Goal: Contribute content: Contribute content

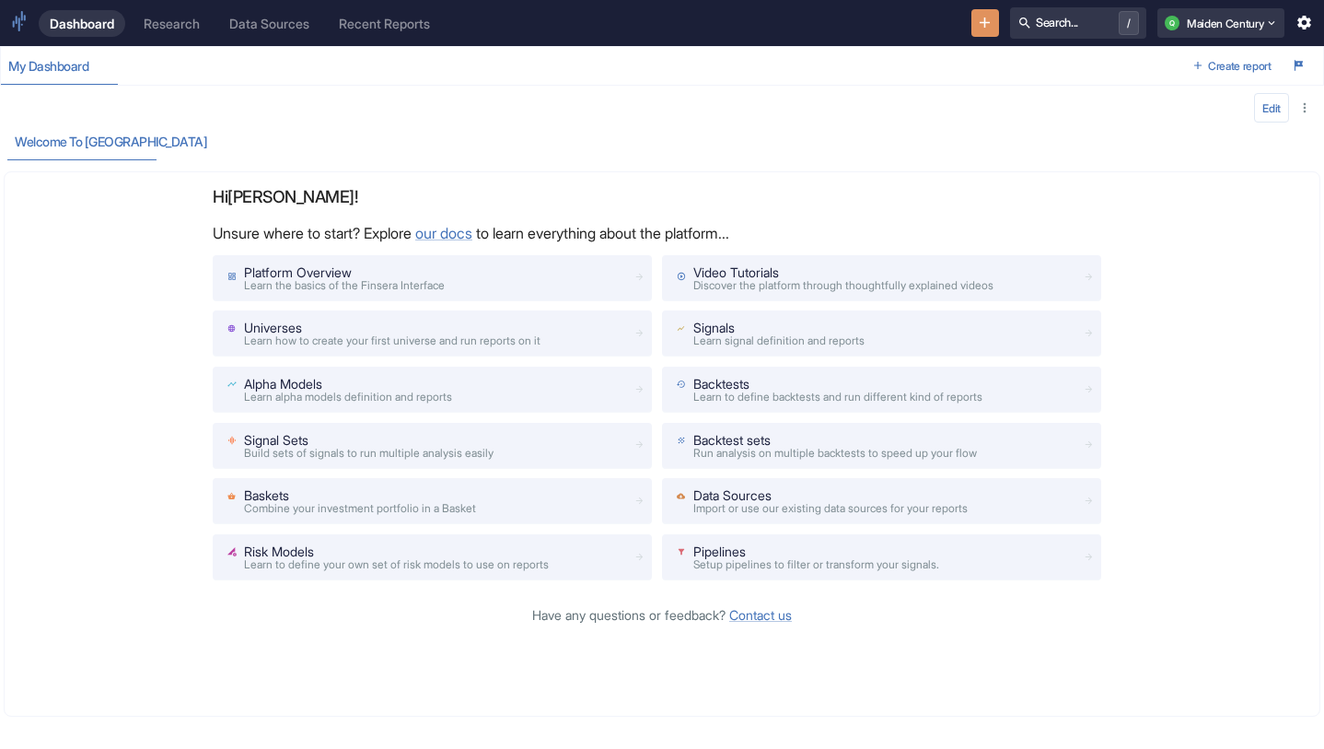
click at [178, 19] on div "Research" at bounding box center [172, 24] width 56 height 16
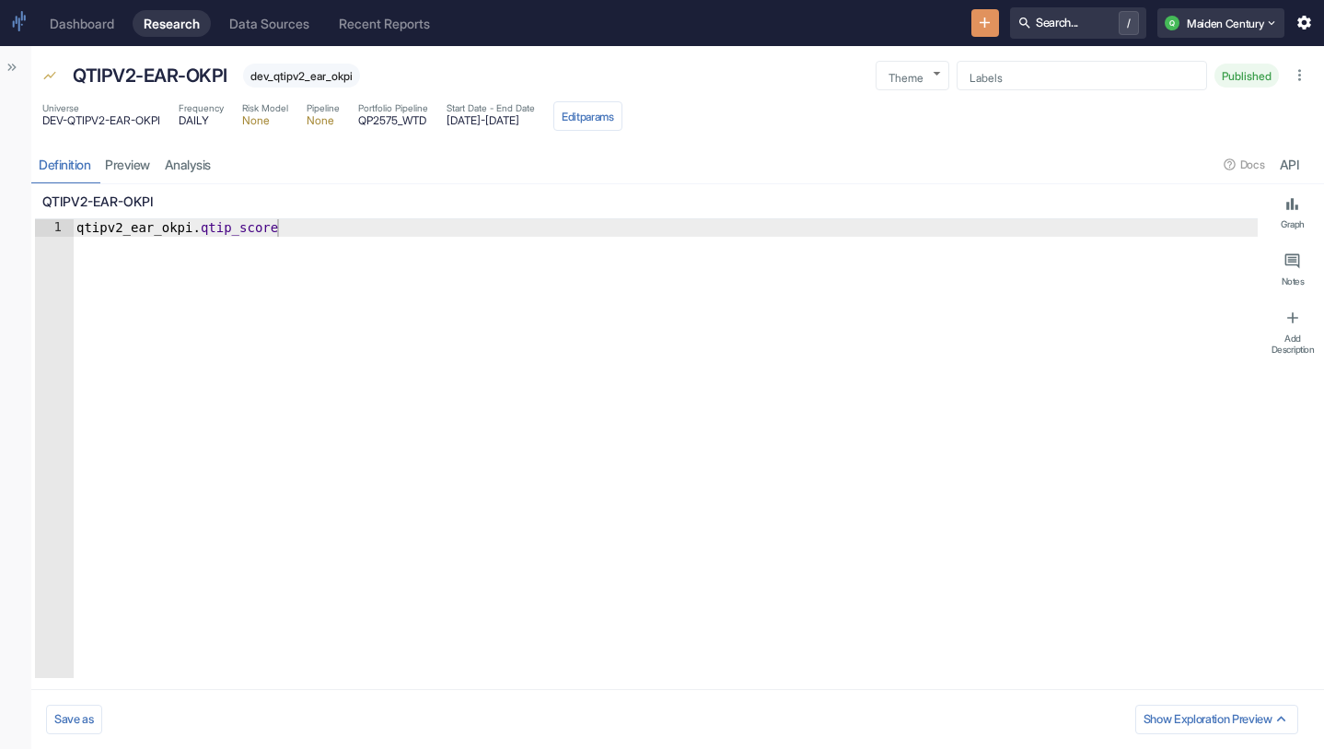
click at [12, 70] on icon "Show Sidebar" at bounding box center [14, 67] width 5 height 7
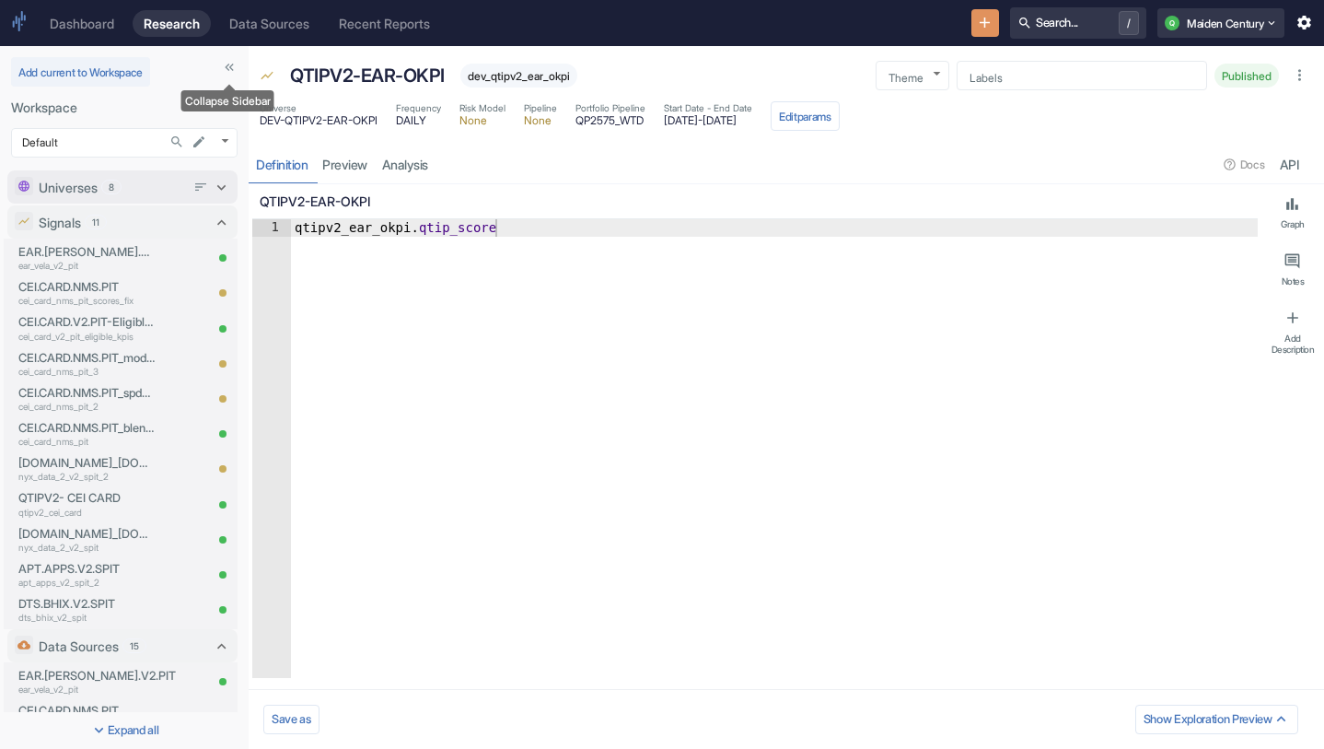
type textarea "x"
click at [100, 291] on p "CEI.CARD.NMS.PIT" at bounding box center [86, 286] width 136 height 17
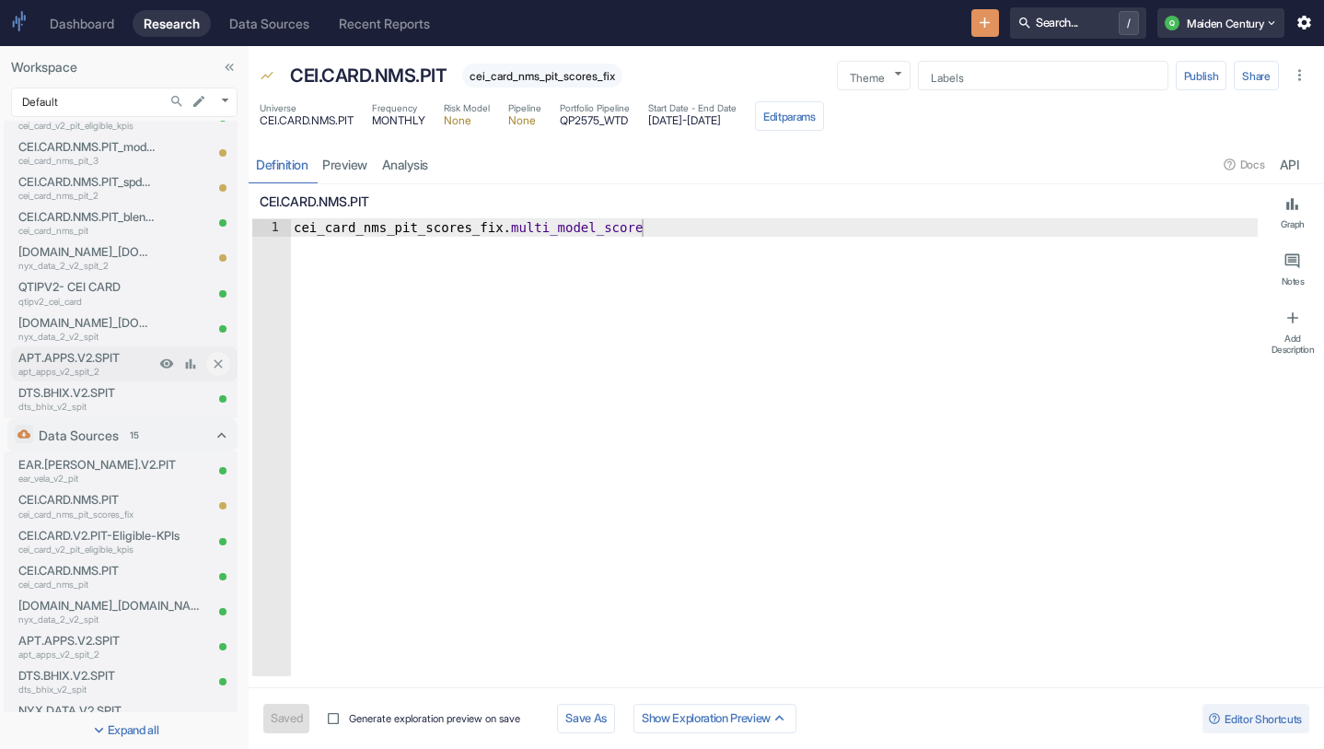
scroll to position [208, 0]
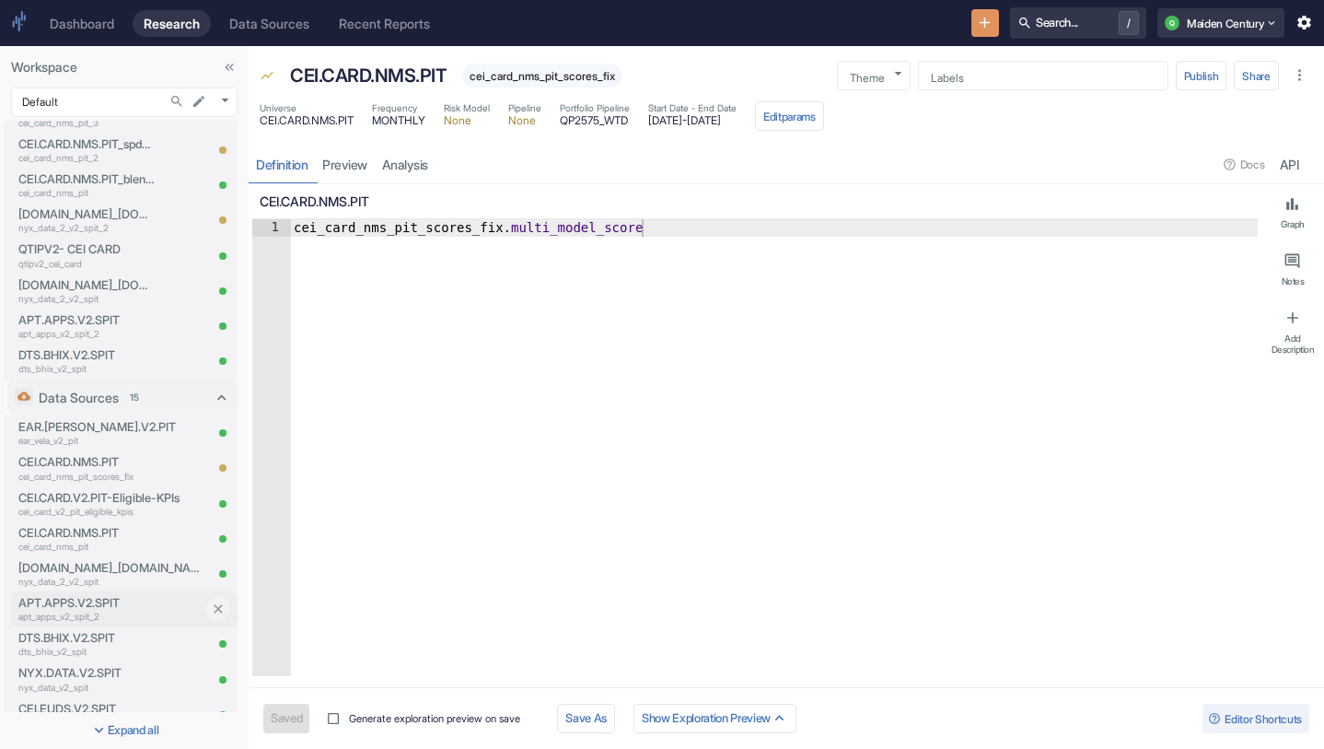
type textarea "x"
click at [111, 479] on p "cei_card_nms_pit_scores_fix" at bounding box center [110, 477] width 184 height 14
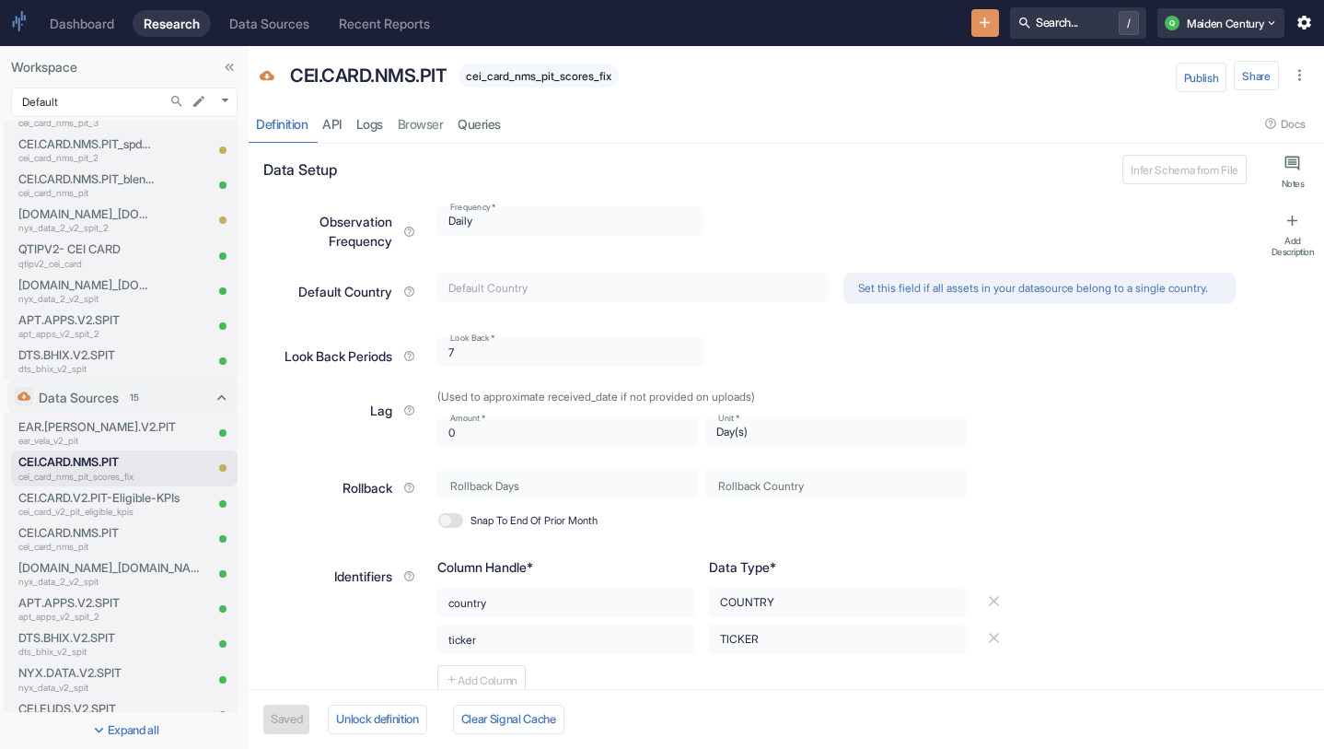
type textarea "x"
click at [561, 73] on span "cei_card_nms_pit_scores_fix" at bounding box center [539, 76] width 160 height 14
copy span "cei_card_nms_pit_scores_fix"
click at [329, 124] on link "API" at bounding box center [332, 124] width 34 height 38
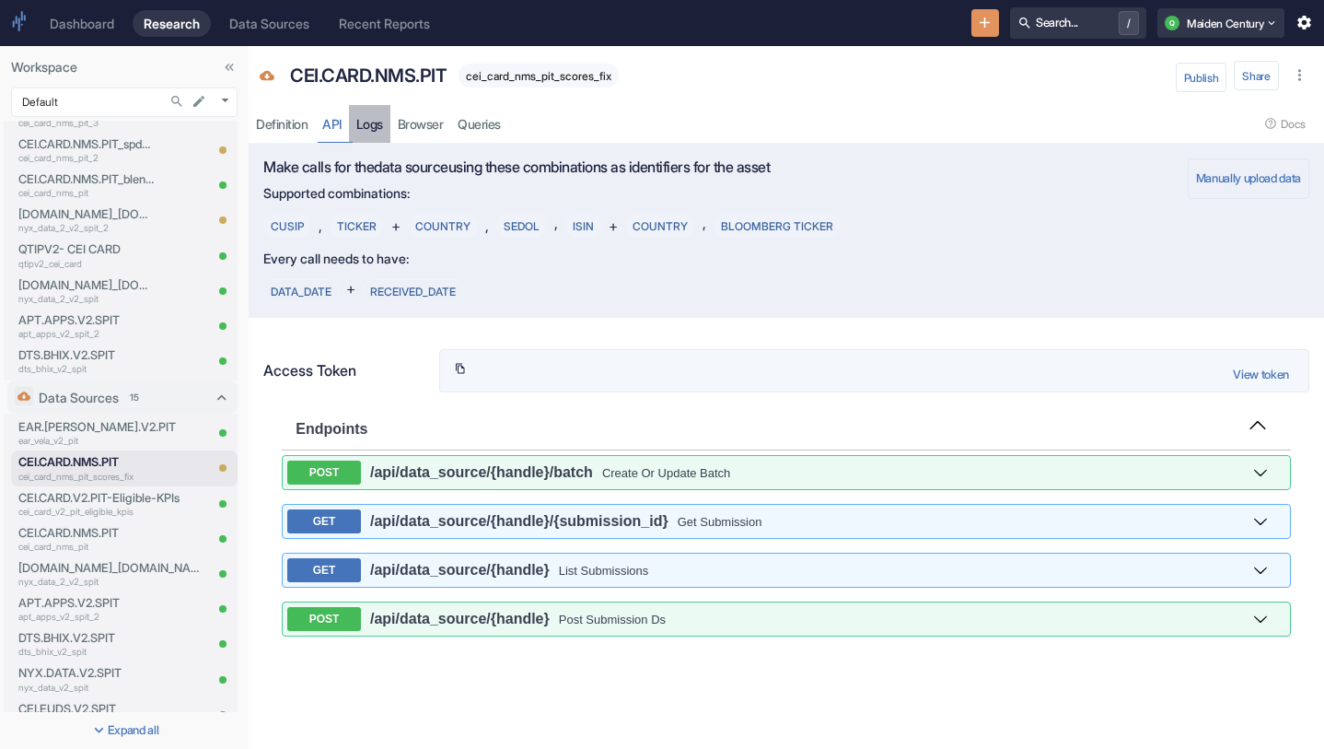
click at [366, 130] on link "Logs" at bounding box center [369, 124] width 41 height 38
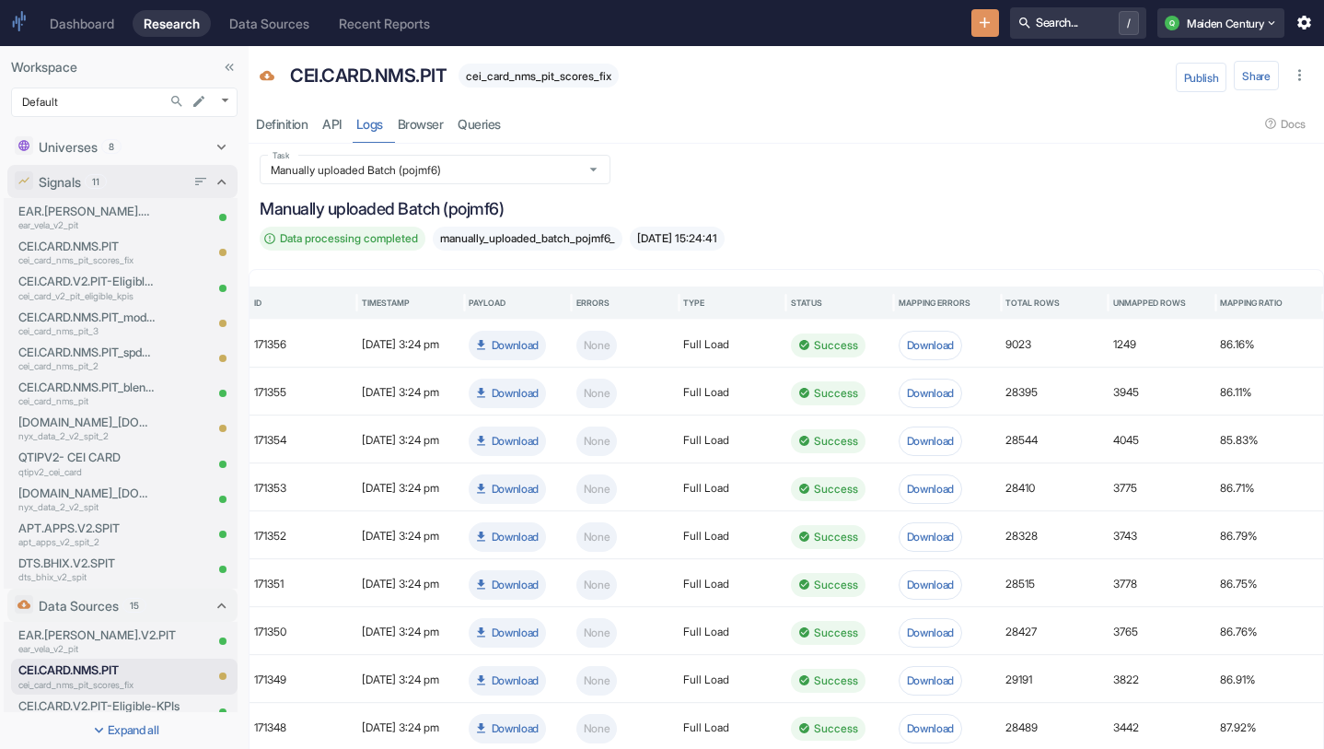
click at [134, 185] on div "Signals 11" at bounding box center [112, 181] width 146 height 19
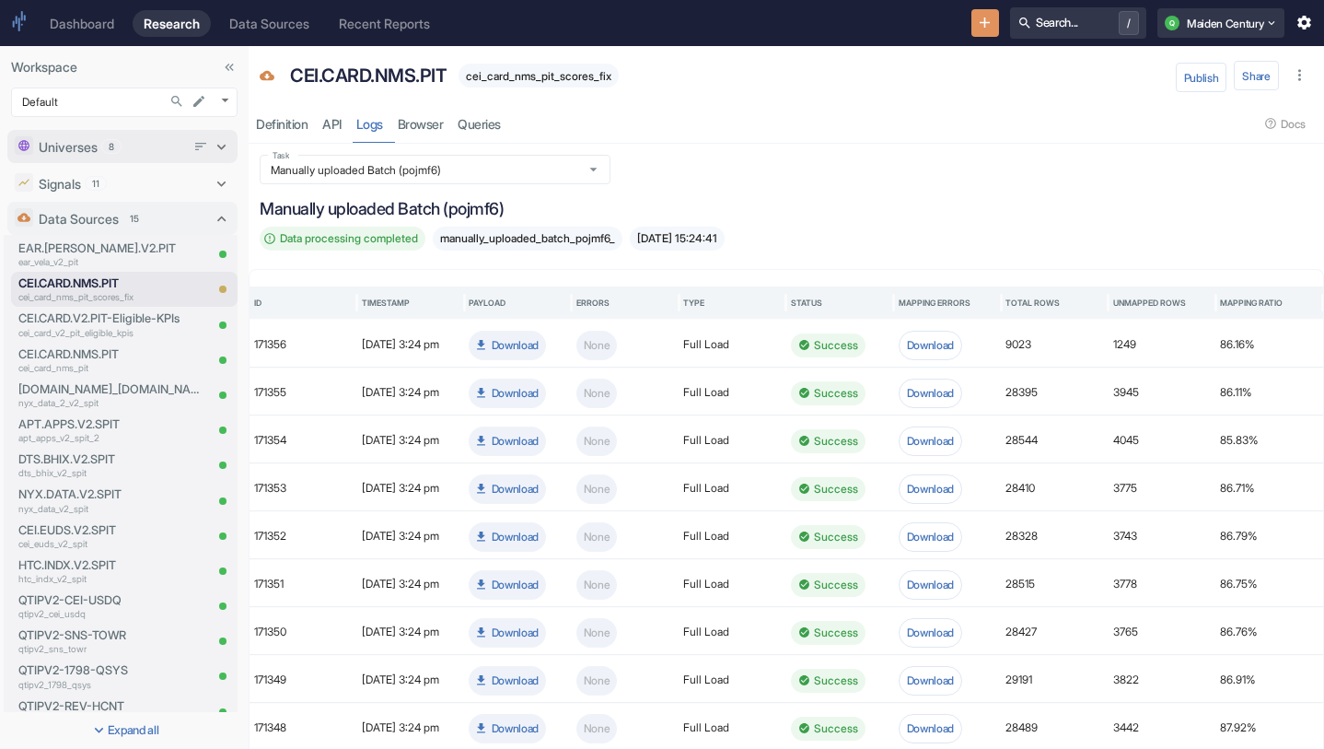
click at [129, 145] on div "Universes 8" at bounding box center [112, 146] width 146 height 19
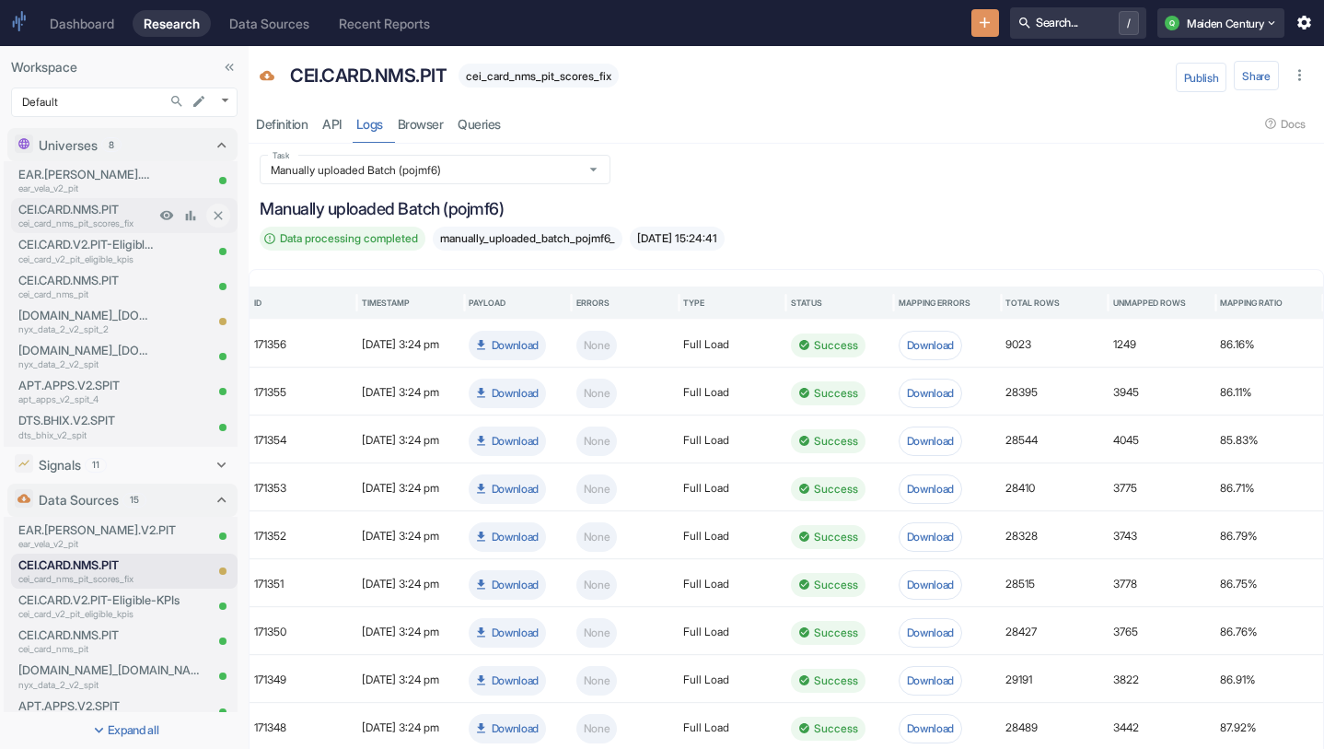
click at [69, 214] on p "CEI.CARD.NMS.PIT" at bounding box center [86, 209] width 136 height 17
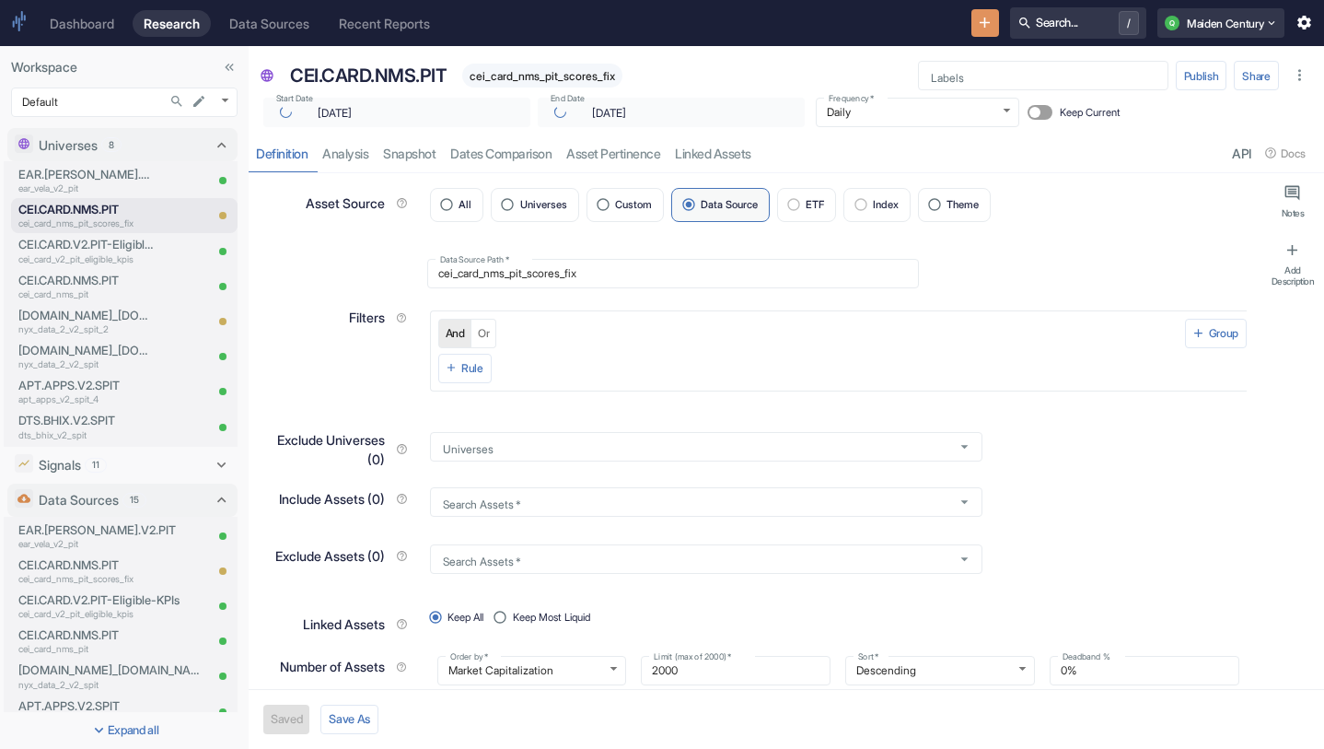
type textarea "x"
click at [363, 154] on link "analysis" at bounding box center [345, 153] width 61 height 38
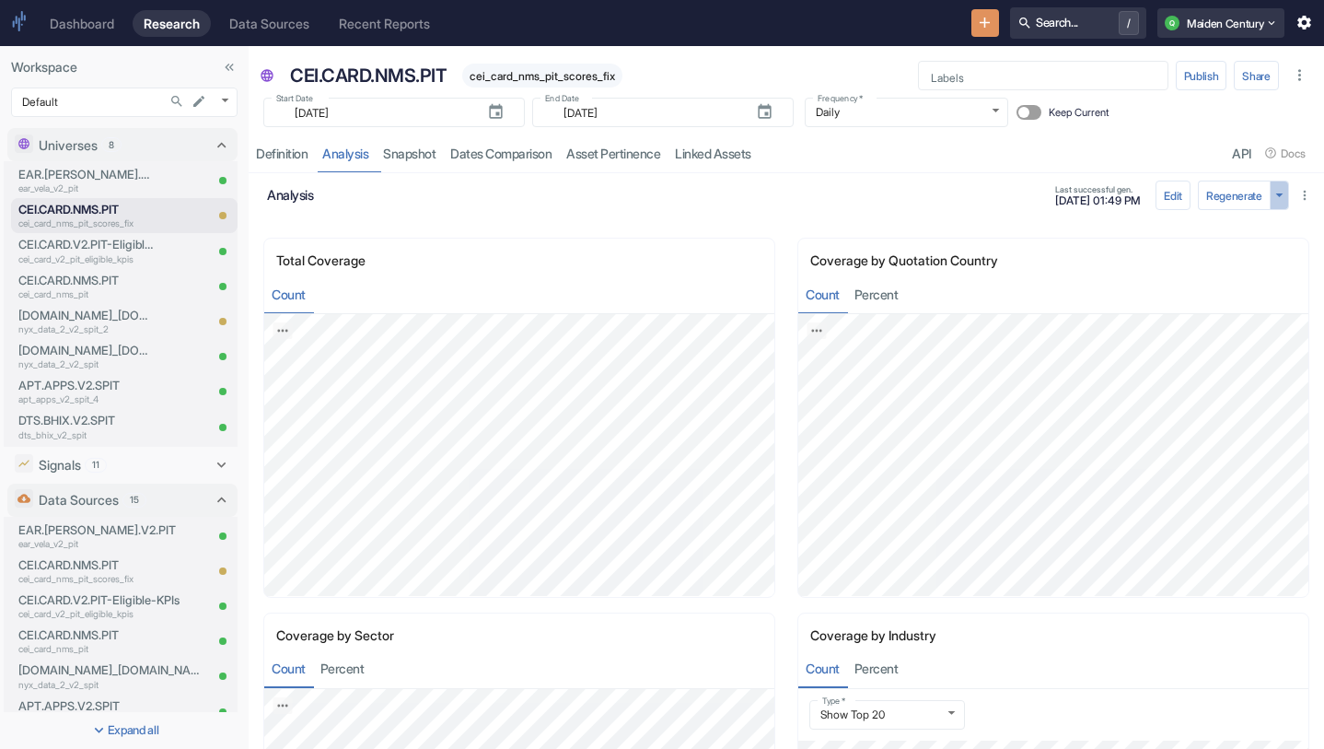
click at [1277, 202] on icon "button" at bounding box center [1279, 194] width 17 height 17
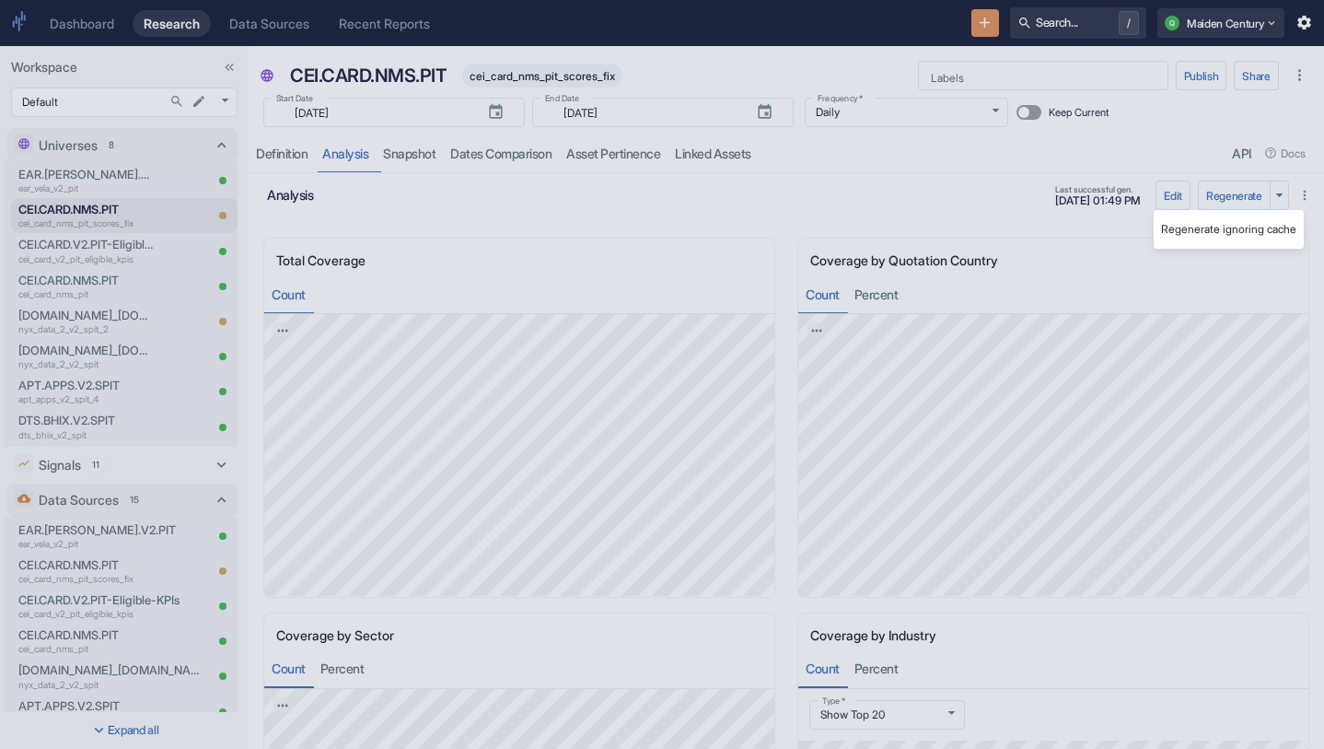
click at [1237, 232] on li "Regenerate ignoring cache" at bounding box center [1229, 229] width 150 height 24
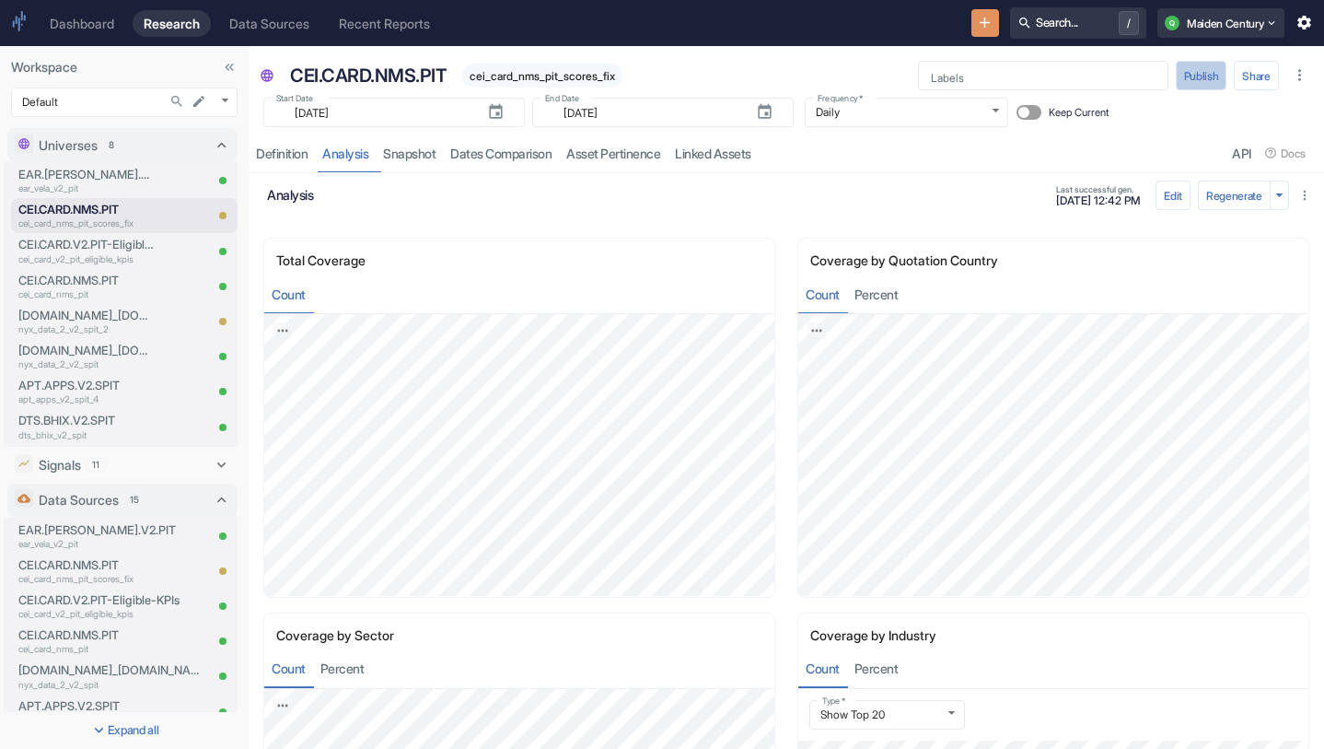
click at [1203, 74] on button "Publish" at bounding box center [1202, 75] width 52 height 29
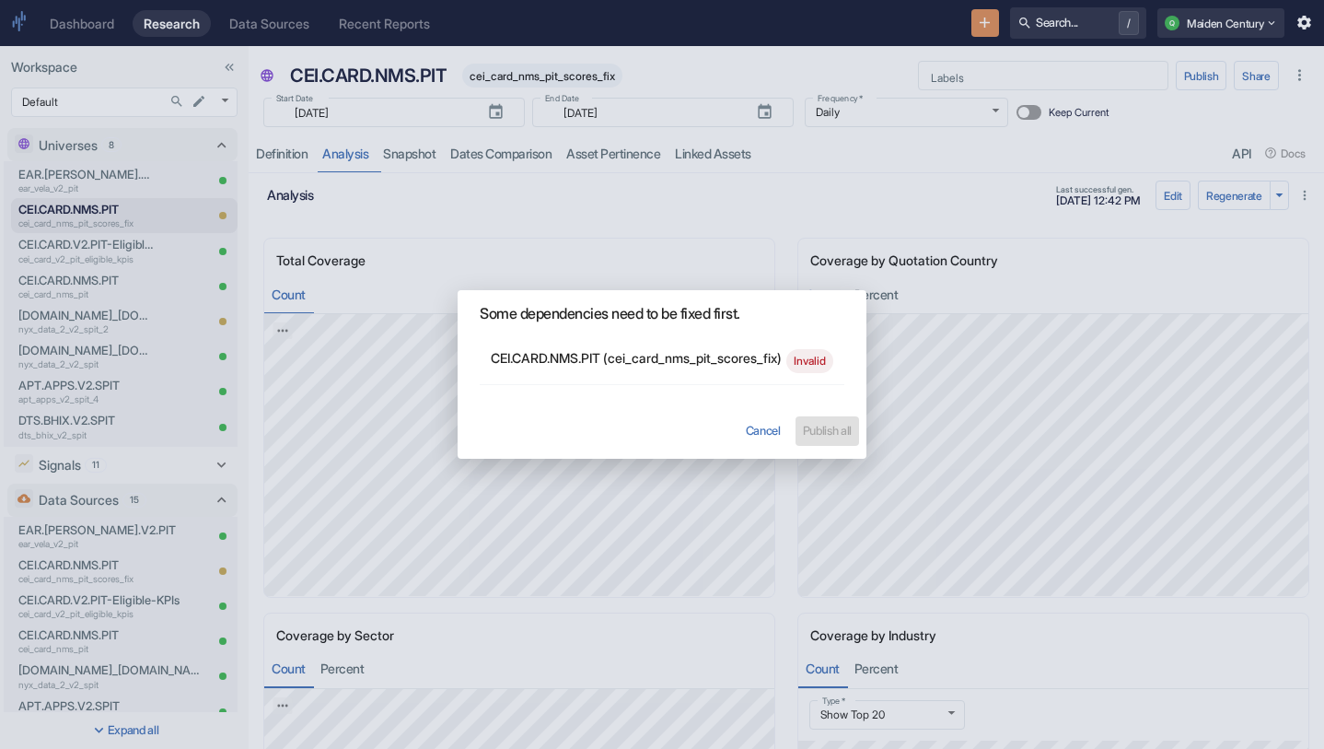
click at [662, 367] on p "CEI.CARD.NMS.PIT ( cei_card_nms_pit_scores_fix )" at bounding box center [639, 357] width 296 height 19
click at [794, 359] on span "Invalid" at bounding box center [810, 361] width 47 height 17
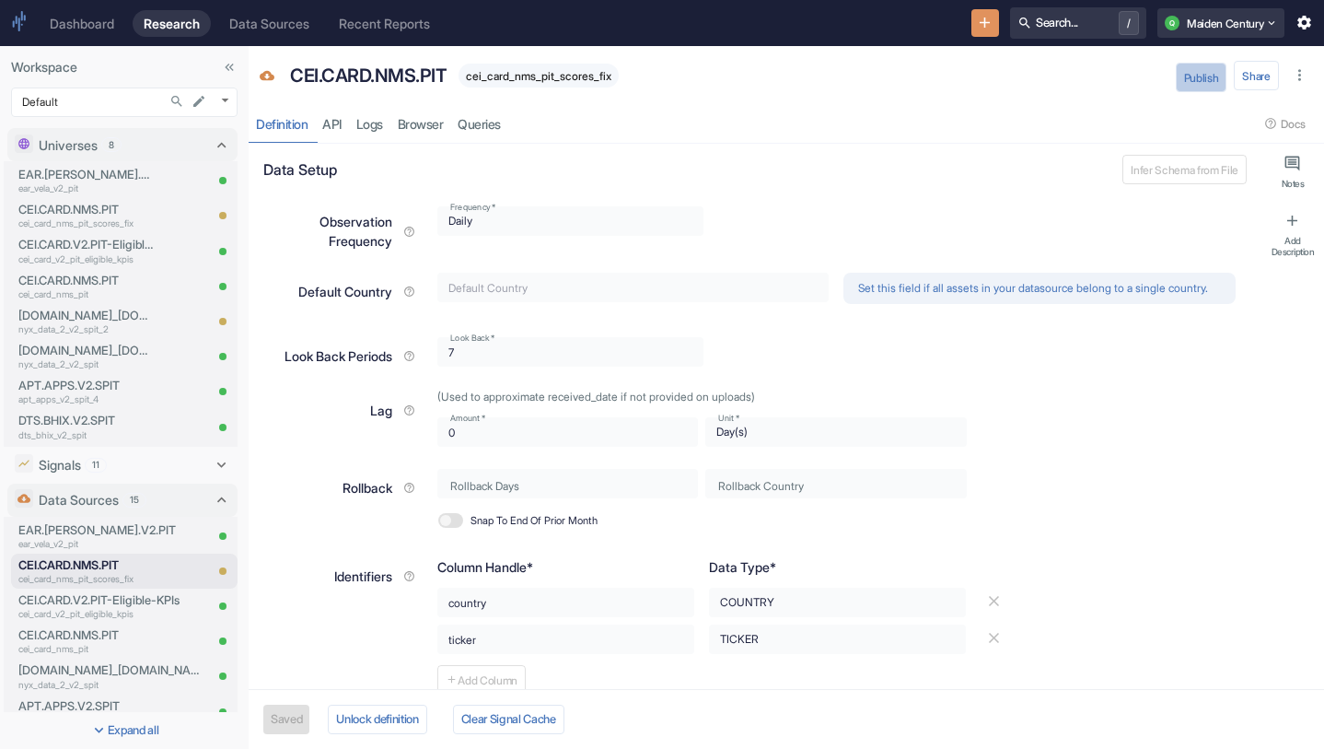
click at [1202, 74] on button "Publish" at bounding box center [1202, 77] width 52 height 29
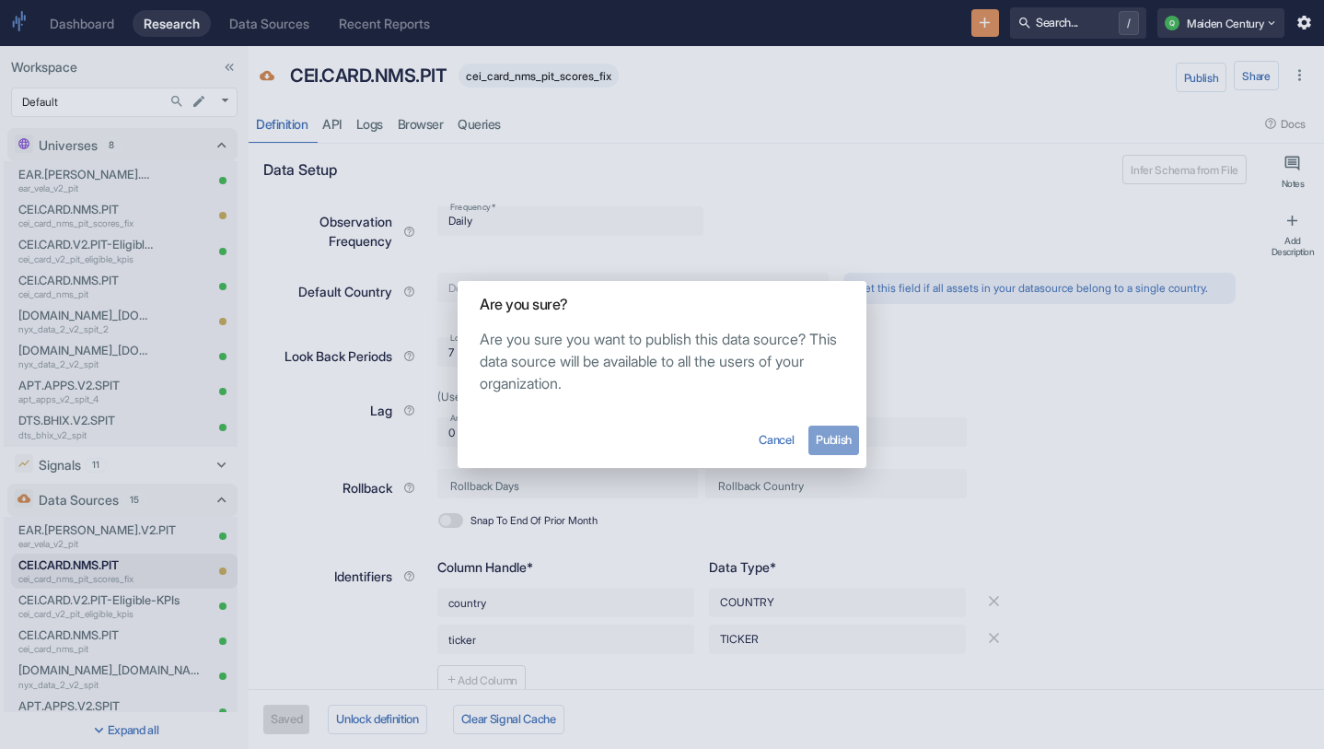
click at [844, 444] on button "Publish" at bounding box center [834, 440] width 51 height 29
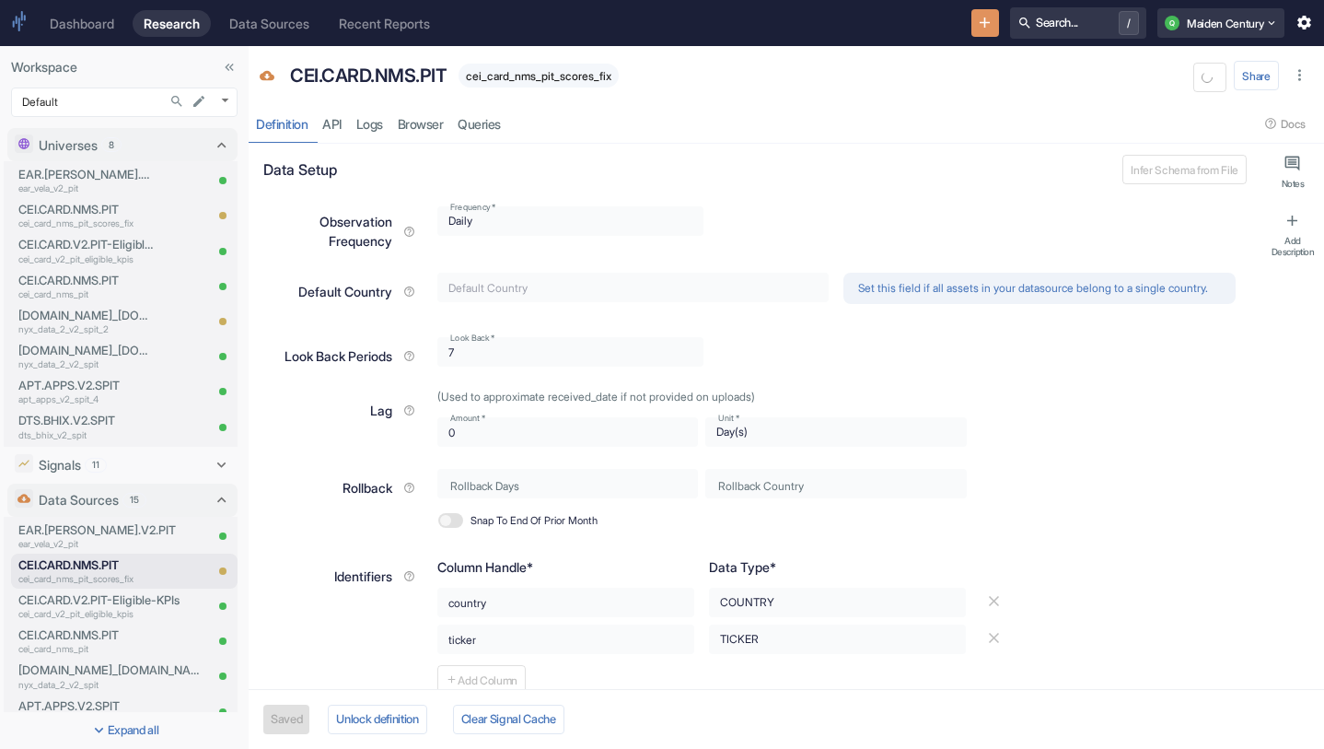
type textarea "x"
click at [117, 218] on p "cei_card_nms_pit_scores_fix" at bounding box center [86, 223] width 136 height 14
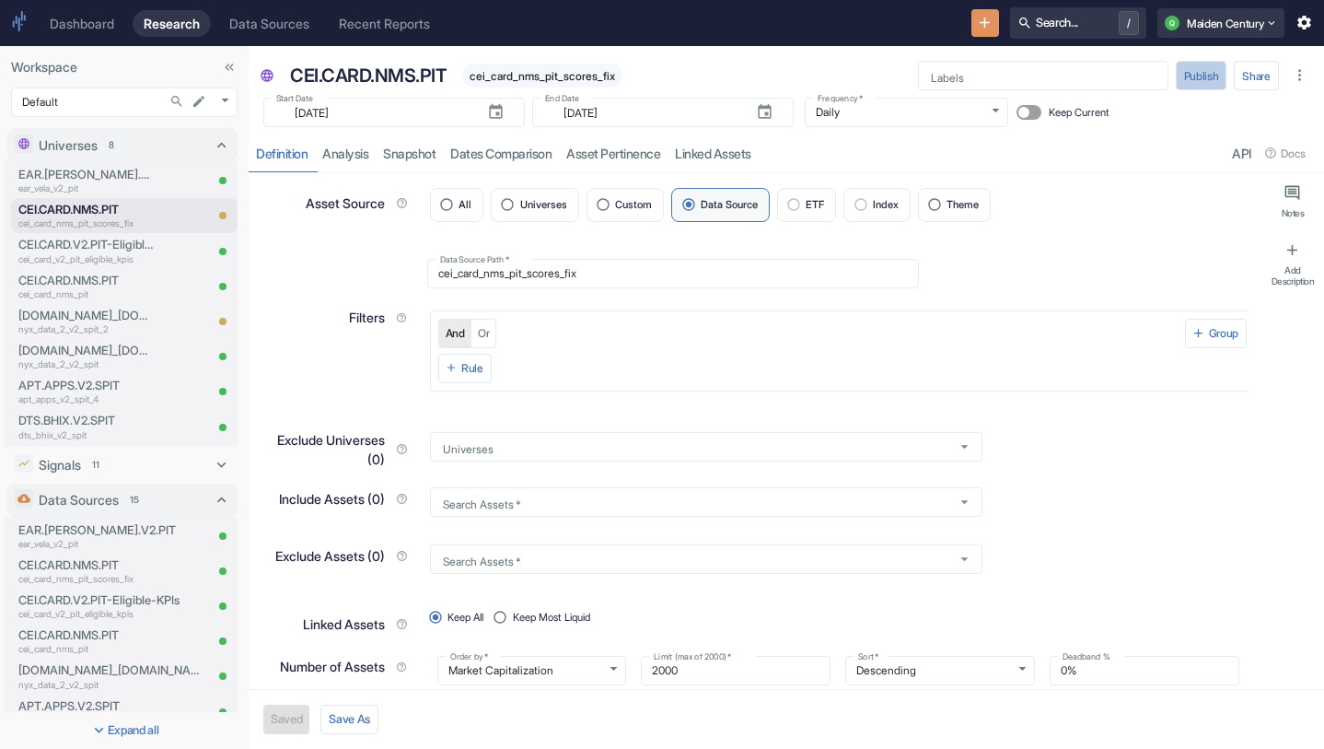
click at [1204, 73] on button "Publish" at bounding box center [1202, 75] width 52 height 29
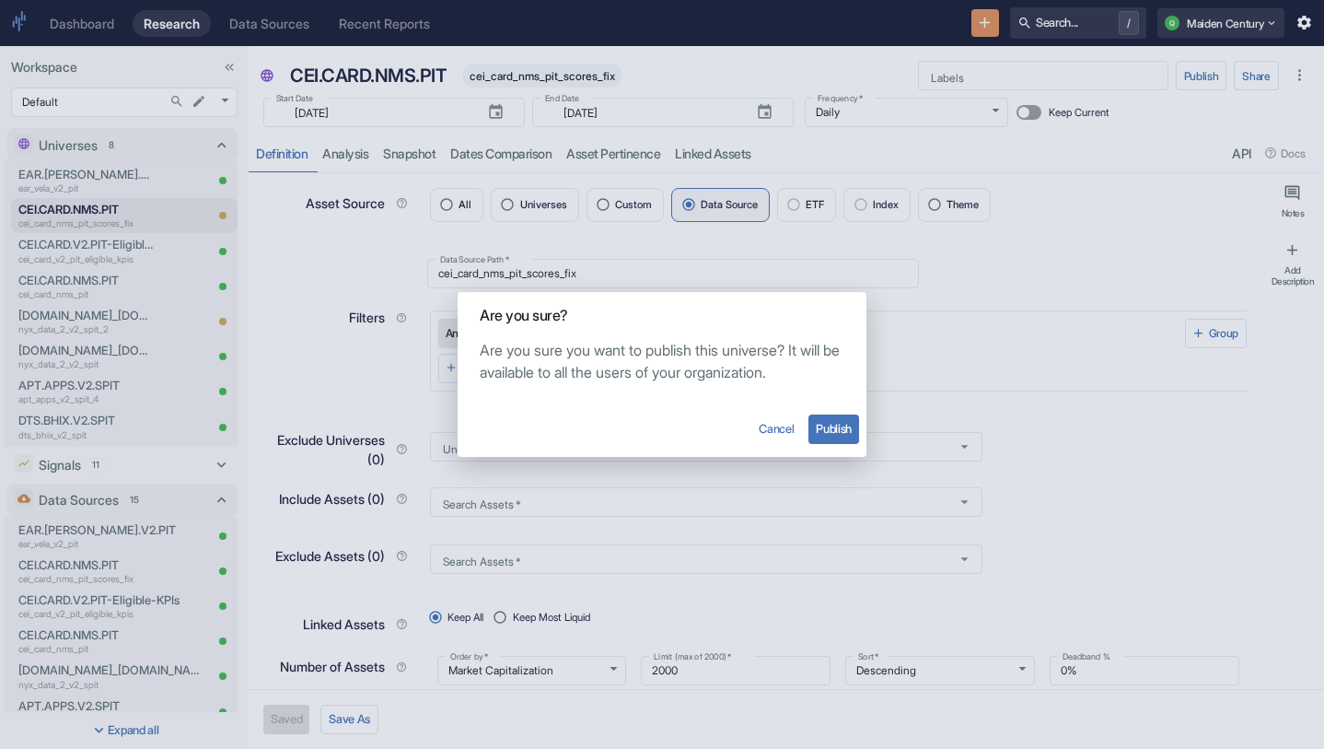
click at [837, 433] on button "Publish" at bounding box center [834, 428] width 51 height 29
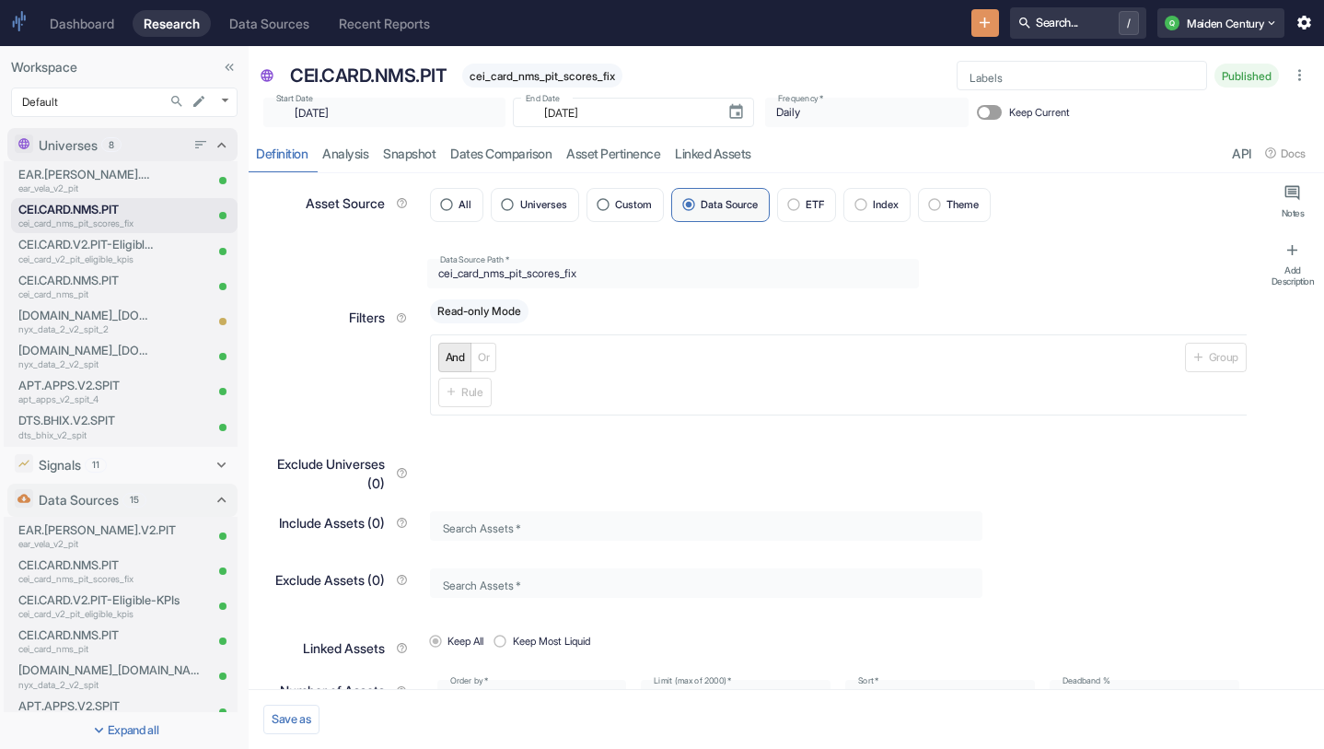
click at [98, 143] on p "Universes" at bounding box center [68, 144] width 59 height 19
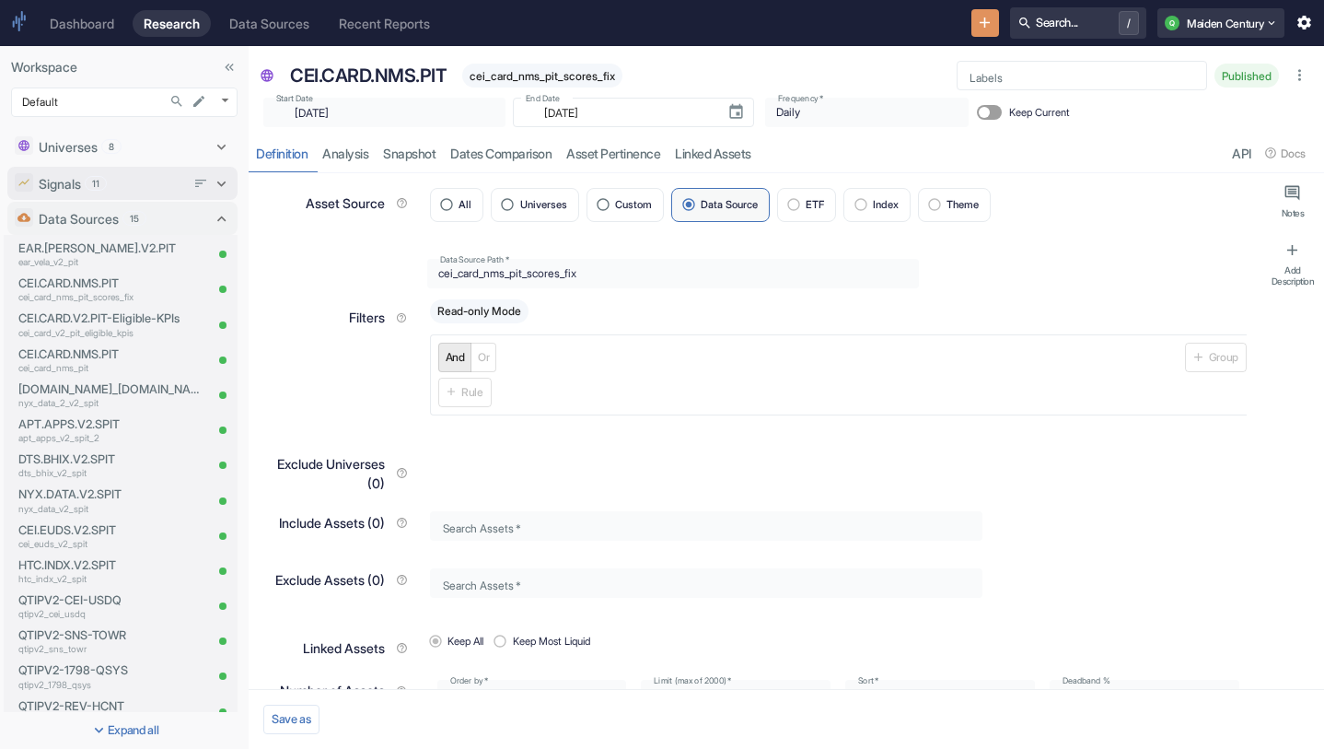
click at [121, 181] on div "Signals 11" at bounding box center [112, 183] width 146 height 19
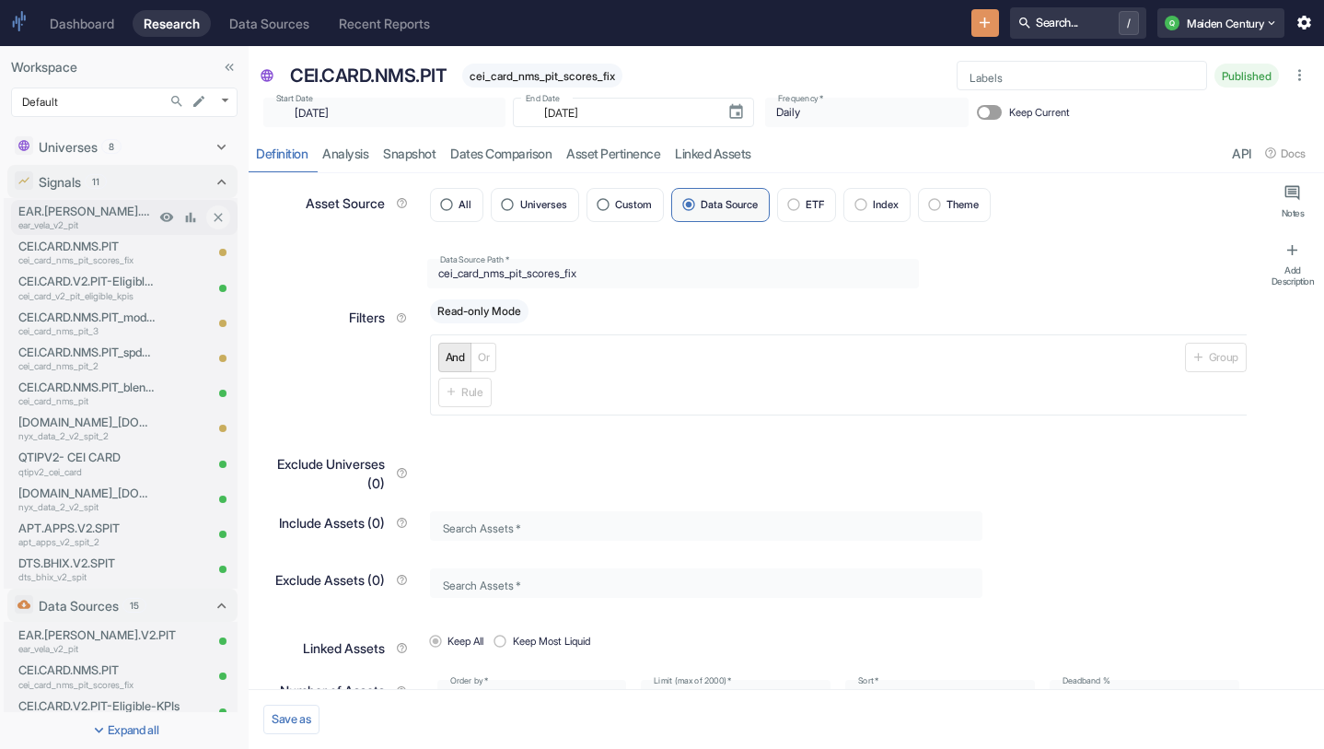
type textarea "x"
click at [103, 255] on p "cei_card_nms_pit_scores_fix" at bounding box center [86, 260] width 136 height 14
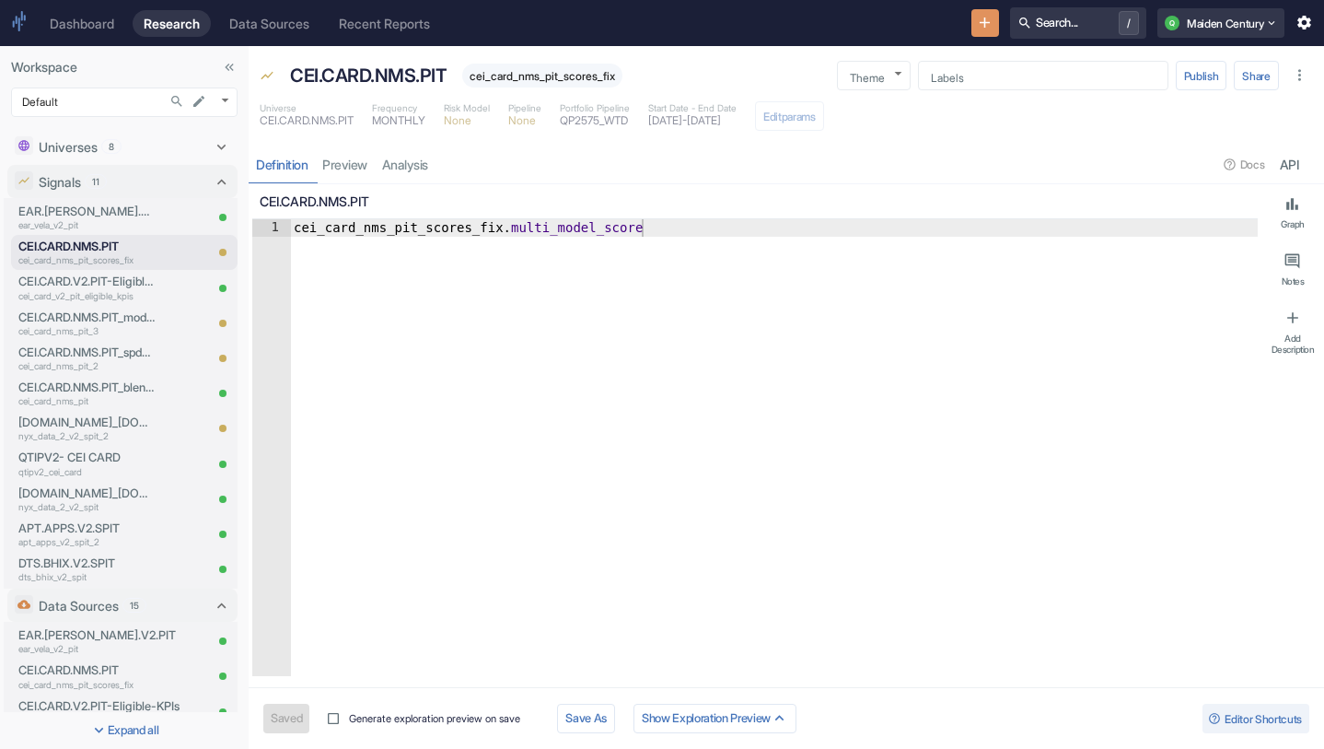
type textarea "x"
click at [568, 227] on div "cei_card_nms_pit_scores_fix . multi_model_score" at bounding box center [774, 465] width 968 height 492
type textarea "cei_card_nms_pit_scores_fix.s"
type textarea "x"
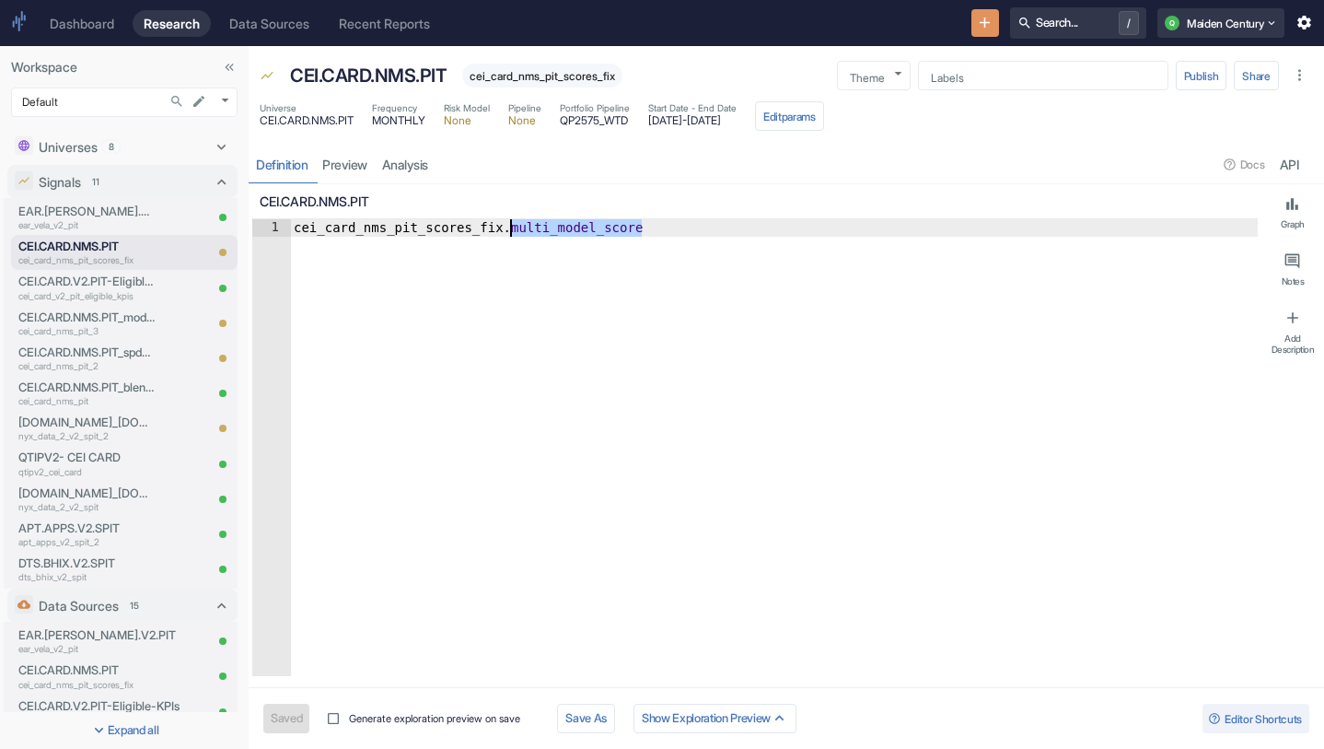
type textarea "cei_card_nms_pit_scores_fix.sp"
type textarea "x"
type textarea "cei_card_nms_pit_scores_fix.s"
type textarea "x"
type textarea "cei_card_nms_pit_scores_fix."
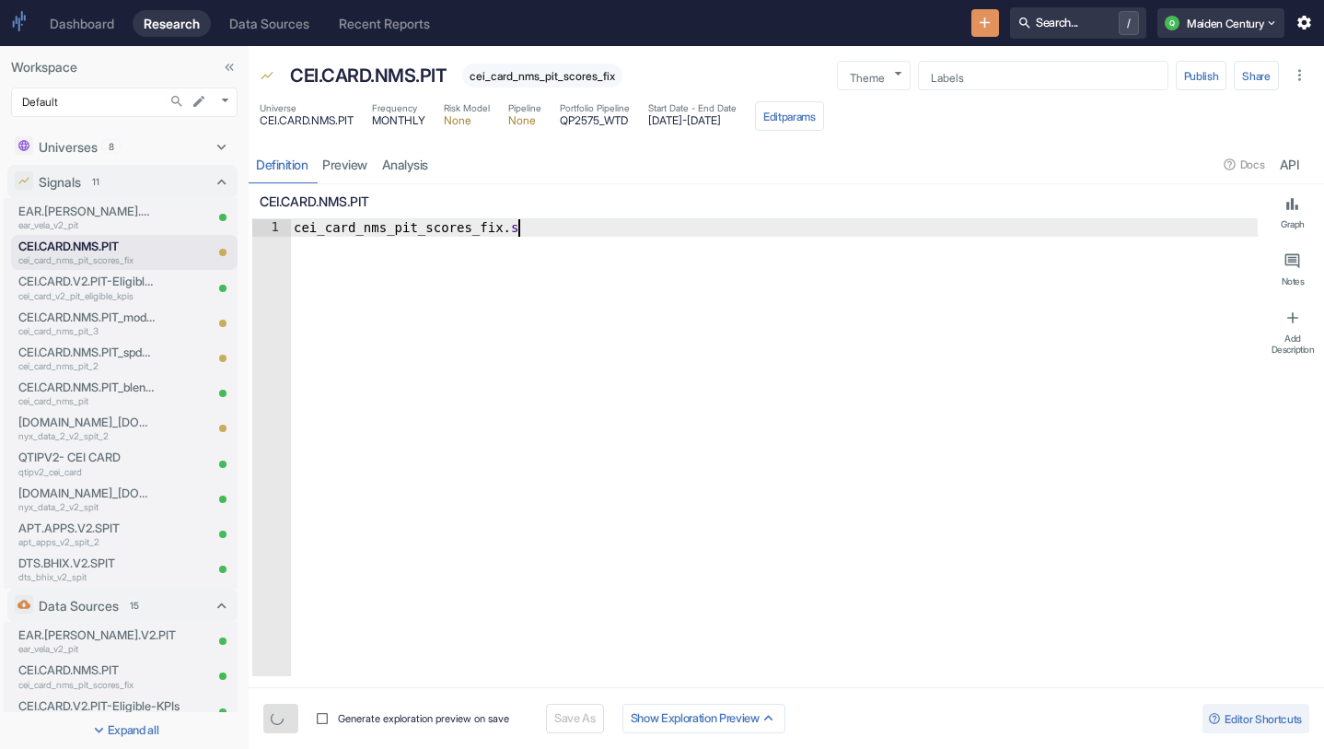
type textarea "x"
type textarea "cei_card_nms_pit_scores_fix.s"
type textarea "x"
type textarea "[URL][DOMAIN_NAME]"
type textarea "x"
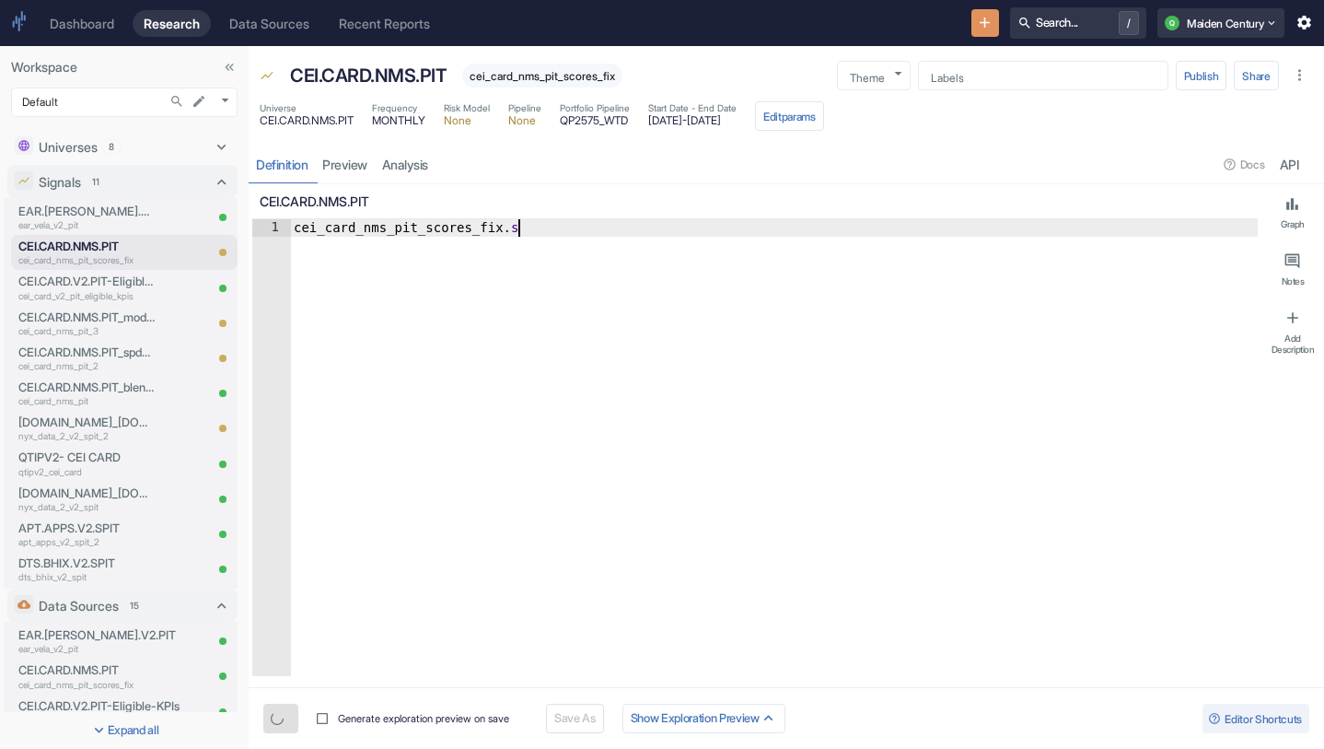
type textarea "cei_card_nms_pit_scores_fix.sin"
type textarea "x"
type textarea "cei_card_nms_pit_scores_fix.sing"
type textarea "x"
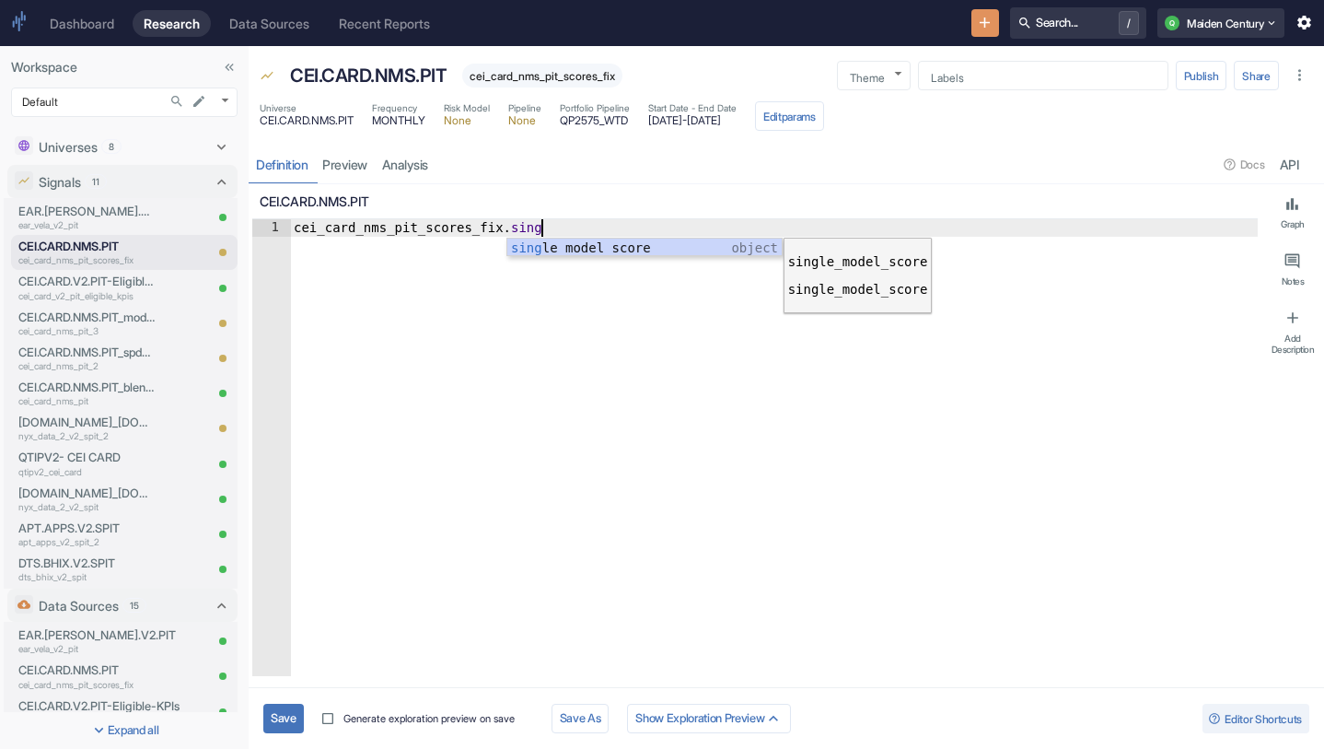
type textarea "cei_card_nms_pit_scores_fix.single_model_score"
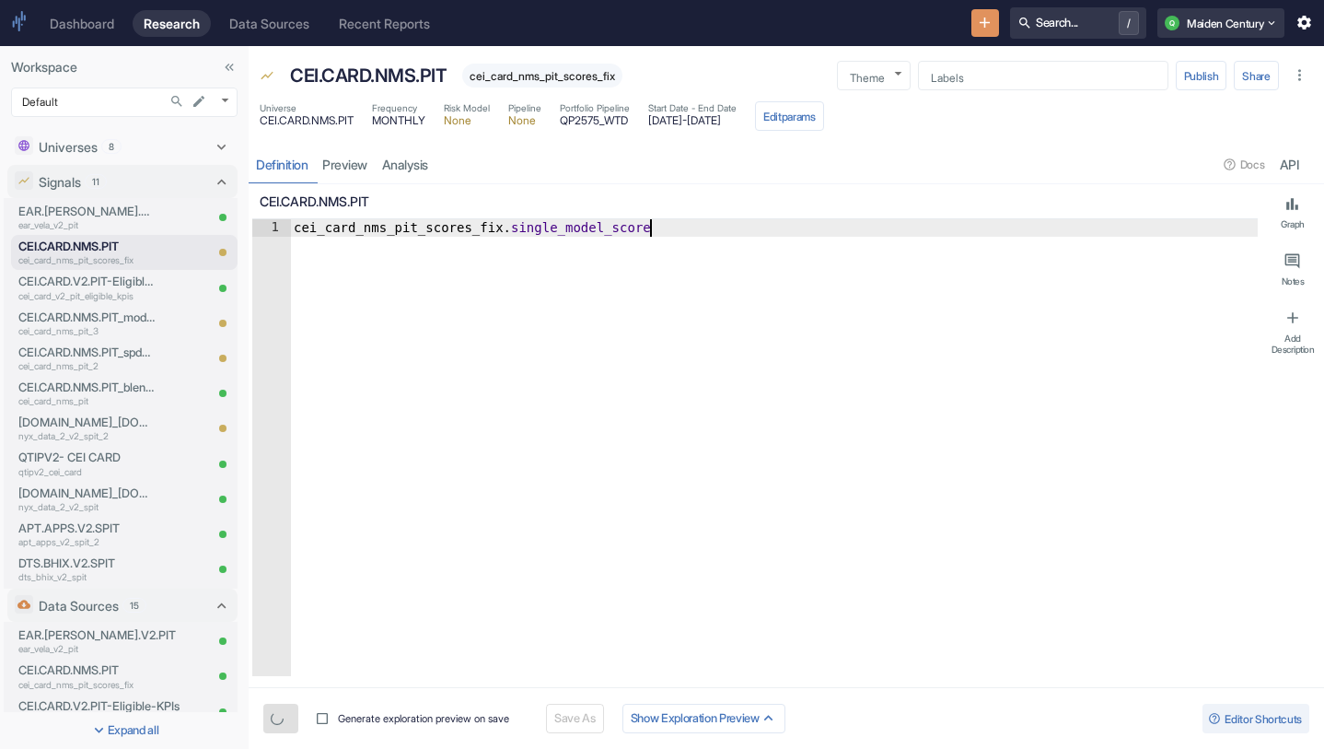
type textarea "x"
type textarea "cei_card_nms_pit_scores_fix.single_model_score"
click at [277, 722] on button "Save" at bounding box center [283, 718] width 41 height 29
click at [824, 124] on button "Edit params" at bounding box center [789, 115] width 69 height 29
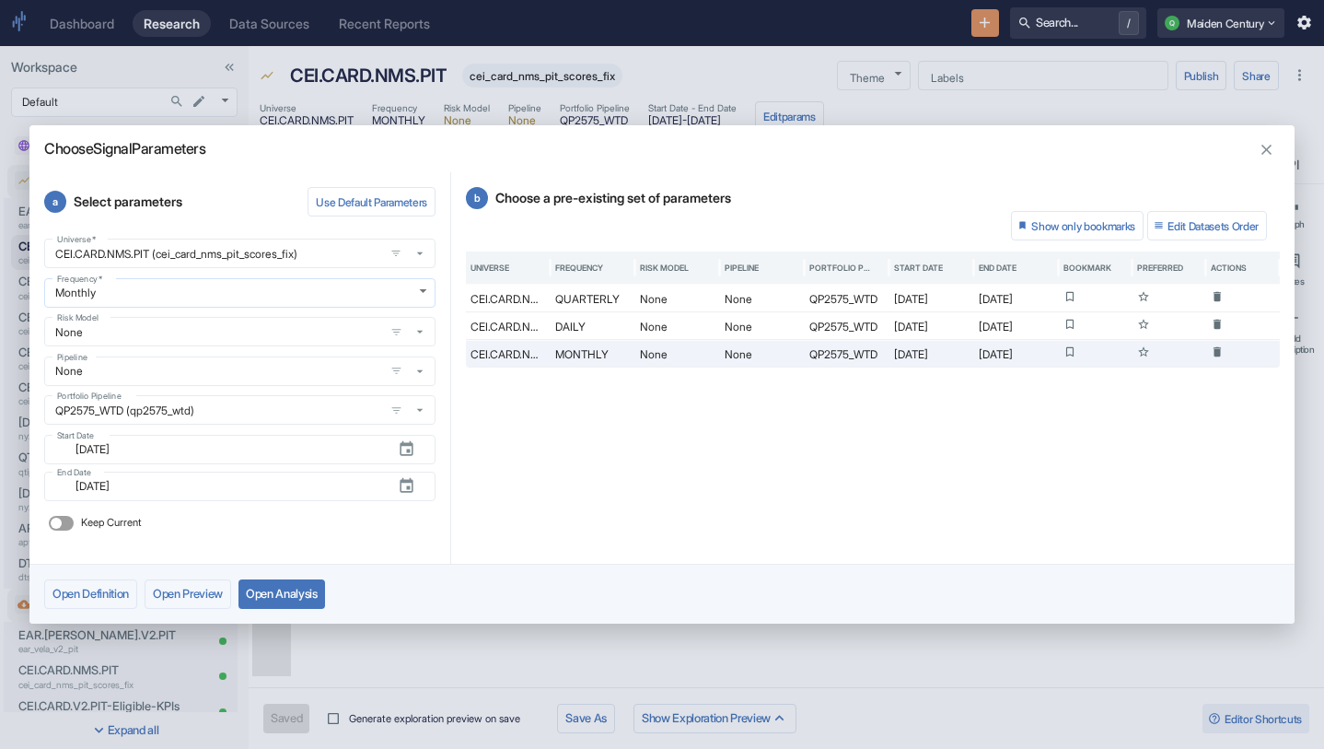
click at [209, 292] on body "Dashboard Research Data Sources Recent Reports Search... / Q Maiden Century Wor…" at bounding box center [662, 374] width 1324 height 749
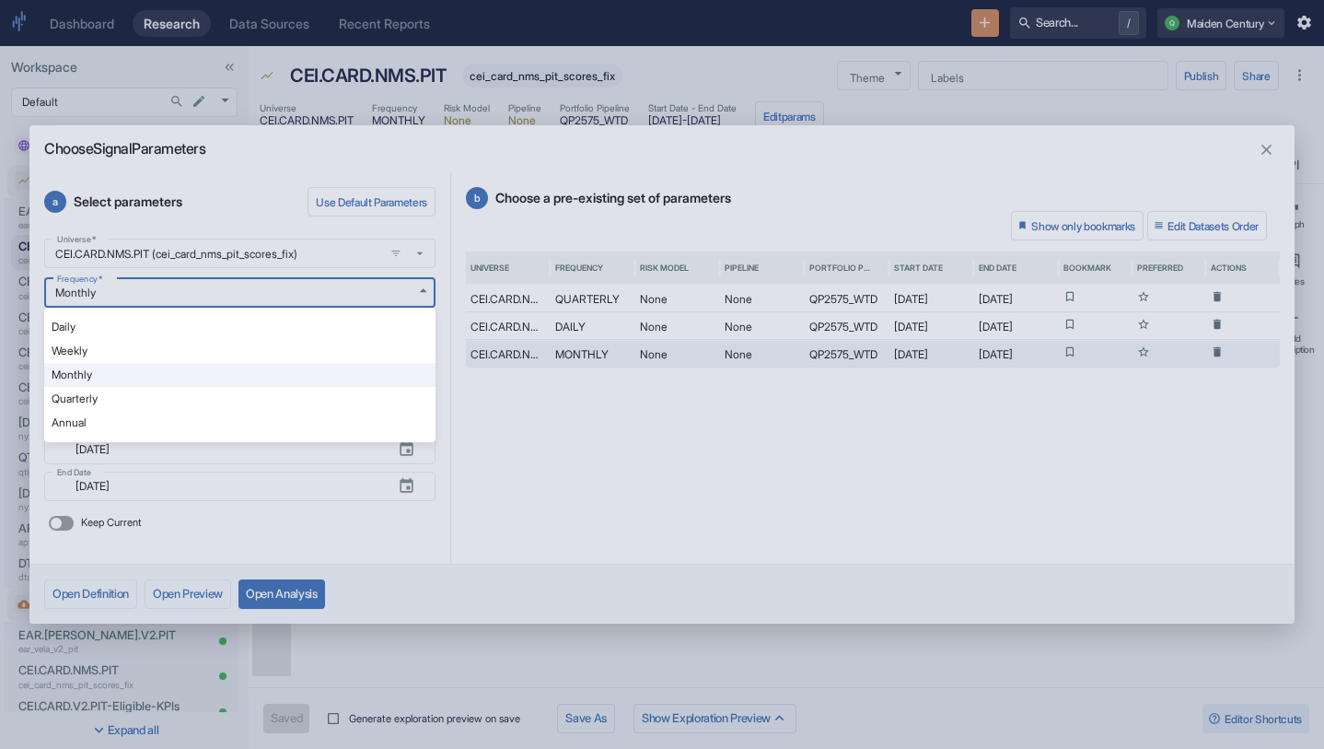
click at [125, 331] on li "Daily" at bounding box center [239, 327] width 391 height 24
type textarea "x"
type input "DAILY"
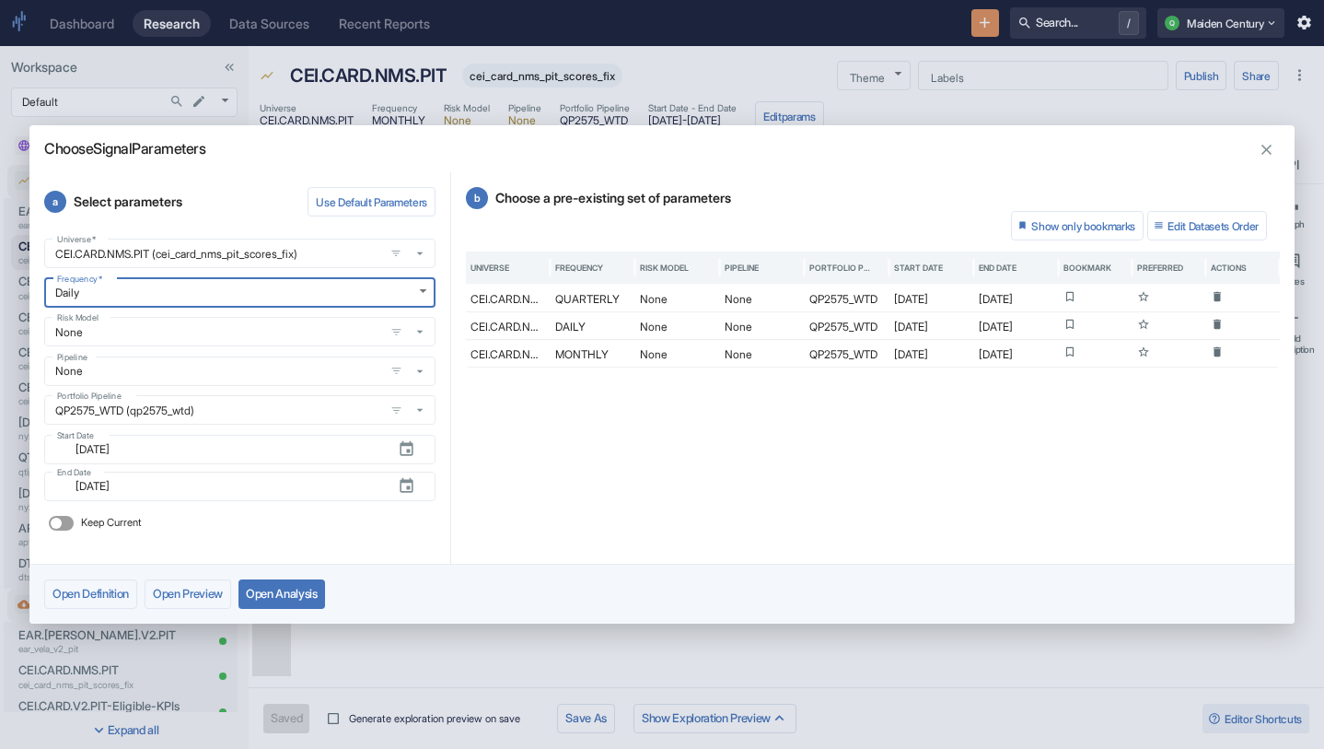
click at [297, 589] on button "Open Analysis" at bounding box center [282, 593] width 87 height 29
type textarea "x"
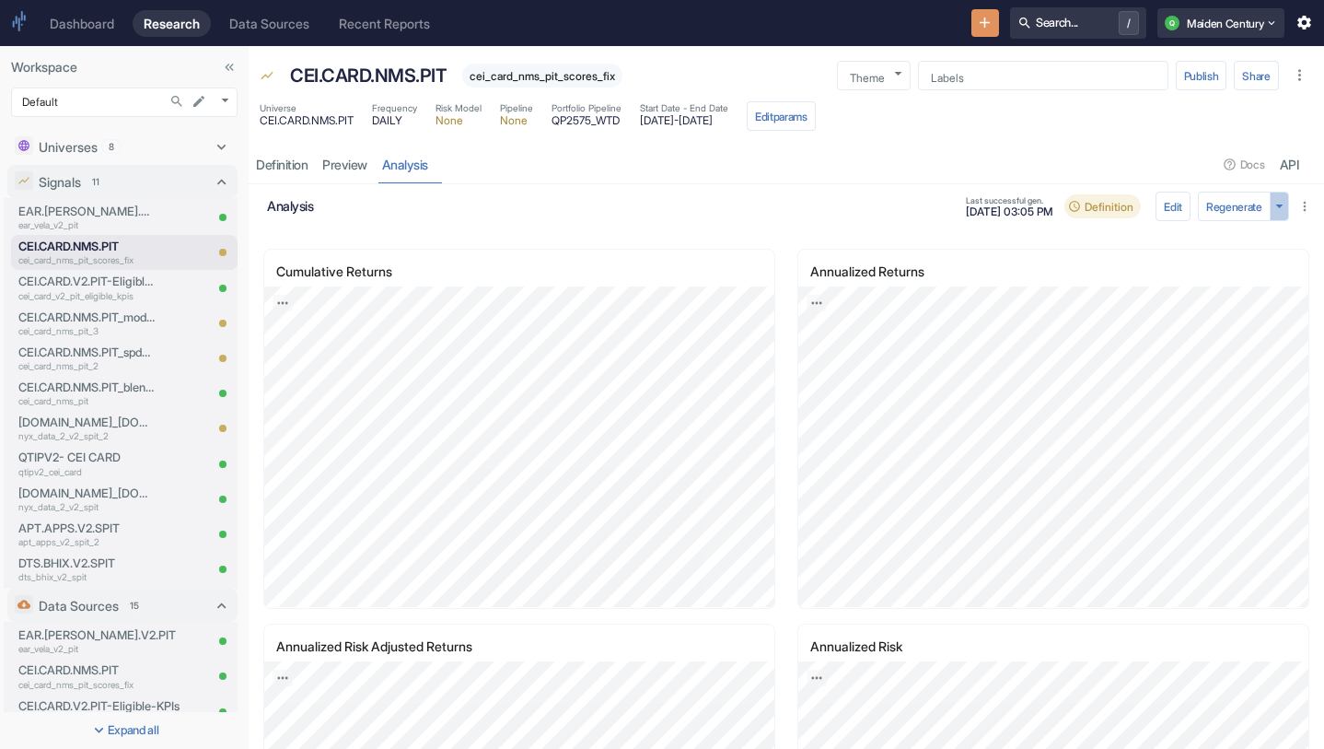
click at [1279, 201] on icon "button" at bounding box center [1279, 205] width 17 height 17
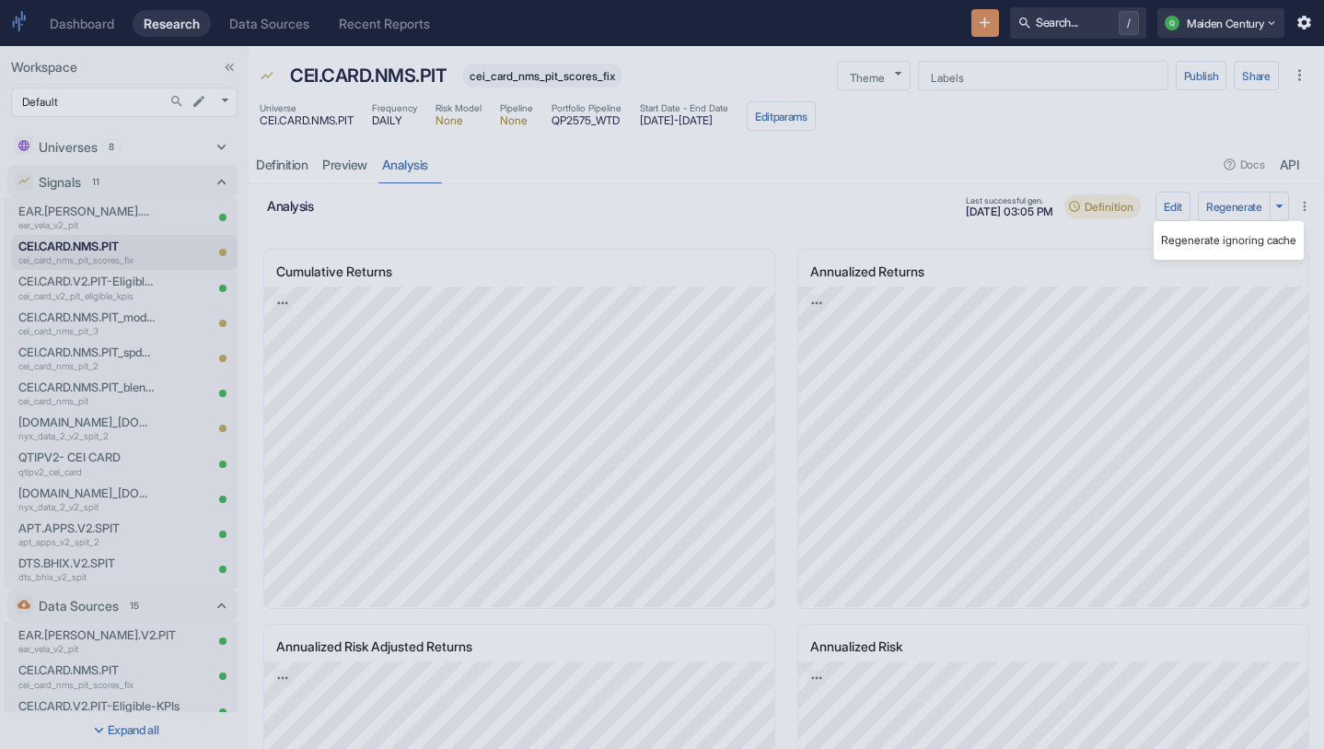
click at [1242, 234] on li "Regenerate ignoring cache" at bounding box center [1229, 240] width 150 height 24
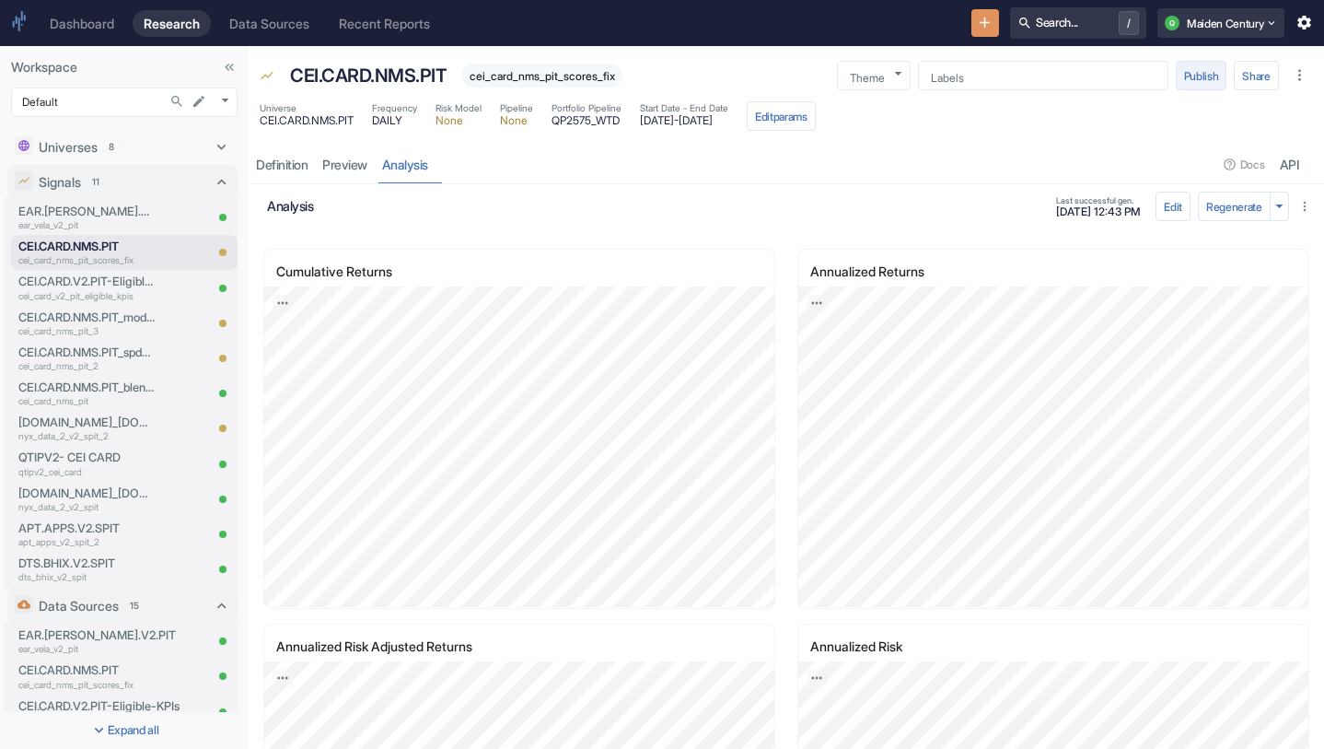
click at [1201, 78] on button "Publish" at bounding box center [1202, 75] width 52 height 29
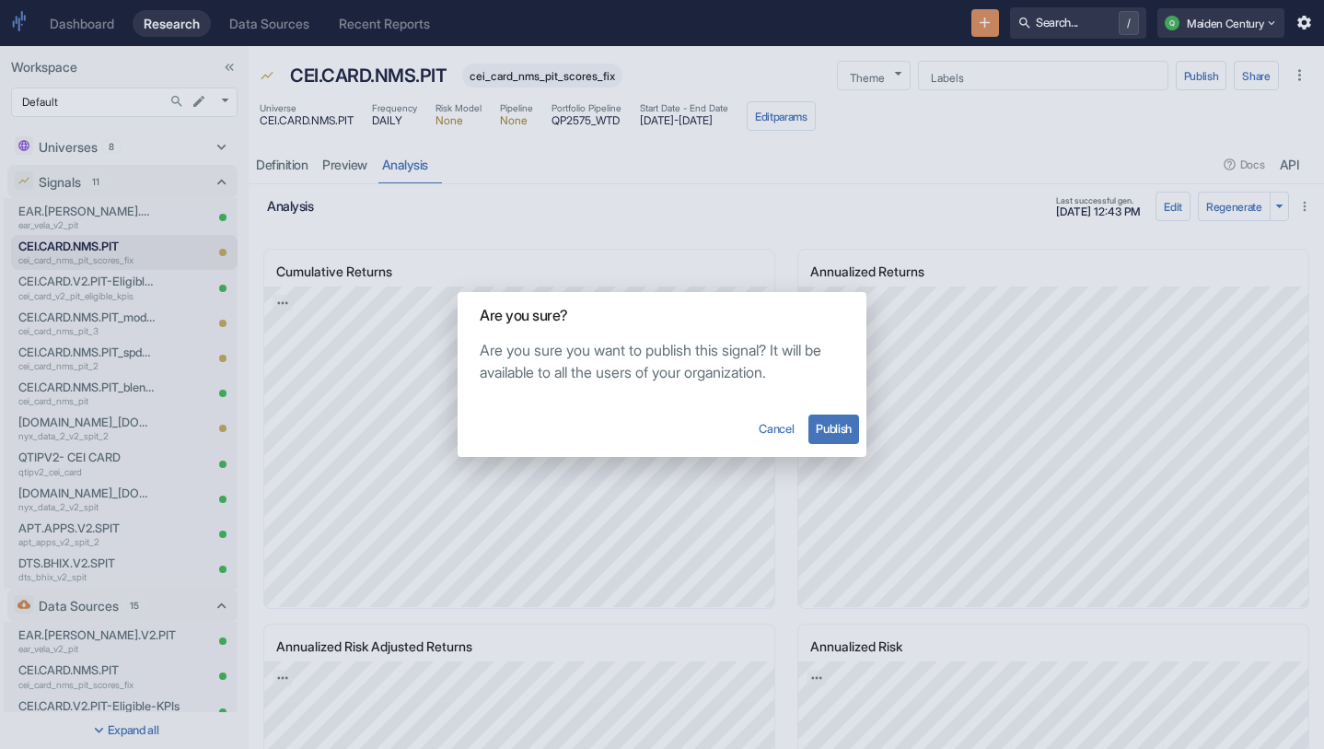
click at [853, 427] on button "Publish" at bounding box center [834, 428] width 51 height 29
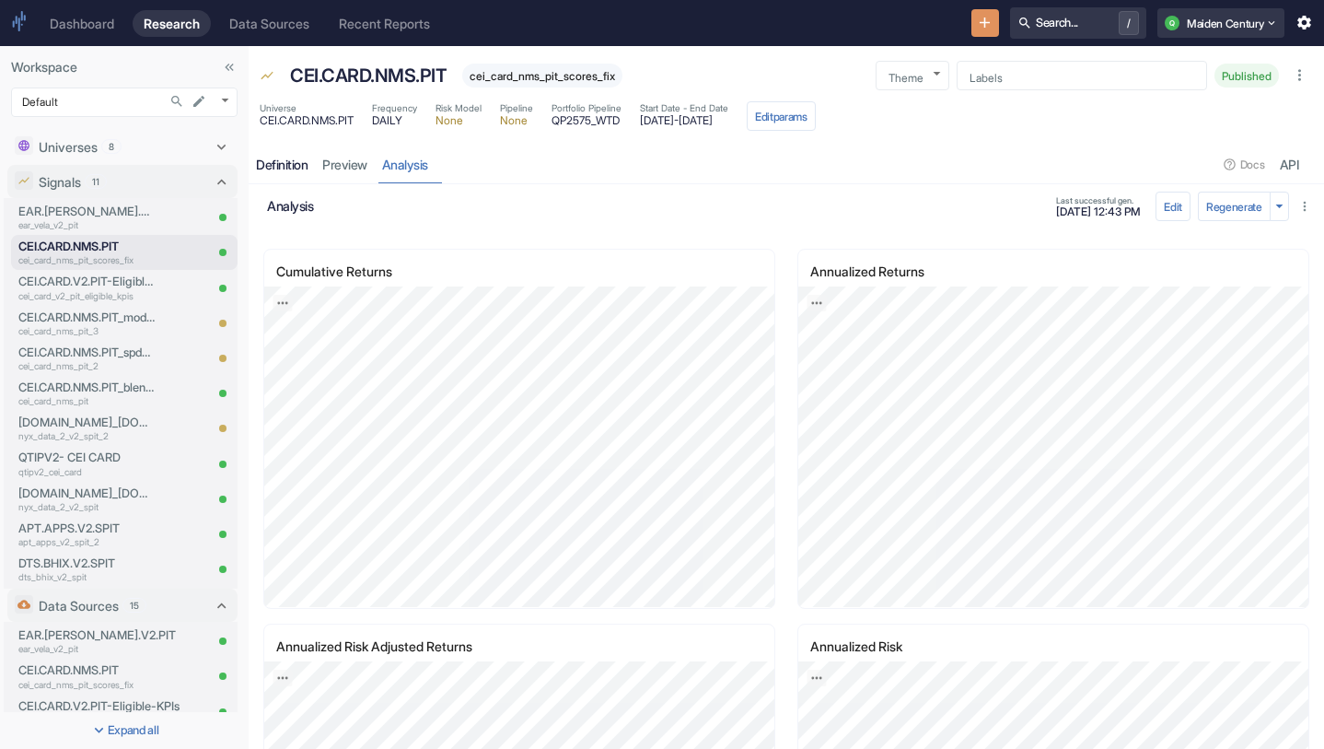
click at [287, 157] on div "Definition" at bounding box center [282, 165] width 52 height 17
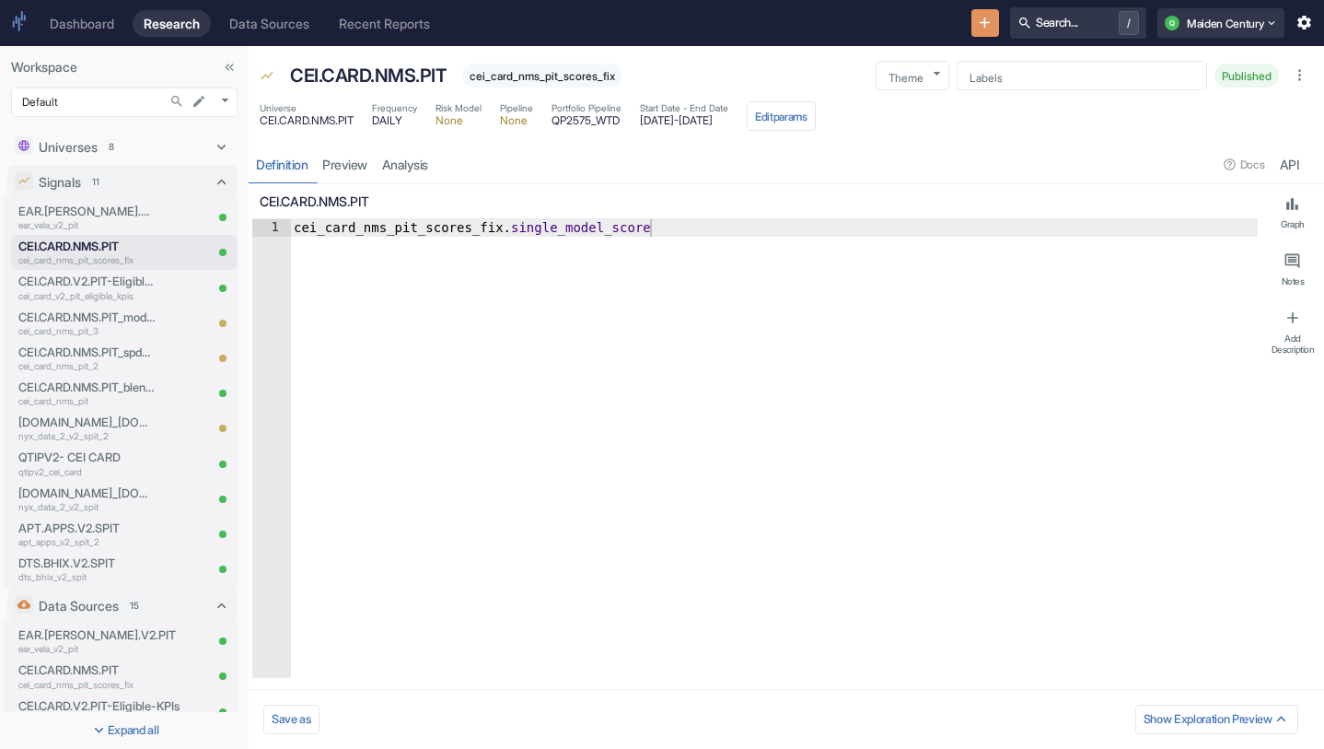
type textarea "x"
click at [1300, 75] on icon "button" at bounding box center [1300, 76] width 3 height 12
click at [1134, 114] on div "Universe CEI.CARD.NMS.PIT Frequency DAILY Risk Model None Pipeline None Portfol…" at bounding box center [787, 118] width 1076 height 41
type textarea "cei_card_nms_pit_scores_fix.single_model_score"
click at [599, 227] on div "cei_card_nms_pit_scores_fix . single_model_score" at bounding box center [774, 466] width 968 height 494
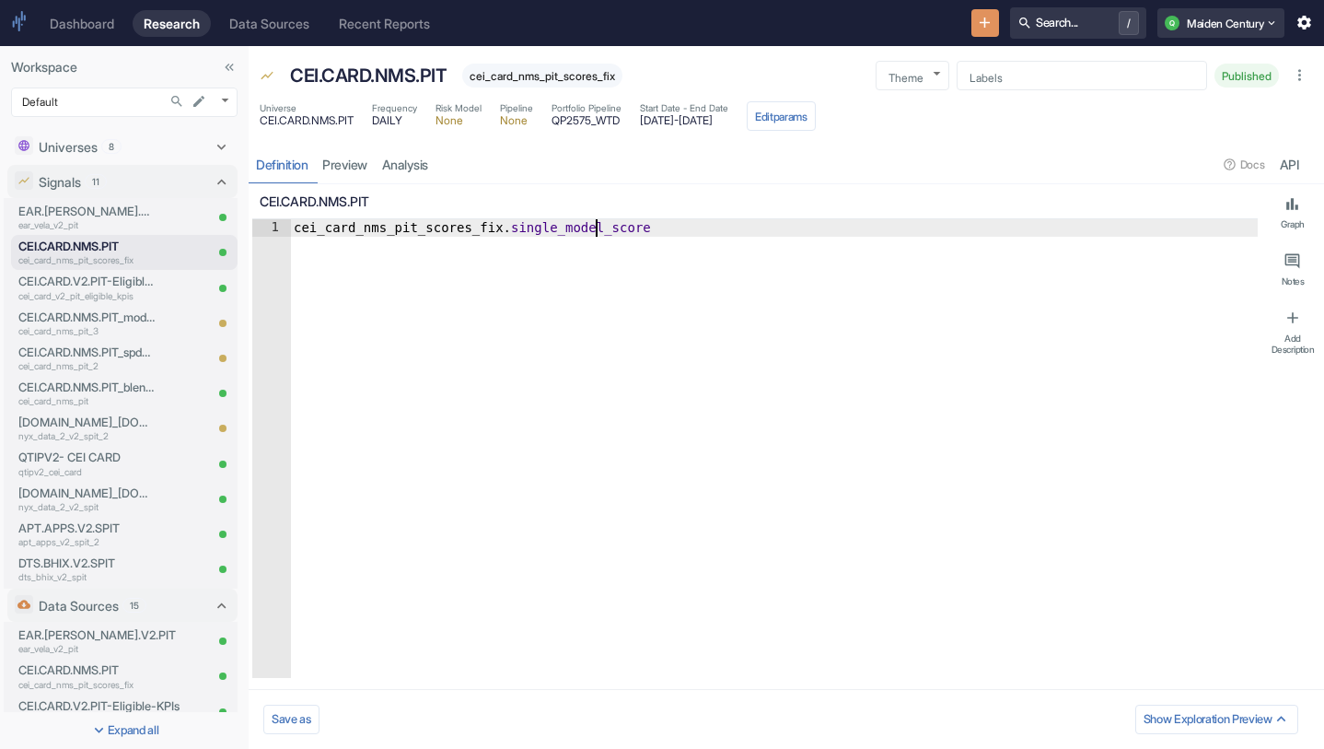
click at [599, 227] on div "cei_card_nms_pit_scores_fix . single_model_score" at bounding box center [774, 466] width 968 height 494
click at [384, 289] on div "cei_card_nms_pit_scores_fix . single_model_score" at bounding box center [774, 466] width 968 height 494
click at [381, 157] on link "analysis" at bounding box center [405, 165] width 61 height 38
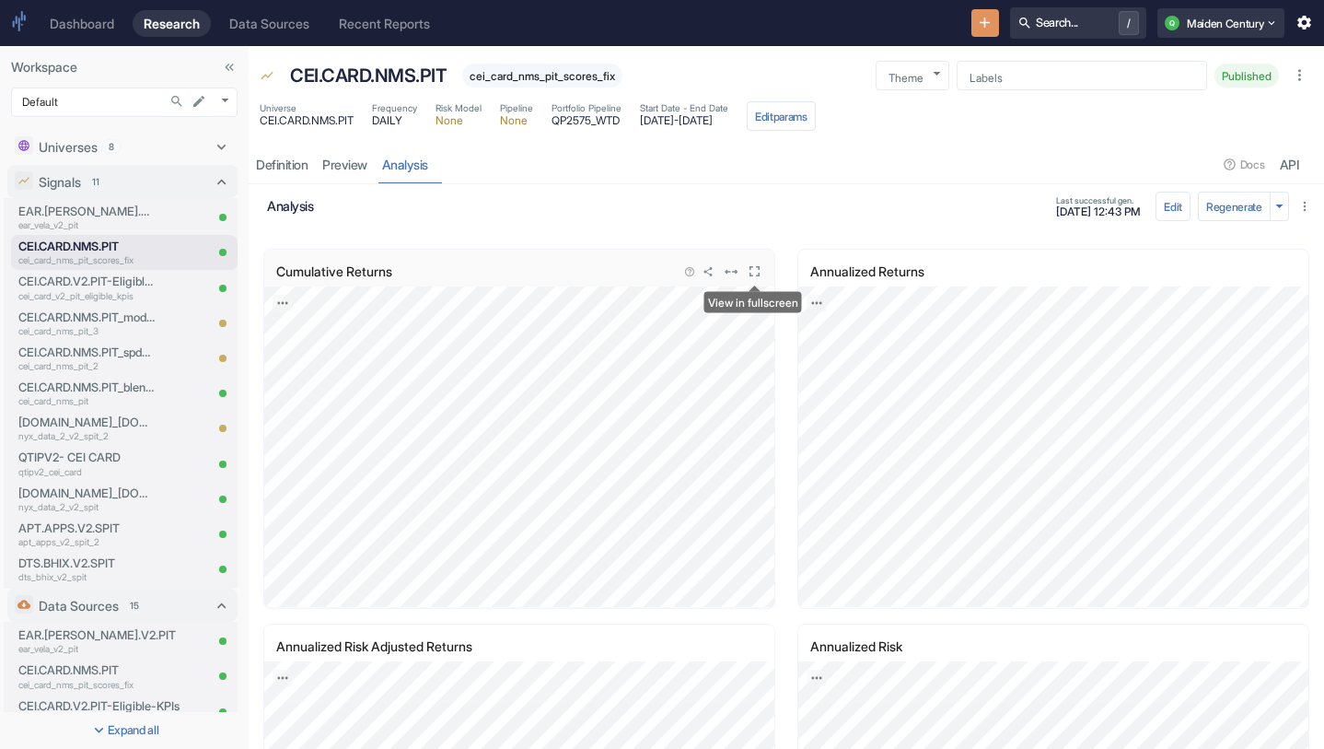
click at [752, 271] on icon "View in fullscreen" at bounding box center [754, 270] width 17 height 17
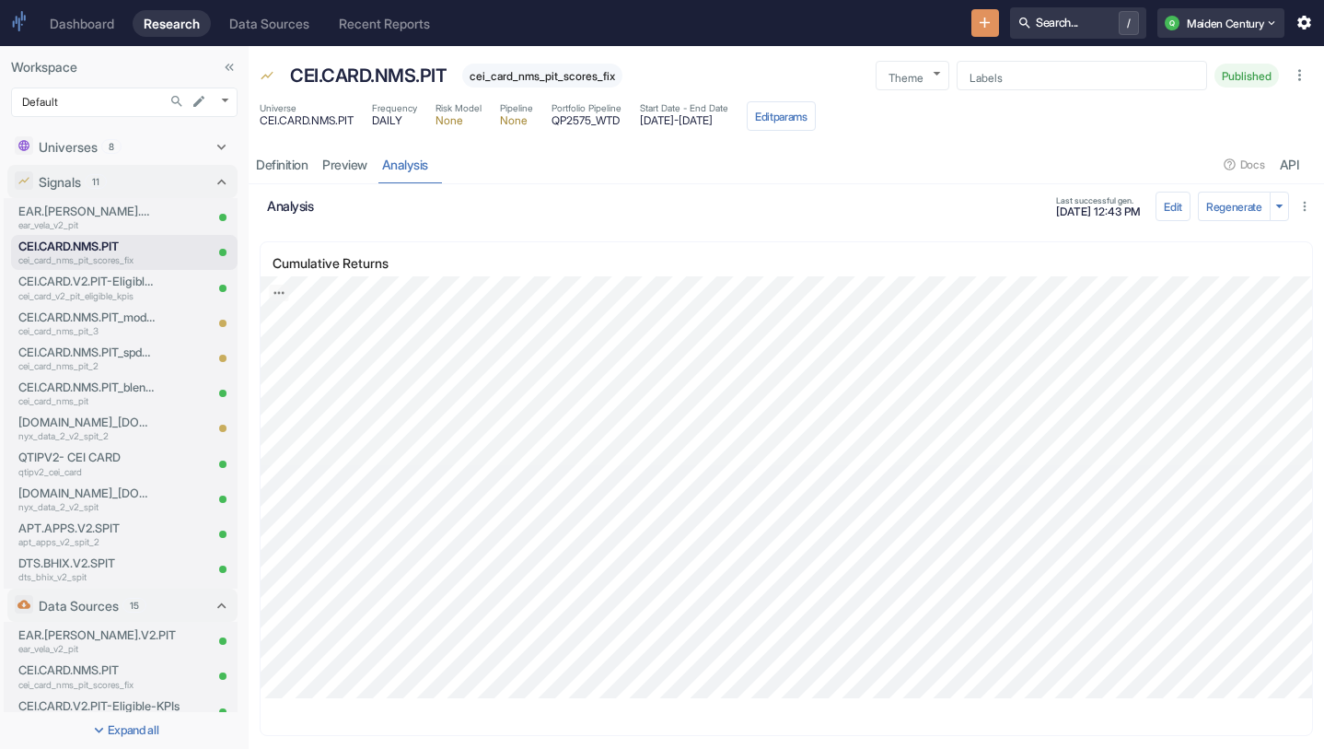
click at [1305, 204] on icon "button" at bounding box center [1305, 206] width 15 height 15
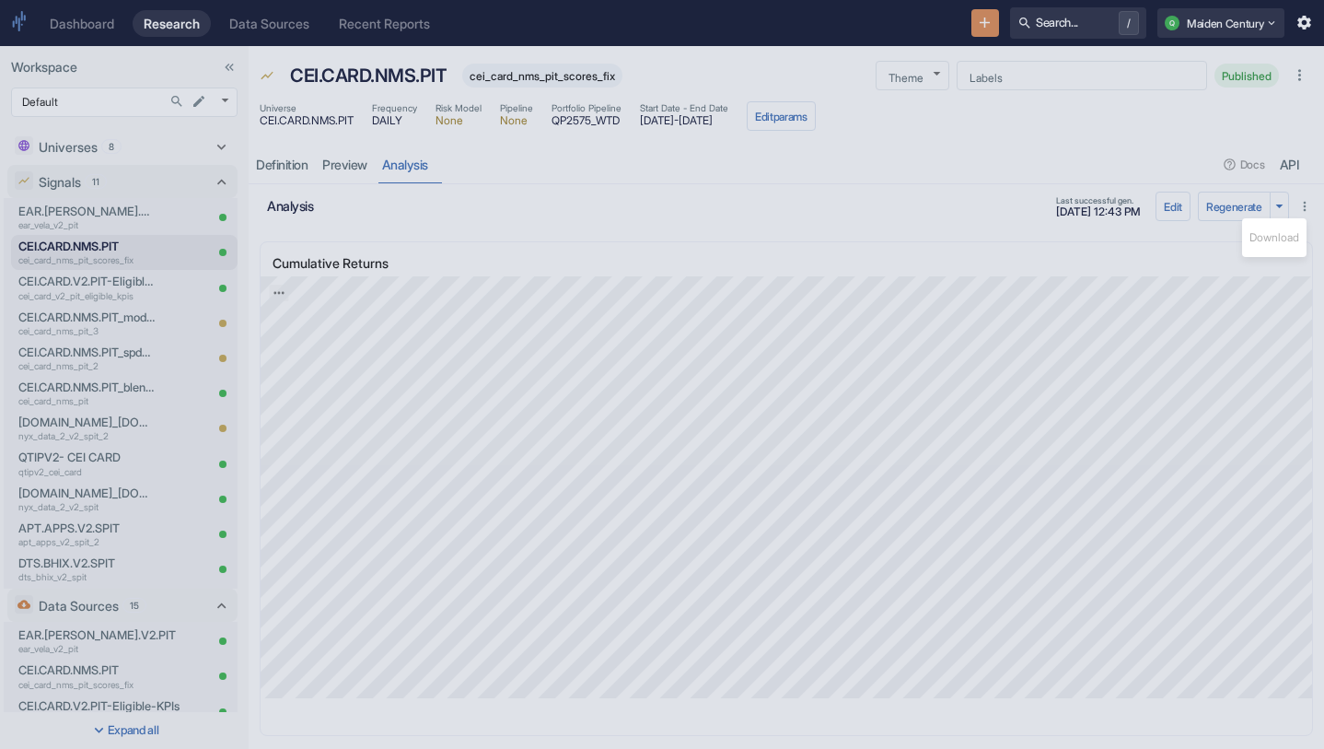
click at [1064, 193] on div at bounding box center [662, 374] width 1324 height 749
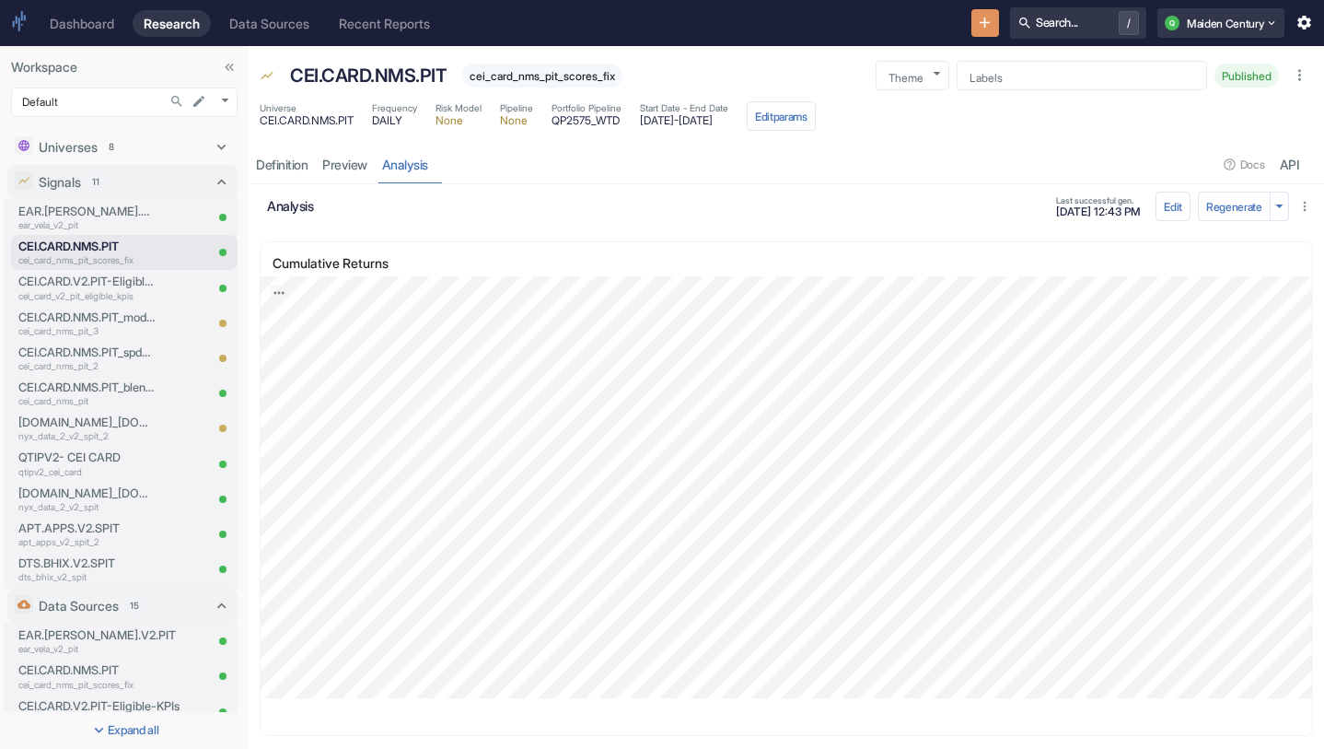
click at [1306, 207] on icon "button" at bounding box center [1305, 206] width 15 height 15
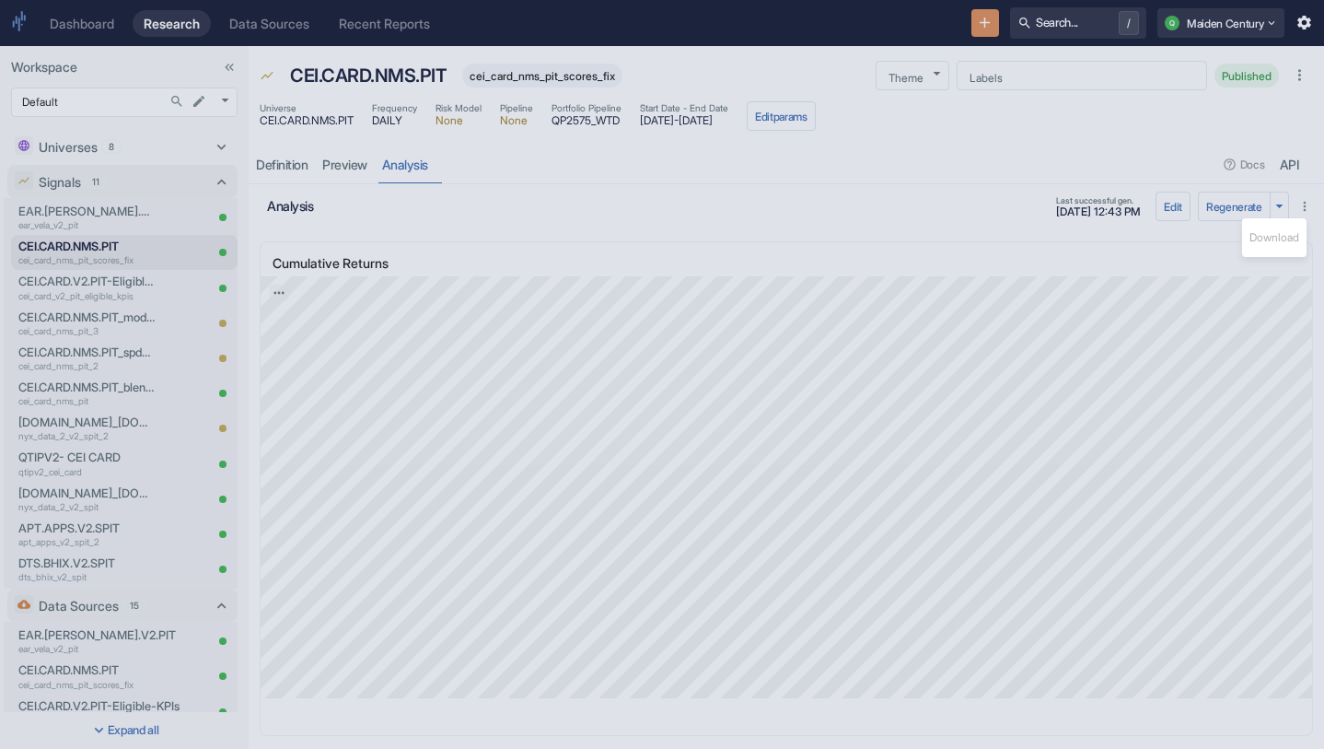
click at [1292, 236] on ul "Download" at bounding box center [1274, 237] width 64 height 39
click at [920, 205] on div at bounding box center [662, 374] width 1324 height 749
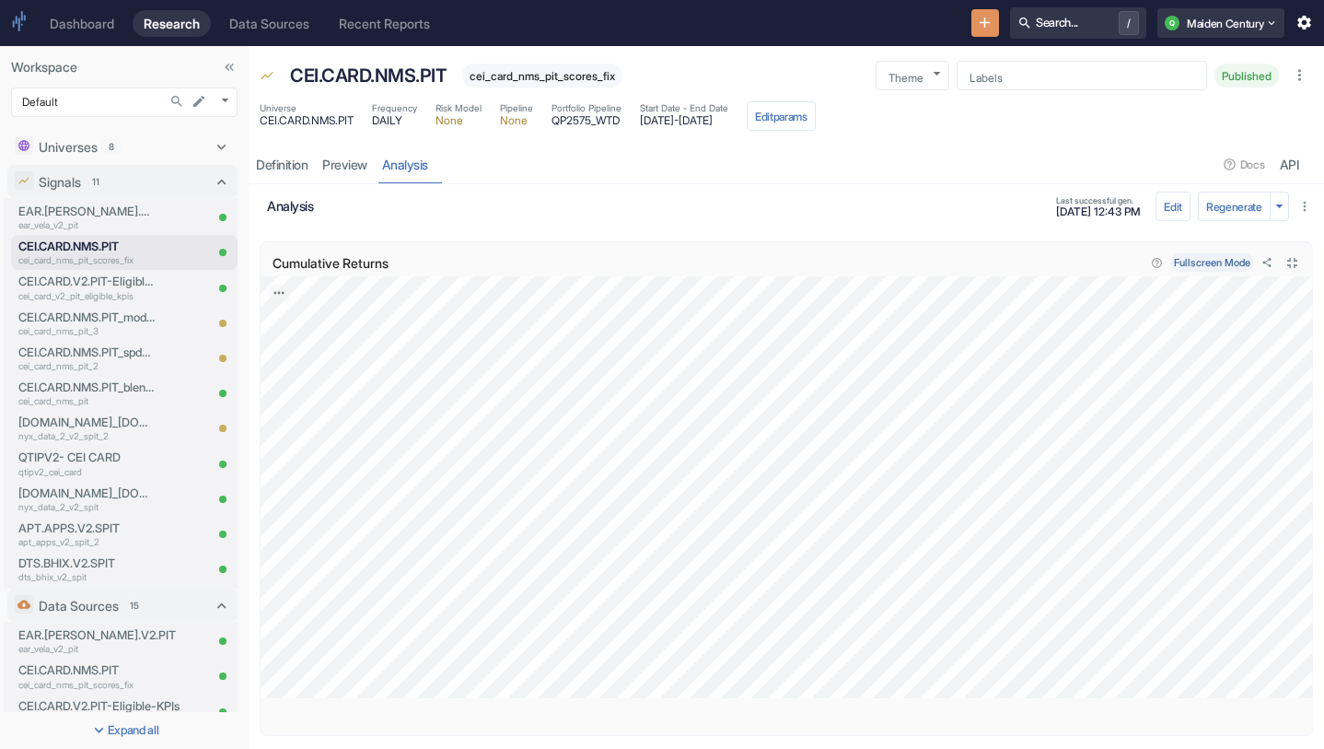
click at [1293, 268] on icon "Close fullscreen" at bounding box center [1292, 262] width 17 height 17
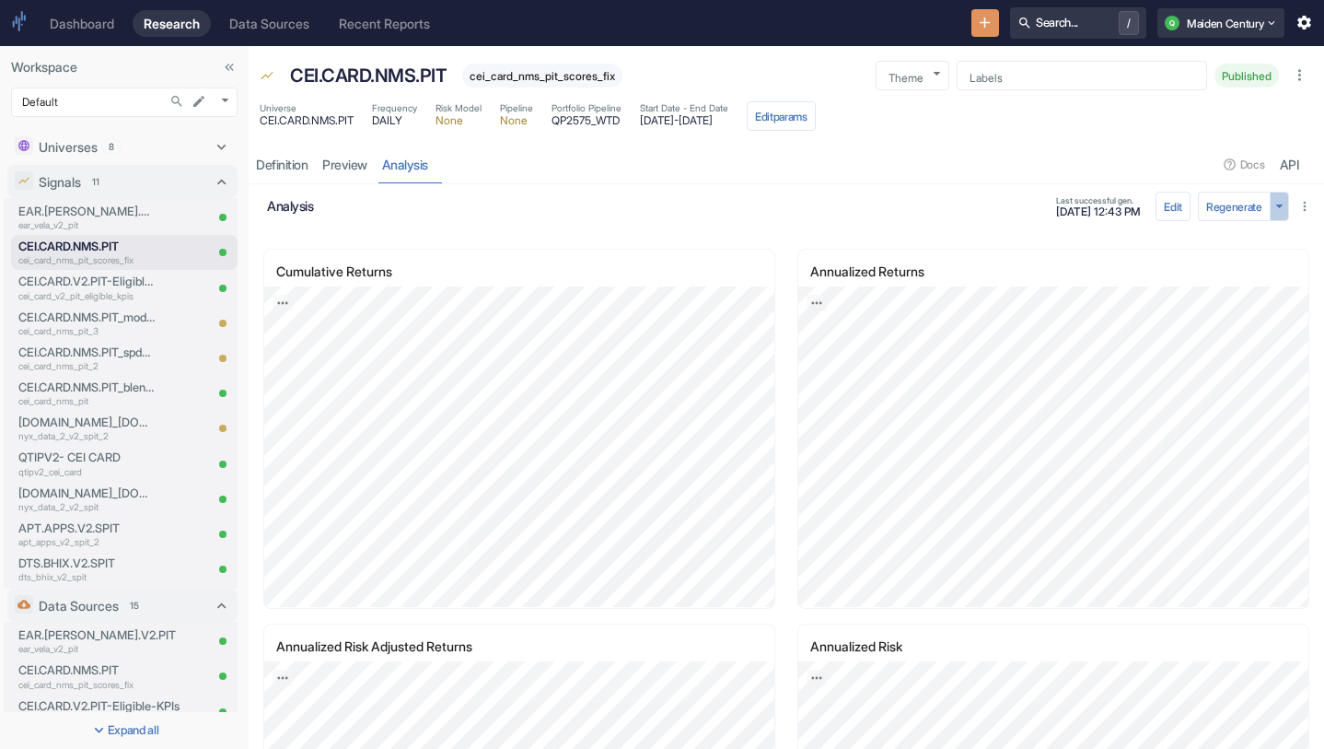
click at [1284, 209] on icon "button" at bounding box center [1279, 205] width 17 height 17
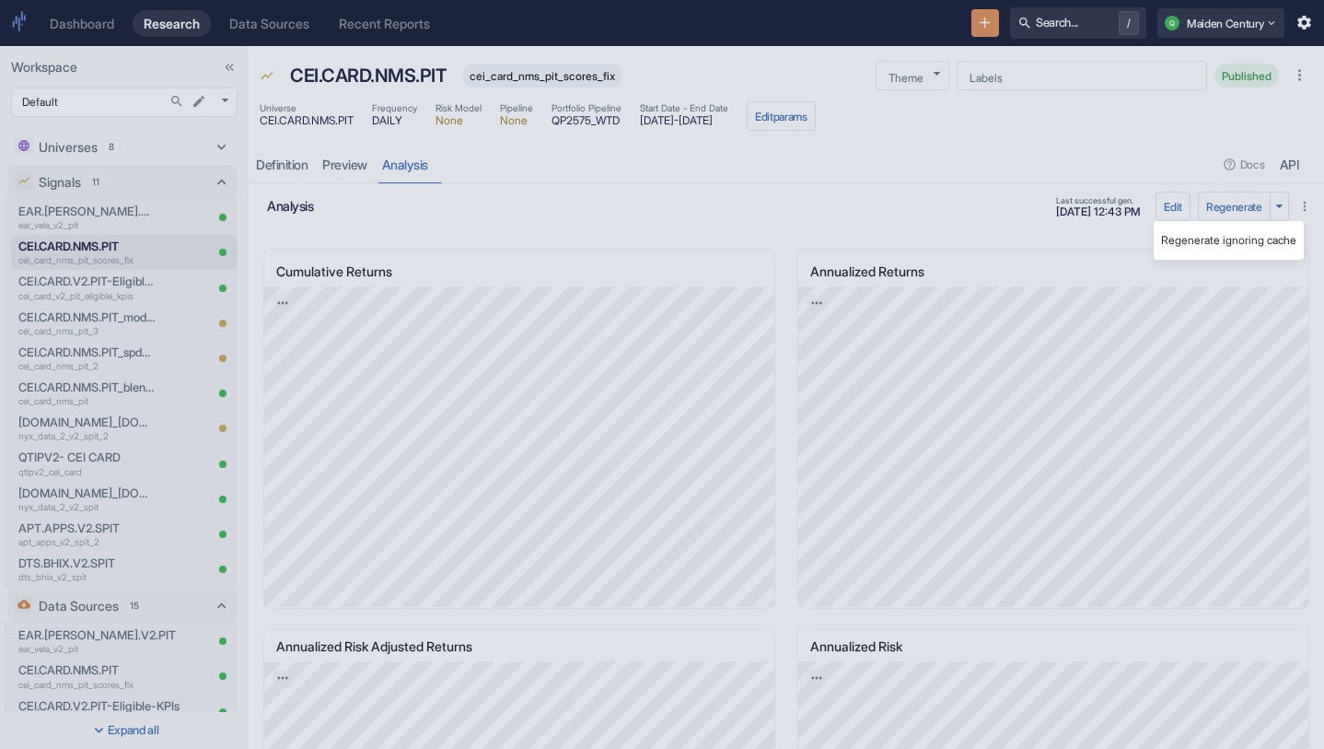
click at [900, 218] on div at bounding box center [662, 374] width 1324 height 749
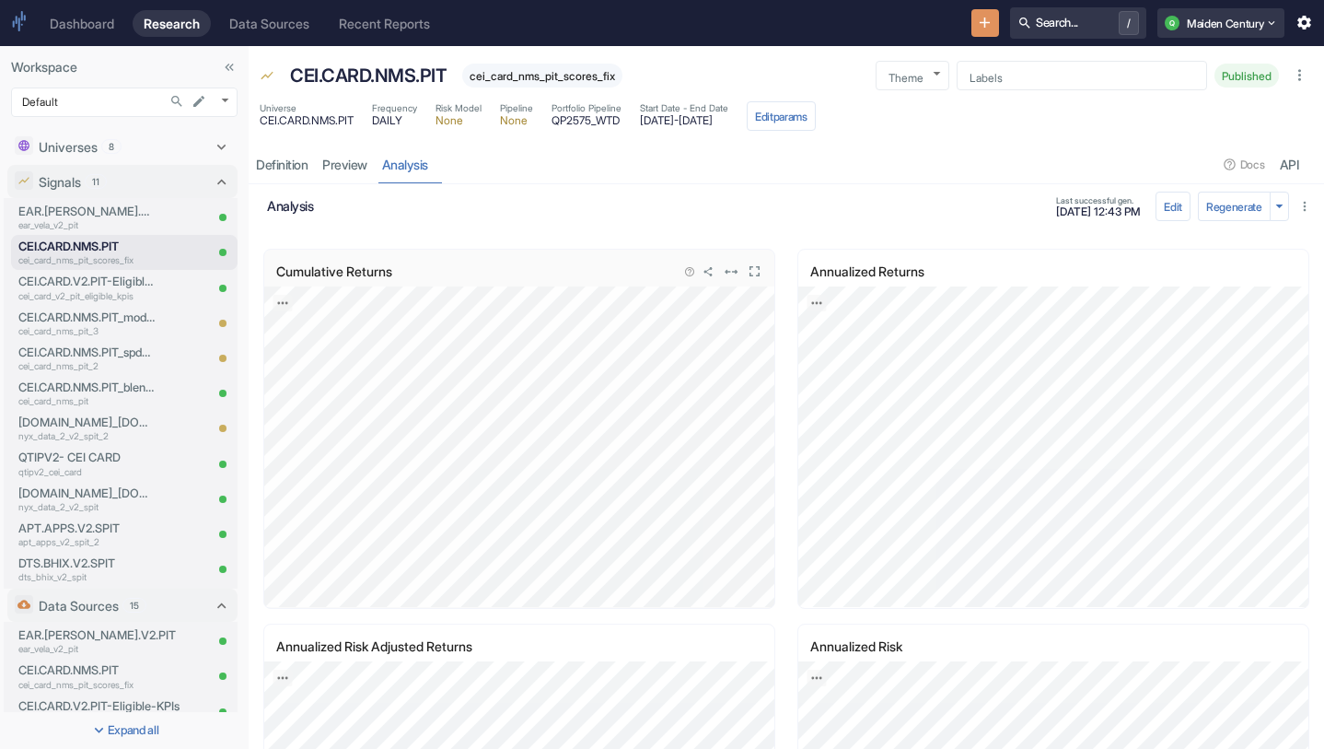
click at [758, 268] on icon "View in fullscreen" at bounding box center [755, 271] width 10 height 10
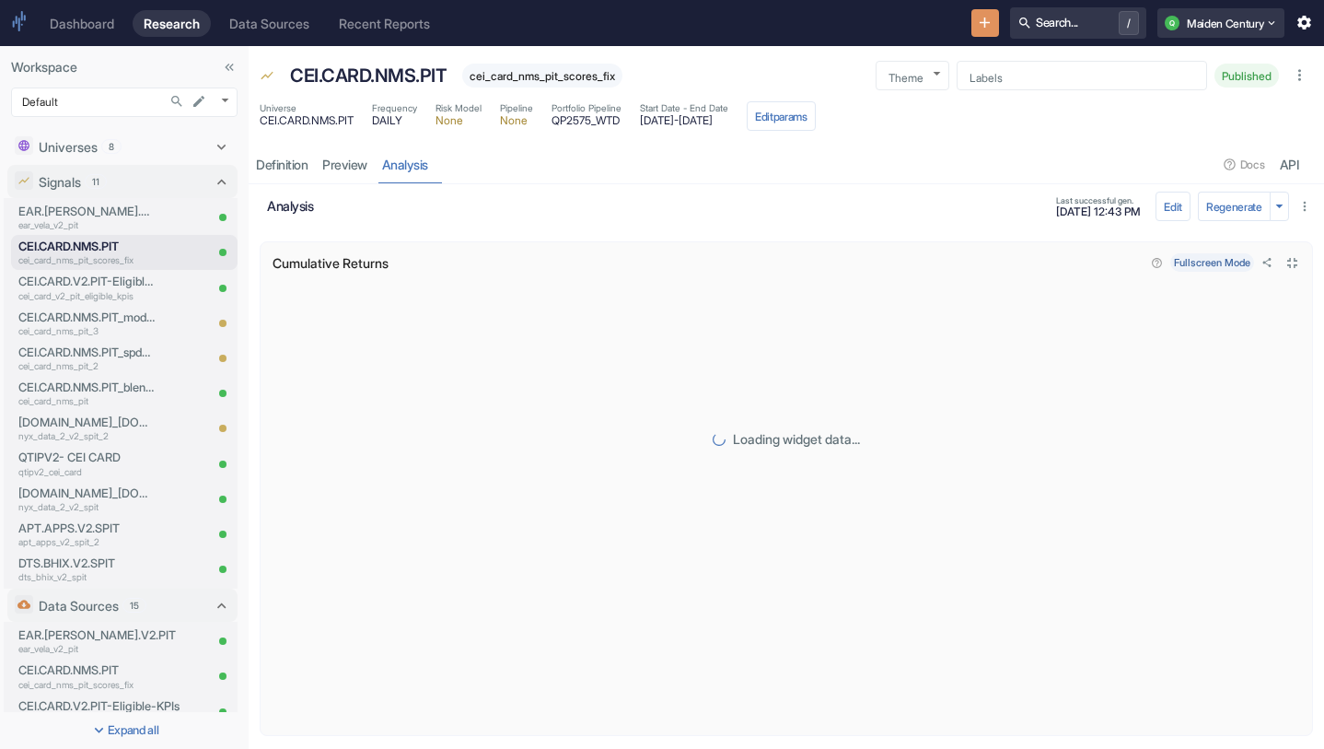
scroll to position [9, 0]
click at [1267, 254] on icon "Embed current chart" at bounding box center [1267, 253] width 11 height 11
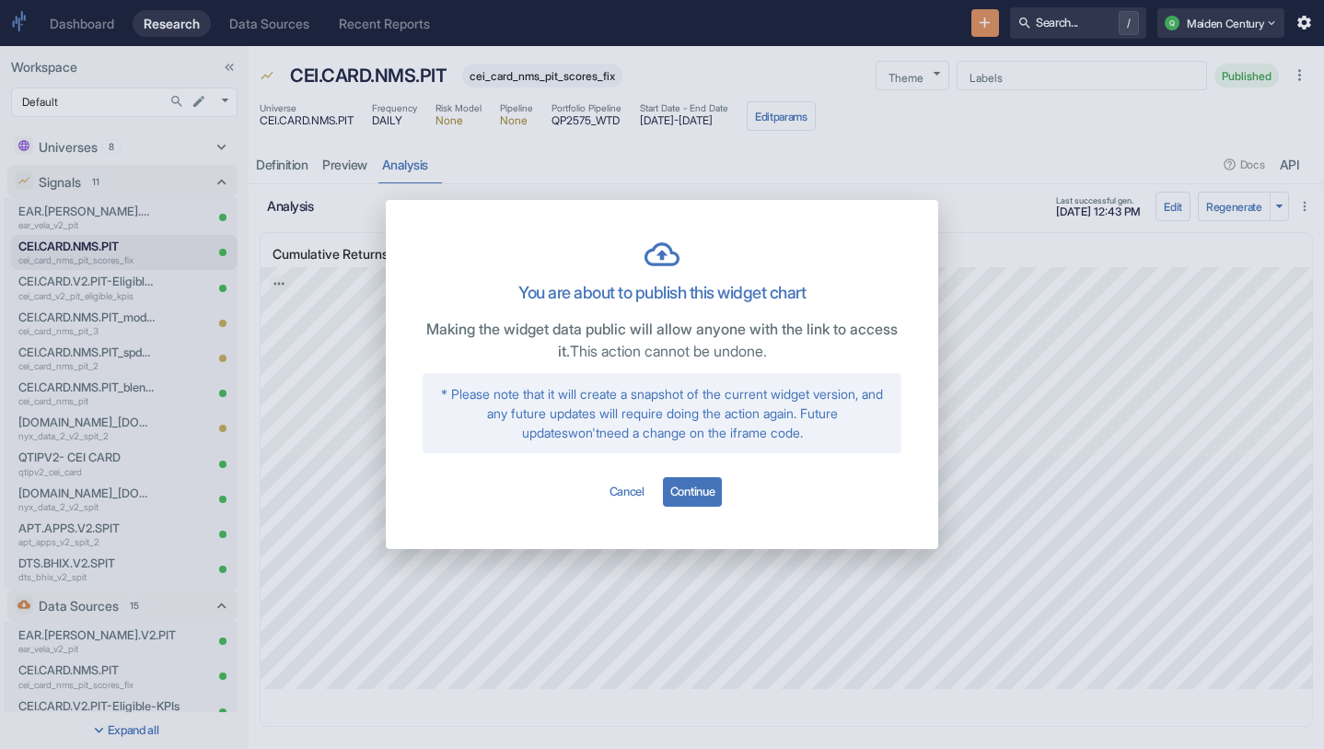
click at [637, 476] on button "Cancel" at bounding box center [627, 492] width 50 height 41
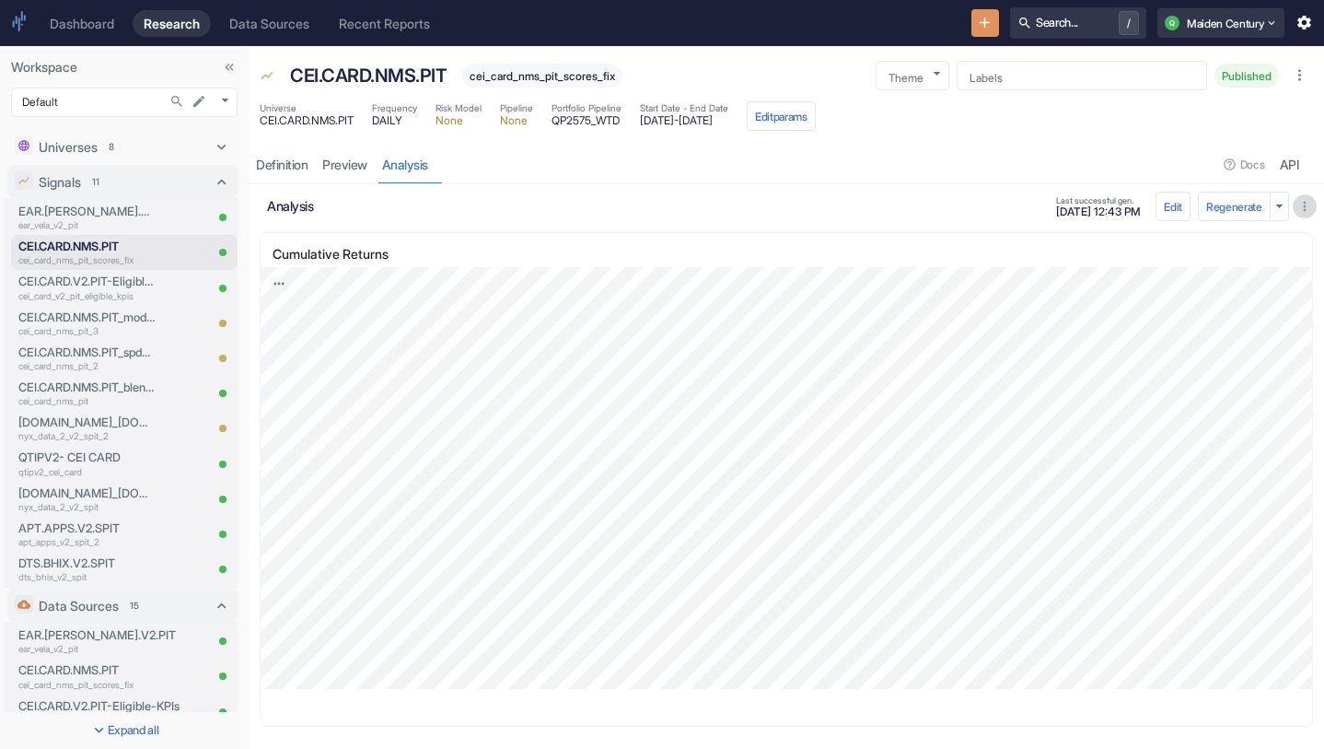
click at [1301, 209] on icon "button" at bounding box center [1305, 206] width 15 height 15
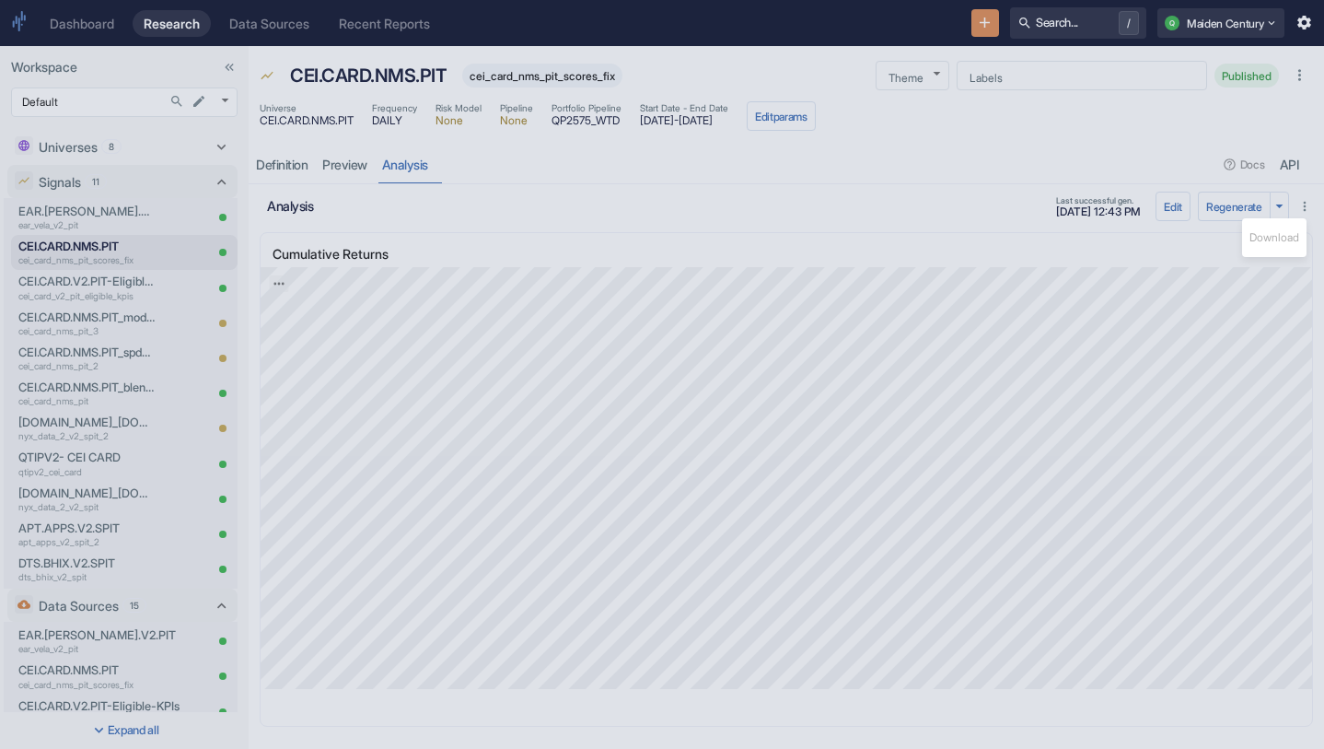
click at [1280, 228] on ul "Download" at bounding box center [1274, 237] width 64 height 39
click at [1277, 239] on ul "Download" at bounding box center [1274, 237] width 64 height 39
click at [1296, 241] on li "Download" at bounding box center [1274, 238] width 64 height 24
click at [1163, 251] on div at bounding box center [662, 374] width 1324 height 749
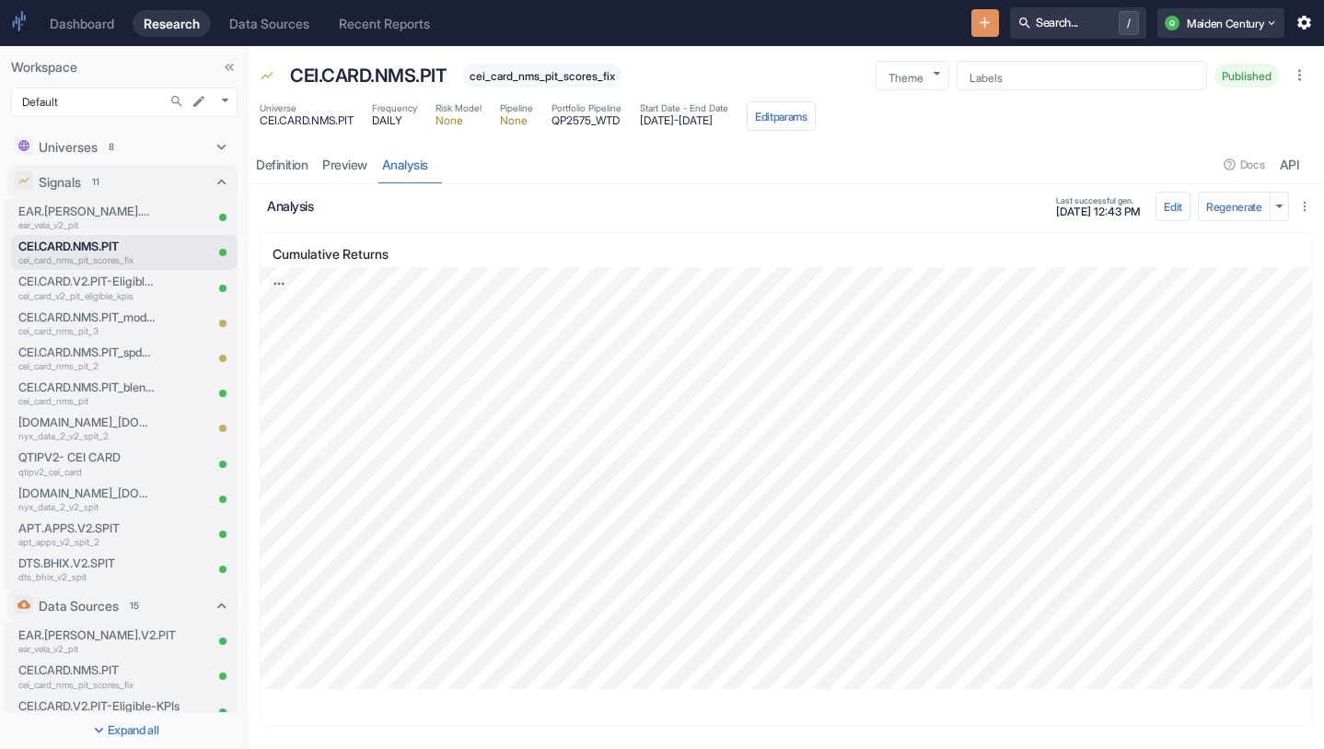
click at [1300, 199] on icon "button" at bounding box center [1305, 206] width 15 height 15
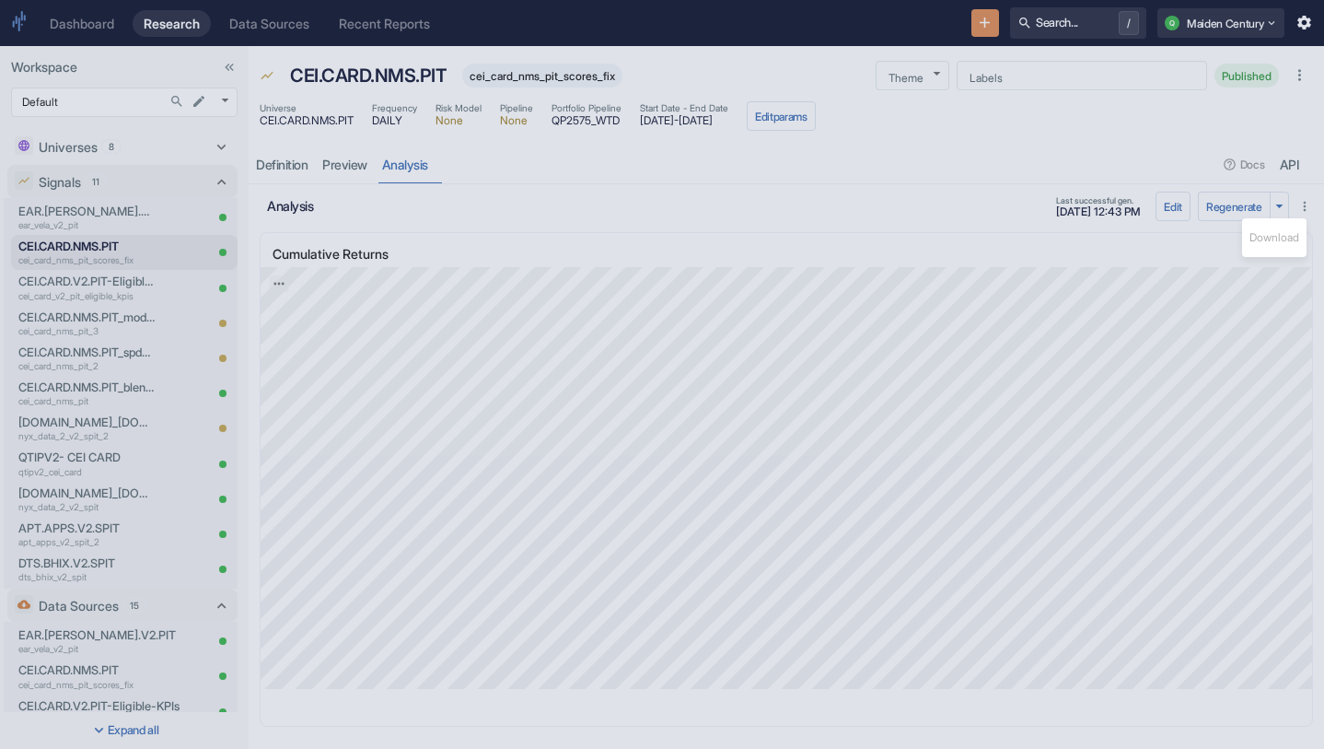
click at [1168, 153] on div at bounding box center [662, 374] width 1324 height 749
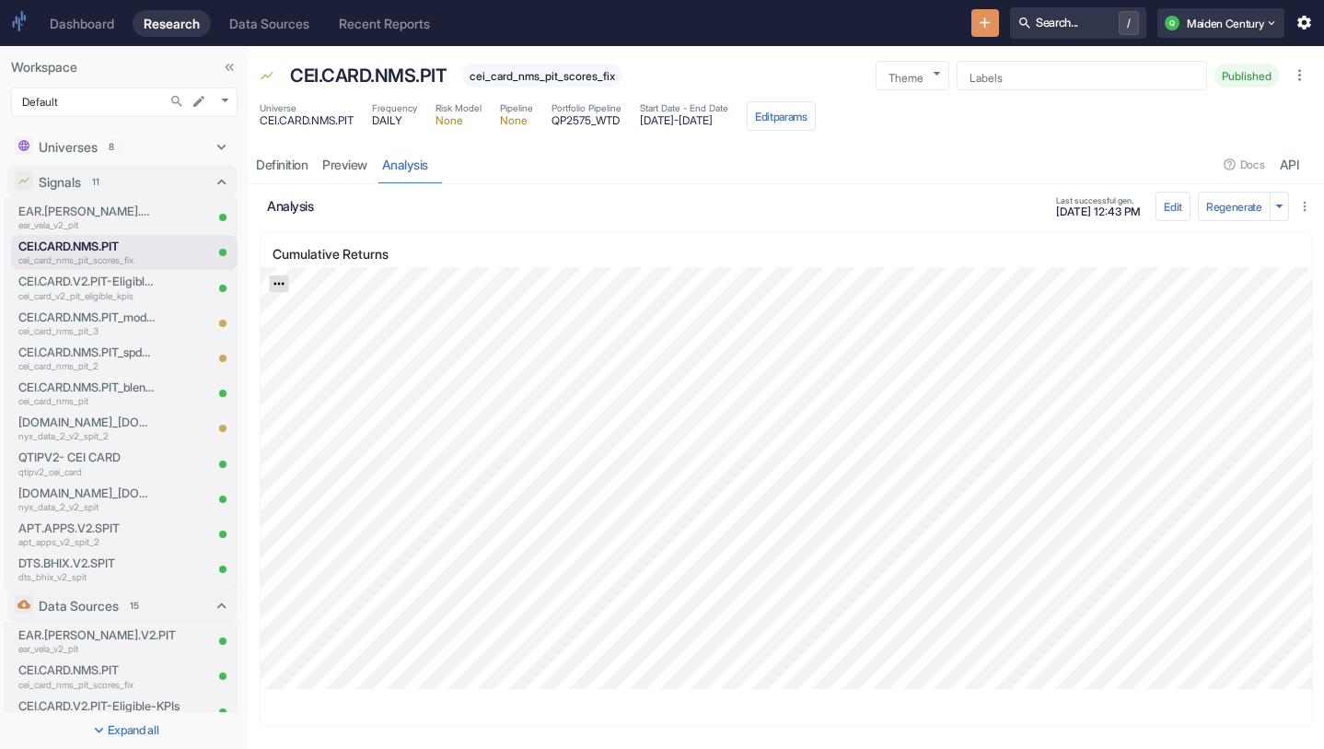
click at [283, 278] on icon "Export; Press ENTER to open" at bounding box center [279, 283] width 13 height 13
click at [330, 325] on link "CSV" at bounding box center [324, 332] width 52 height 19
click at [816, 114] on button "Edit params" at bounding box center [781, 115] width 69 height 29
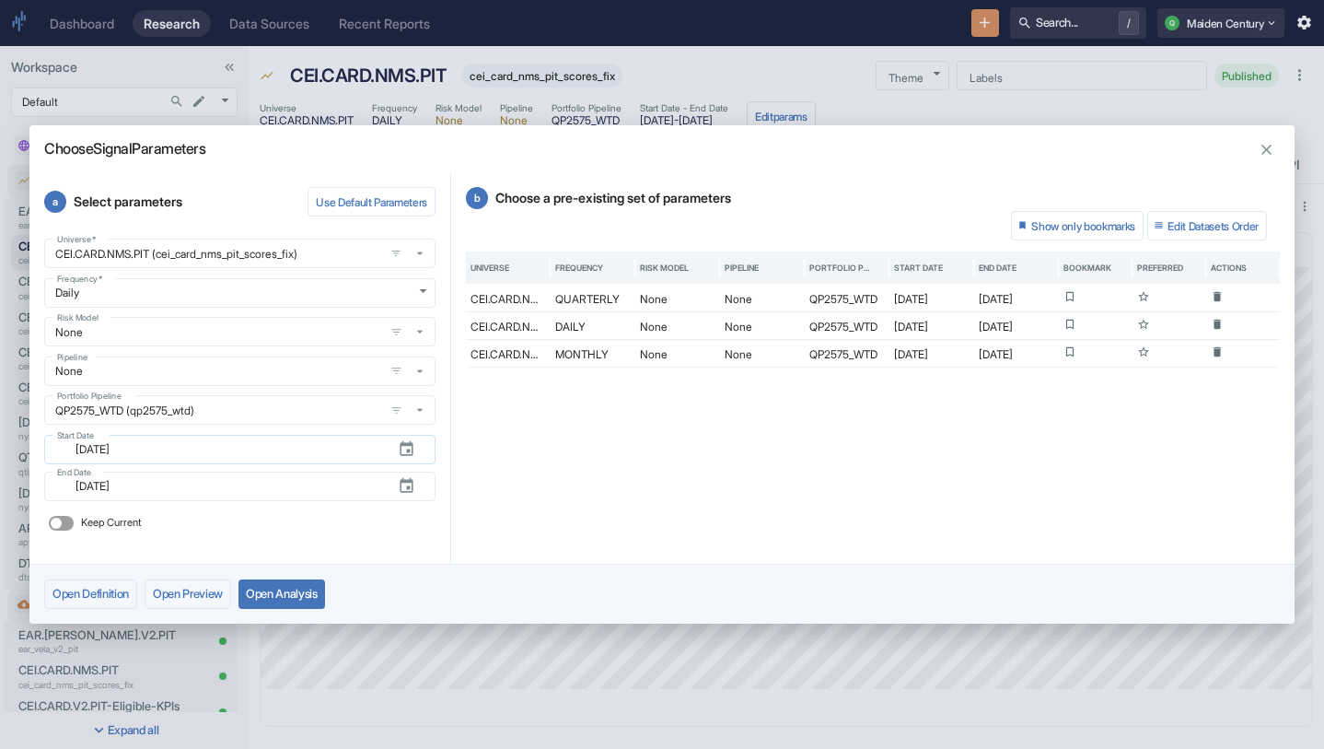
click at [418, 450] on button "button" at bounding box center [407, 449] width 32 height 32
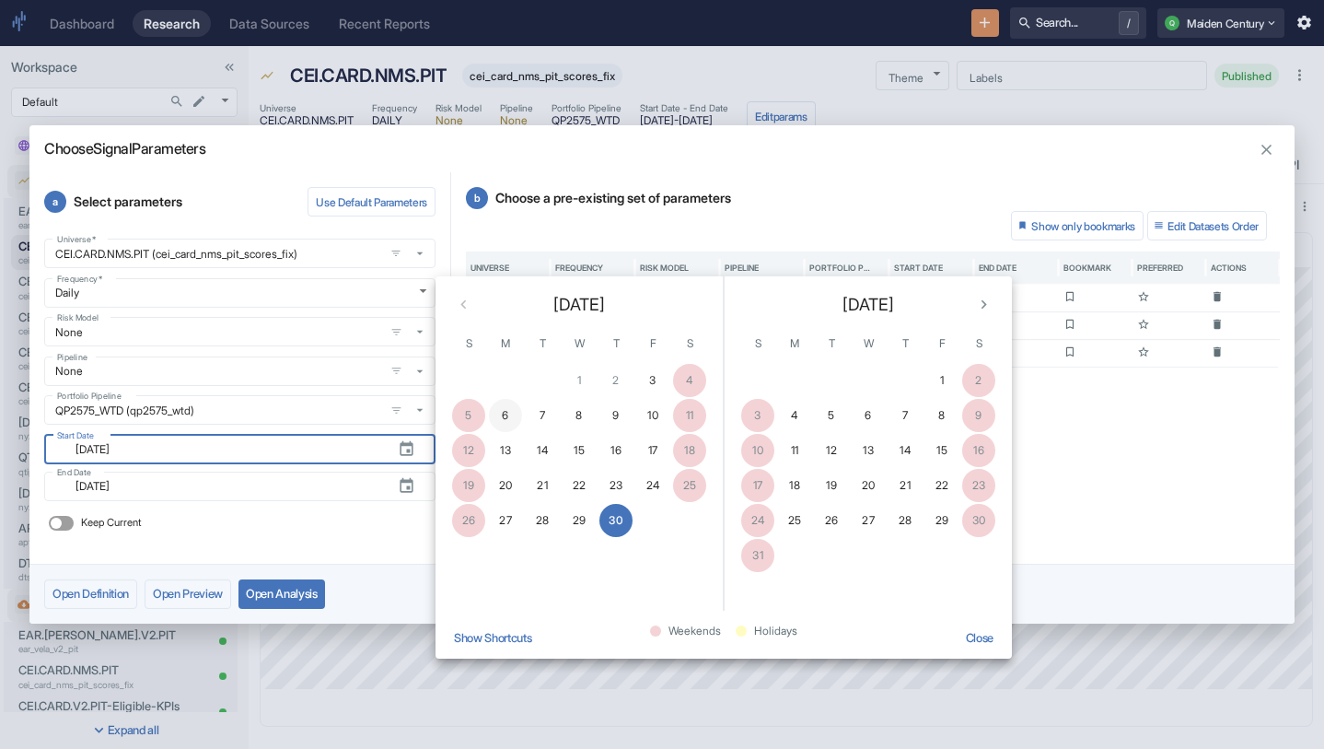
click at [506, 415] on button "6" at bounding box center [505, 415] width 33 height 33
type input "[DATE]"
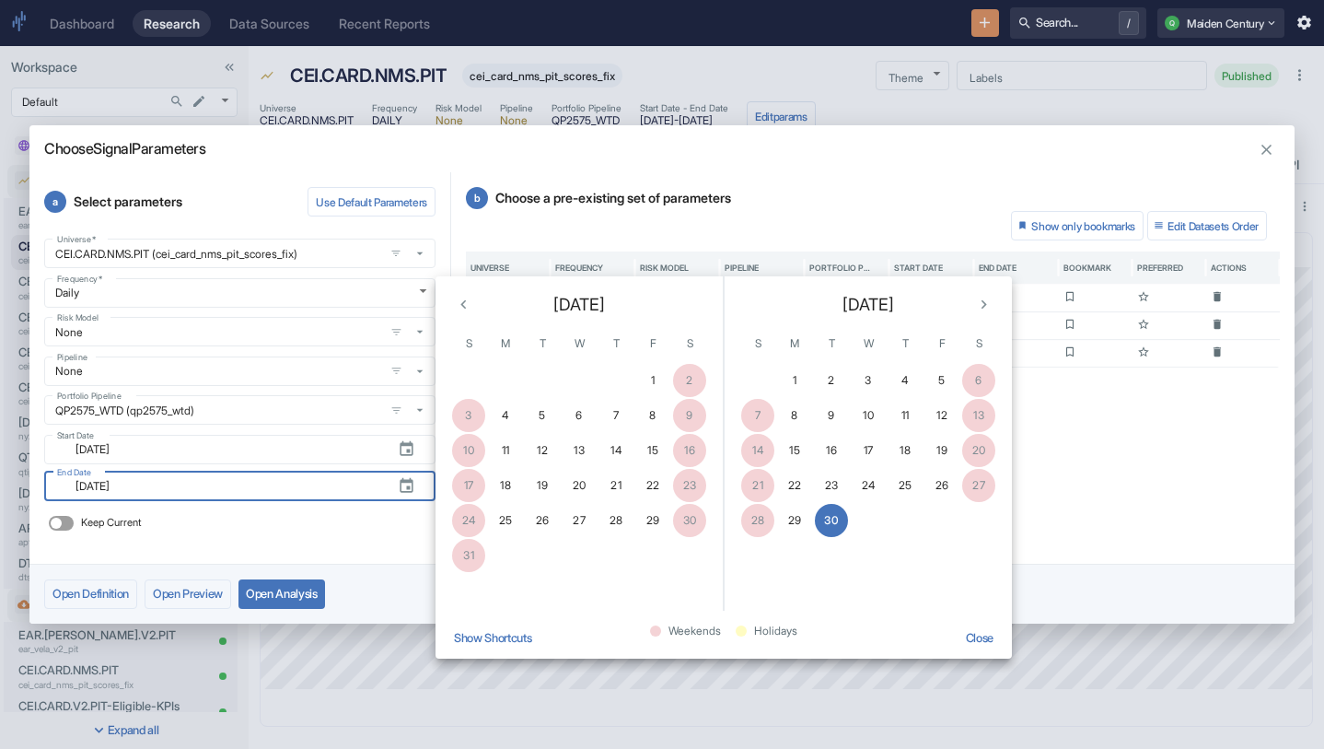
click at [826, 227] on div "Show only bookmarks Edit Datasets Order" at bounding box center [873, 225] width 811 height 29
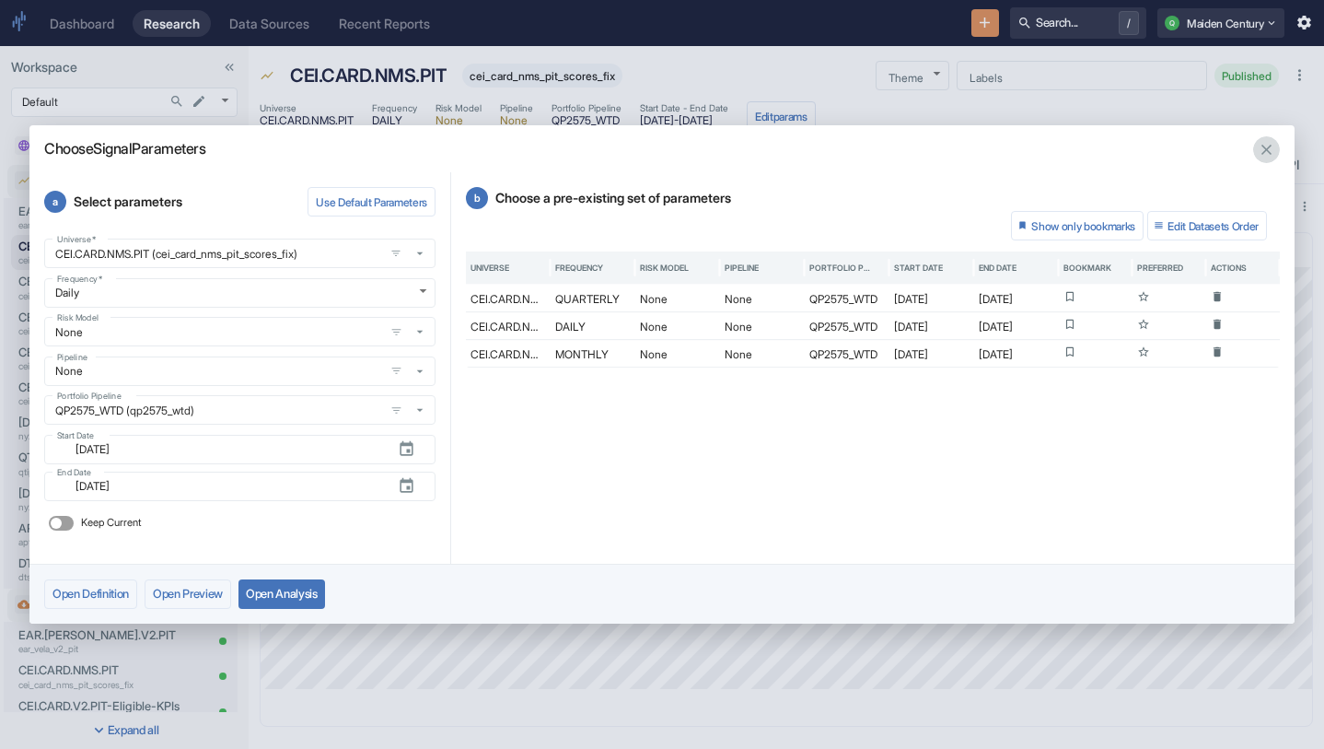
click at [1264, 151] on icon "button" at bounding box center [1267, 150] width 10 height 10
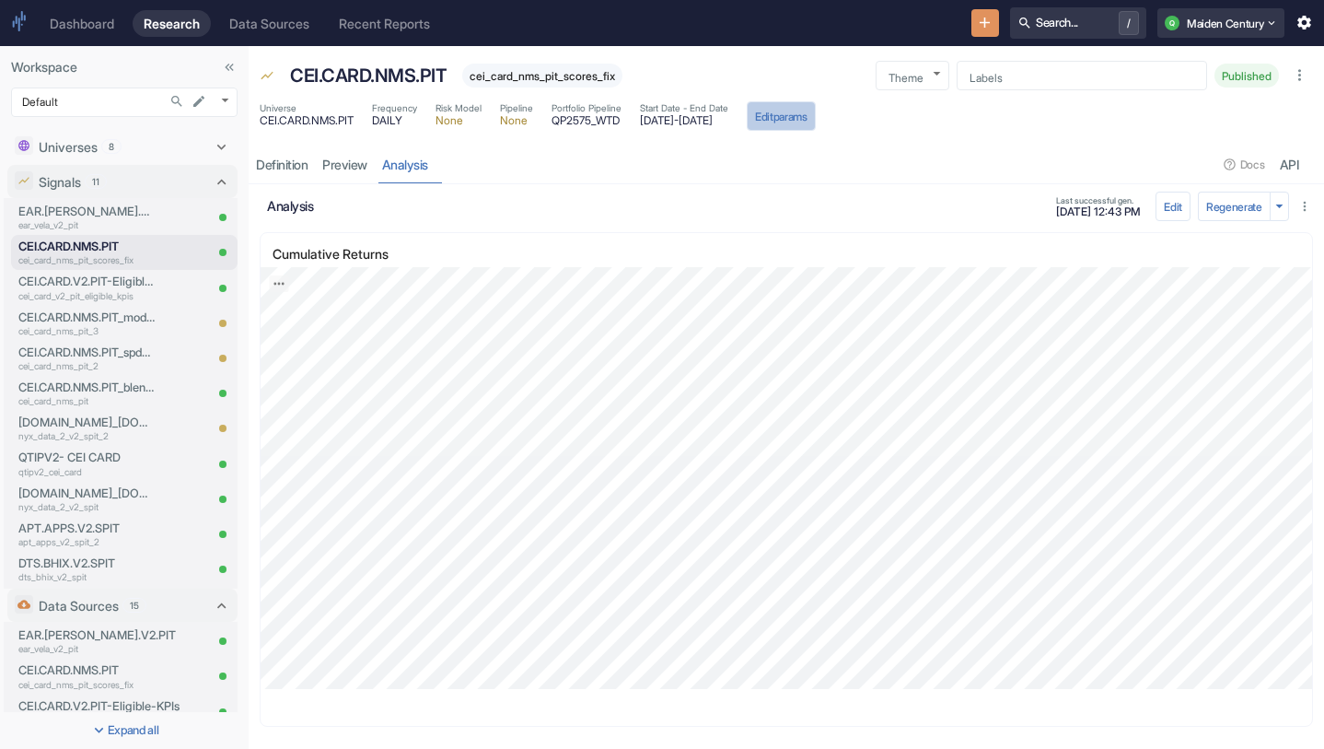
click at [816, 115] on button "Edit params" at bounding box center [781, 115] width 69 height 29
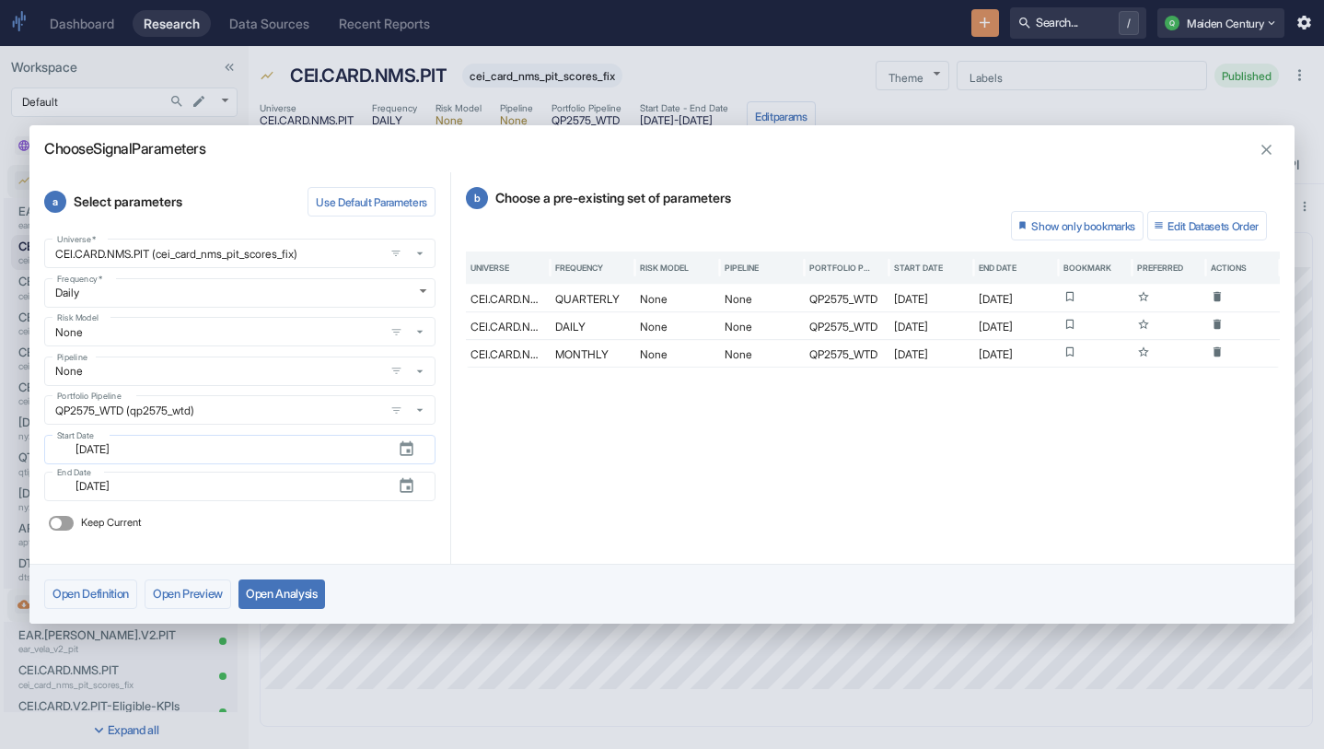
click at [406, 451] on icon "button" at bounding box center [406, 448] width 17 height 17
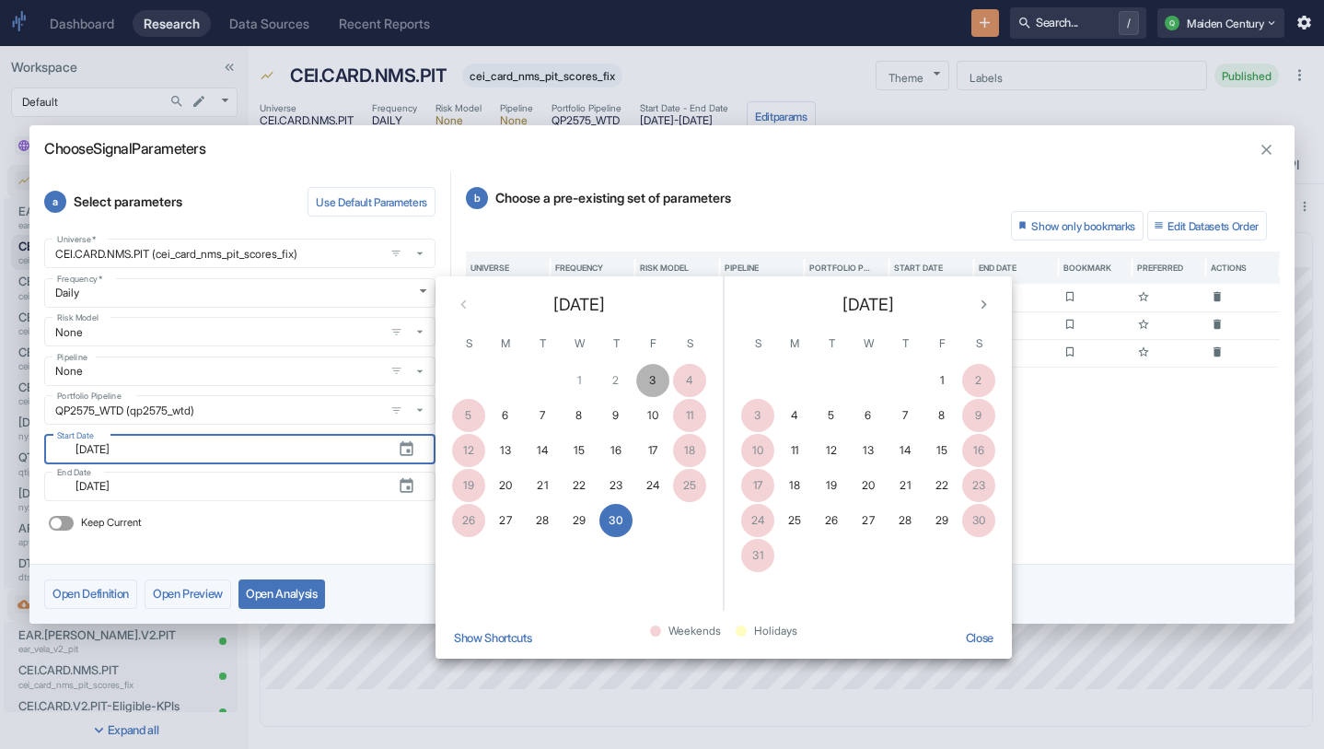
click at [655, 379] on button "3" at bounding box center [652, 380] width 33 height 33
type input "[DATE]"
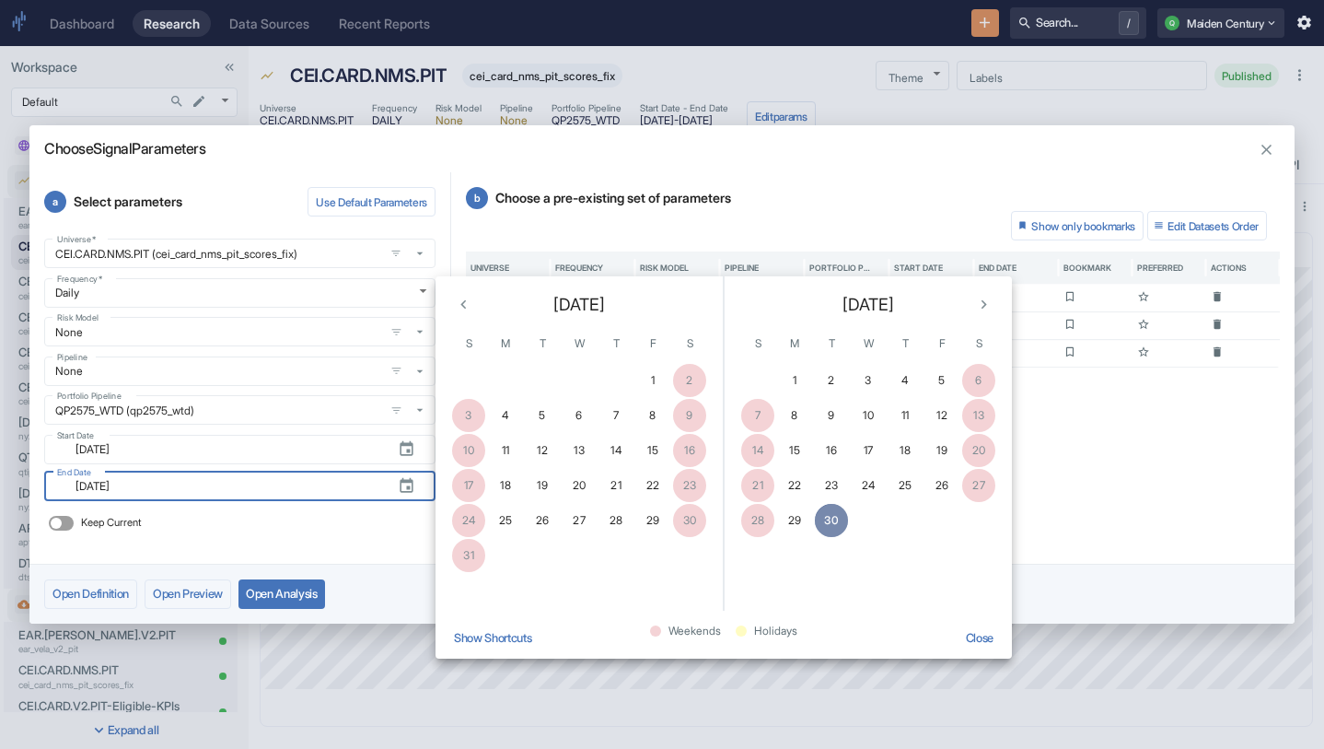
click at [840, 528] on button "30" at bounding box center [831, 520] width 33 height 33
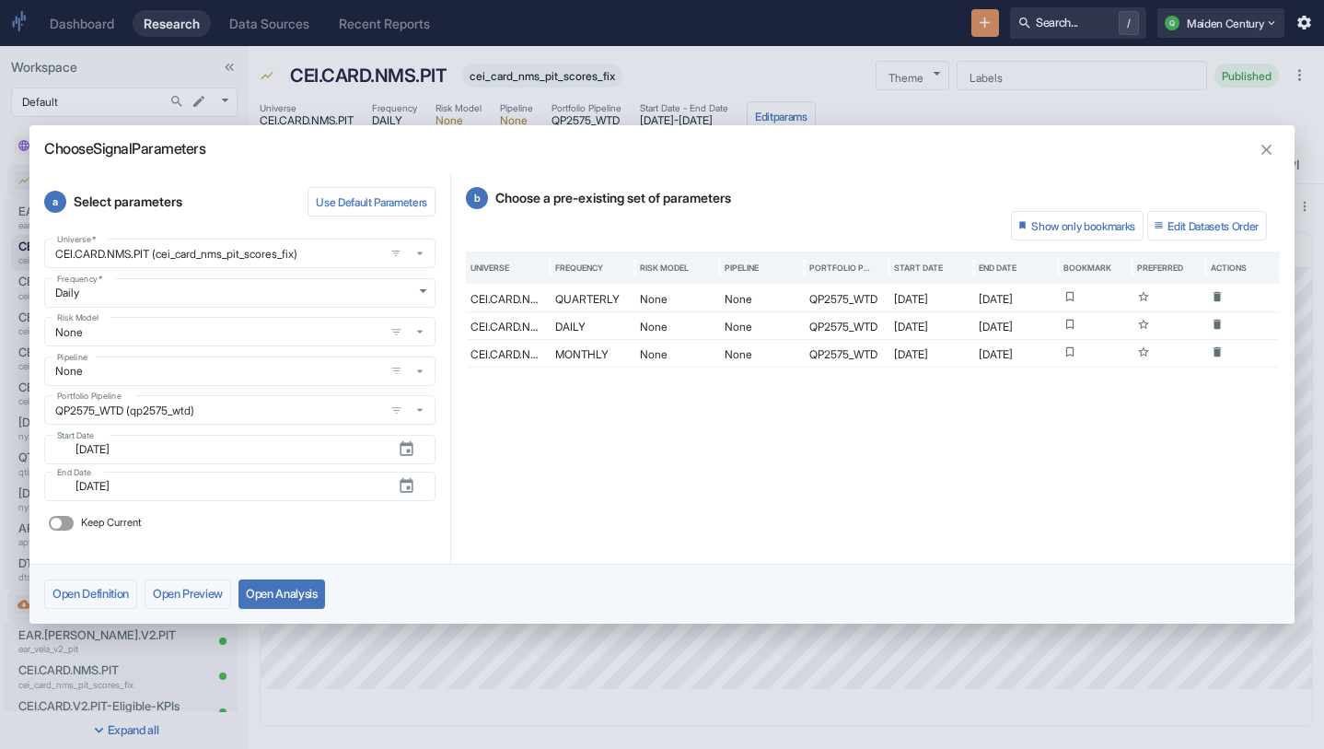
click at [266, 589] on button "Open Analysis" at bounding box center [282, 593] width 87 height 29
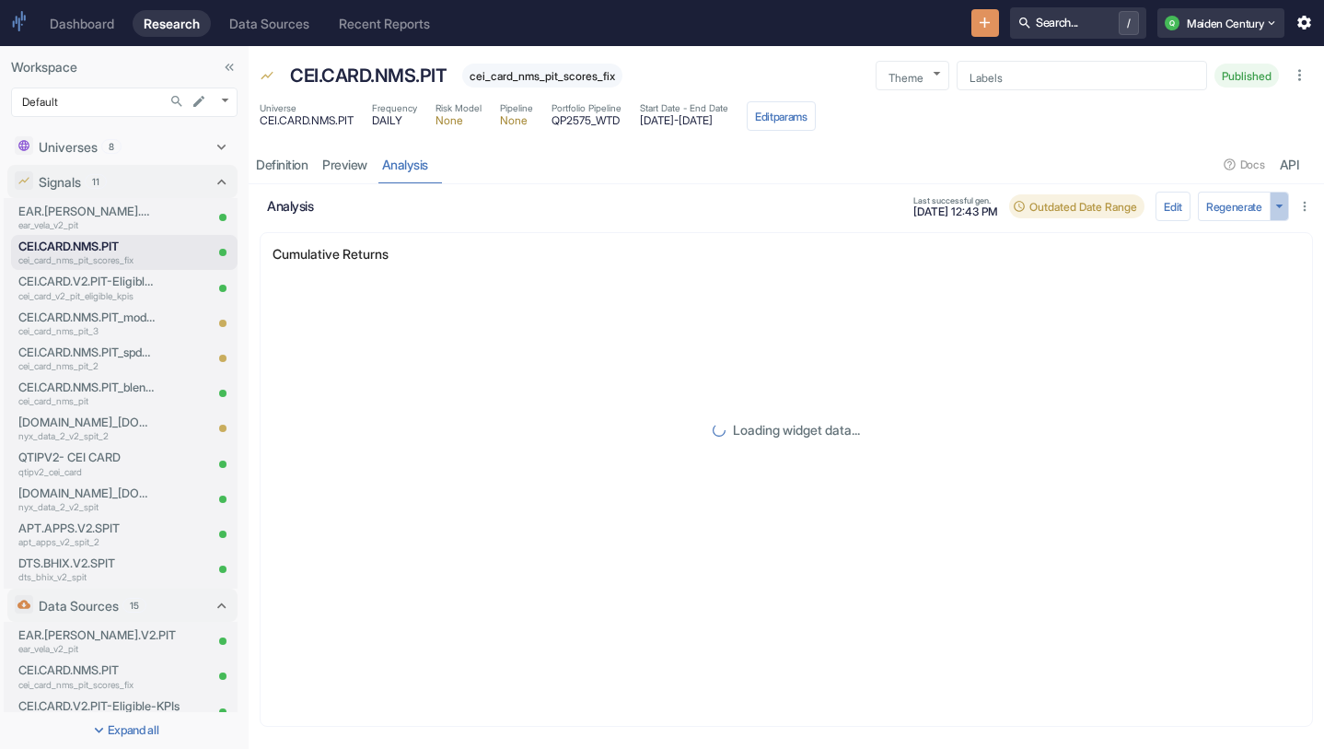
click at [1277, 209] on icon "button" at bounding box center [1279, 205] width 17 height 17
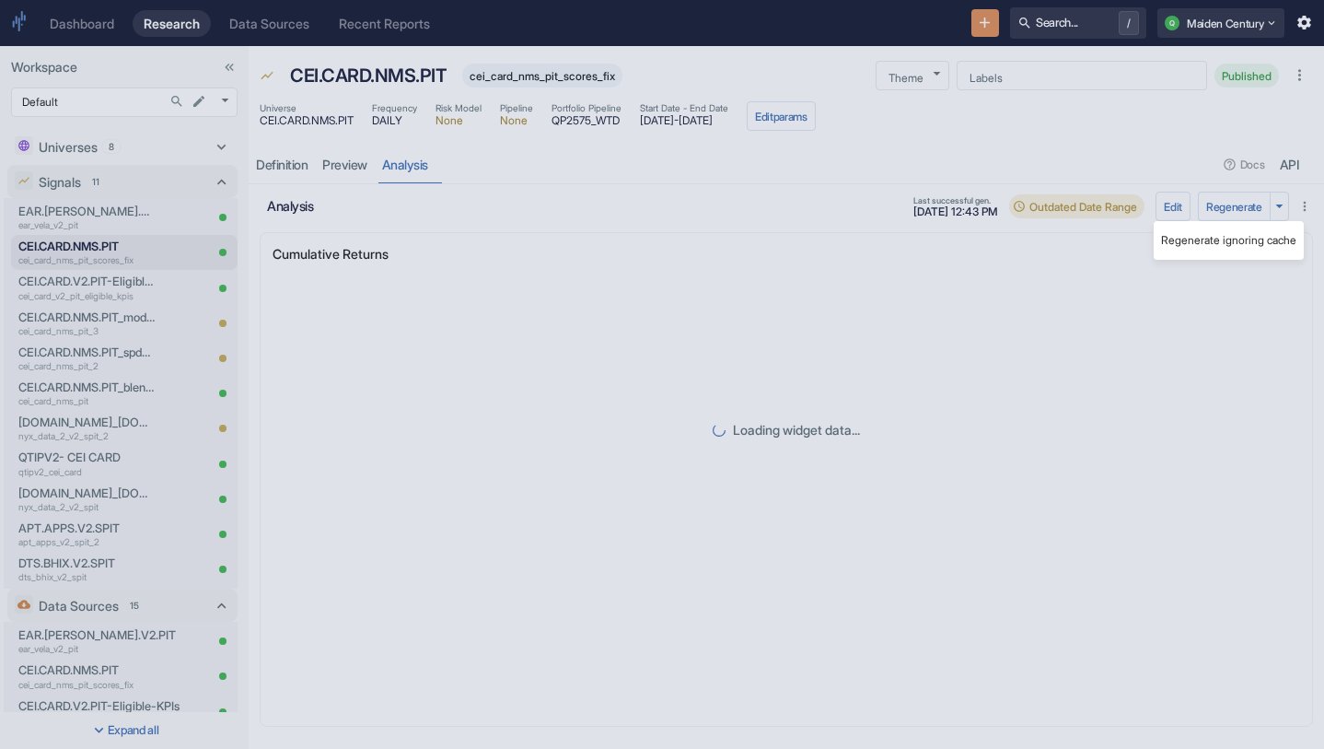
click at [1228, 236] on li "Regenerate ignoring cache" at bounding box center [1229, 240] width 150 height 24
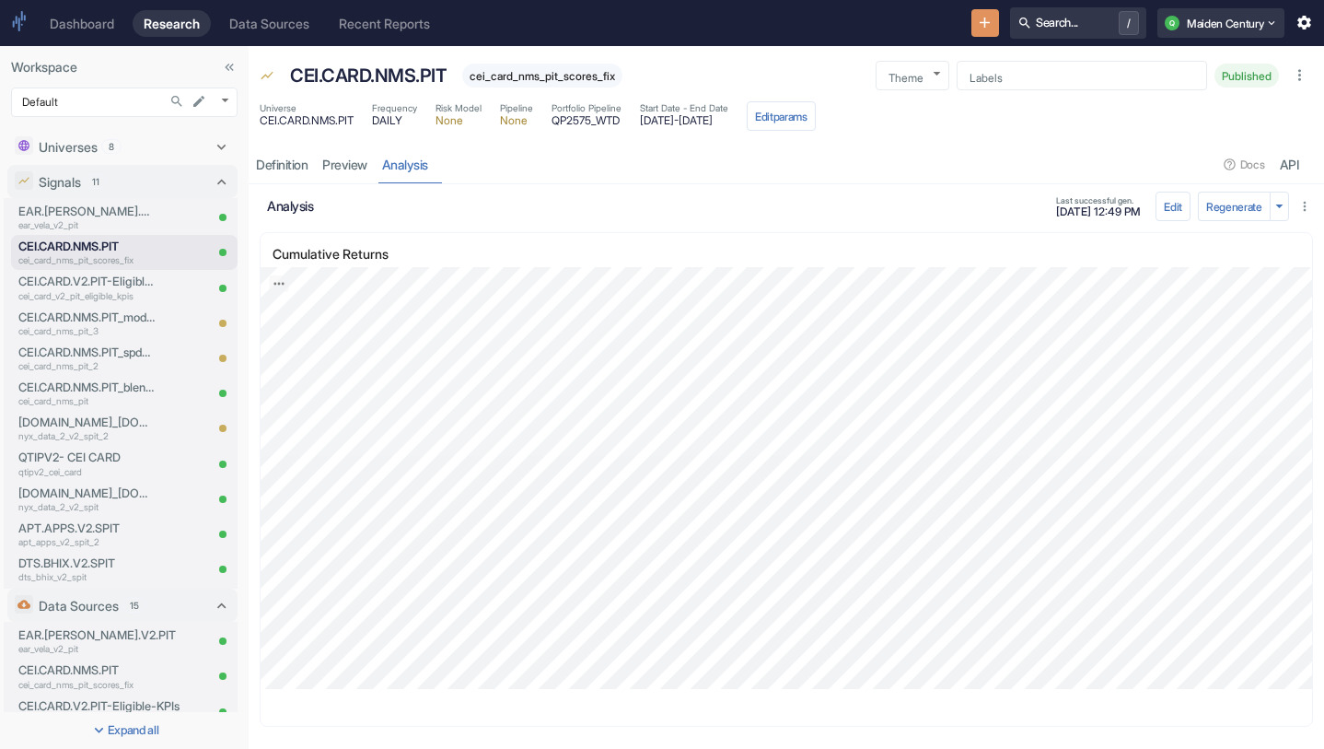
scroll to position [9, 0]
click at [278, 277] on icon "Export; Press ENTER to open" at bounding box center [279, 283] width 13 height 13
click at [319, 339] on link "CSV" at bounding box center [324, 332] width 52 height 19
click at [353, 173] on link "preview" at bounding box center [345, 165] width 60 height 38
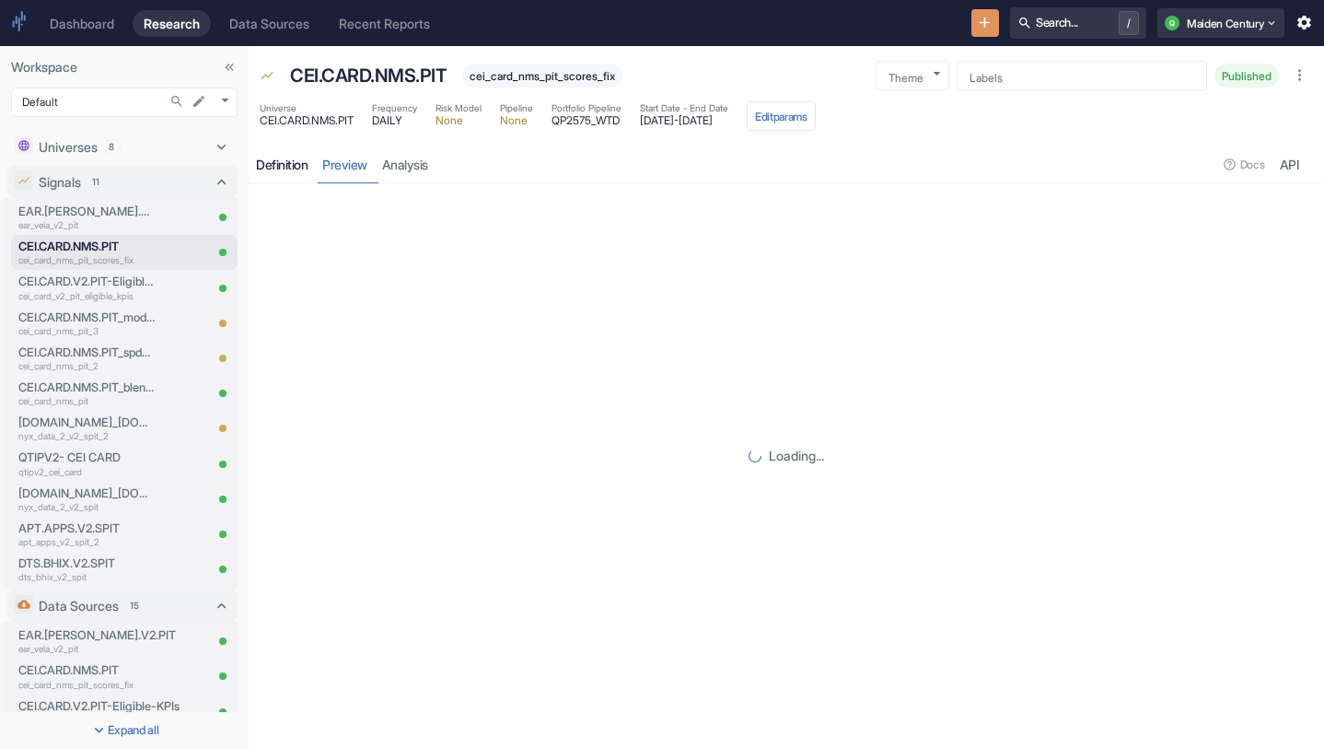
click at [307, 163] on div "Definition" at bounding box center [282, 165] width 52 height 17
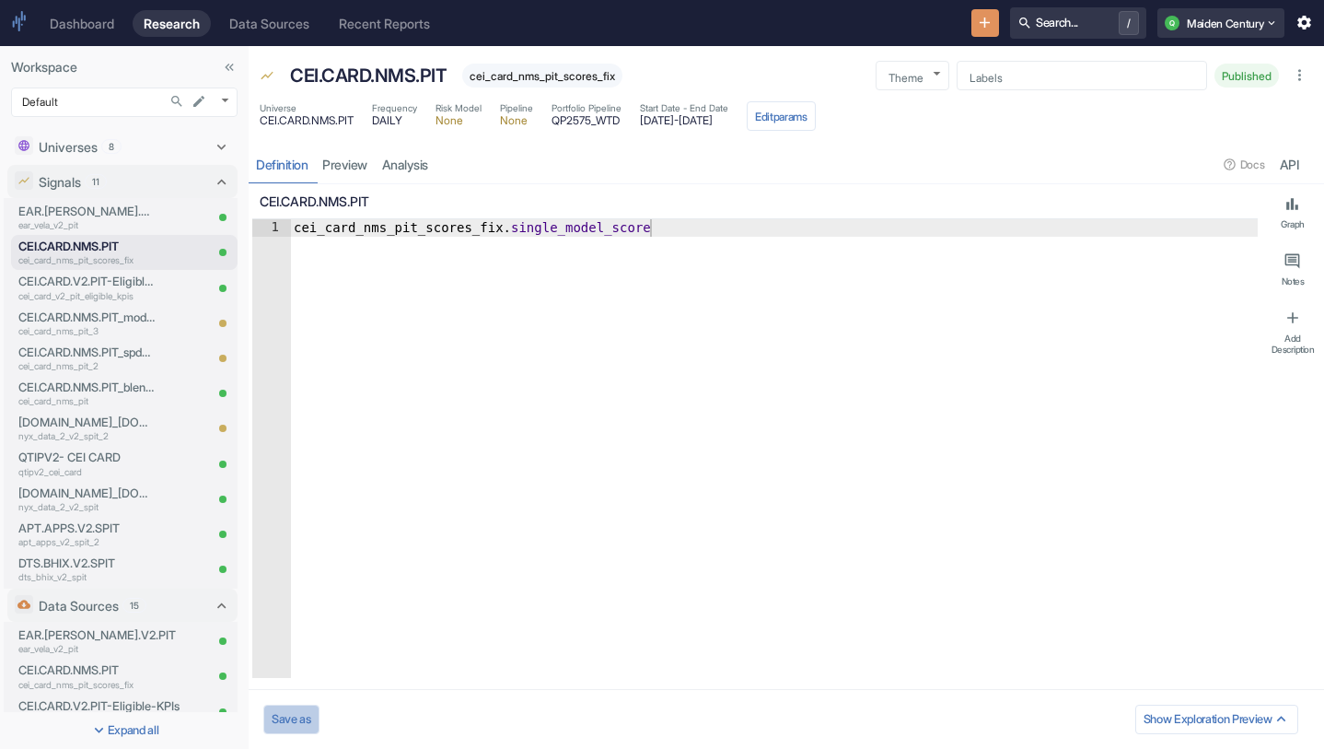
click at [308, 717] on button "Save as" at bounding box center [291, 719] width 56 height 29
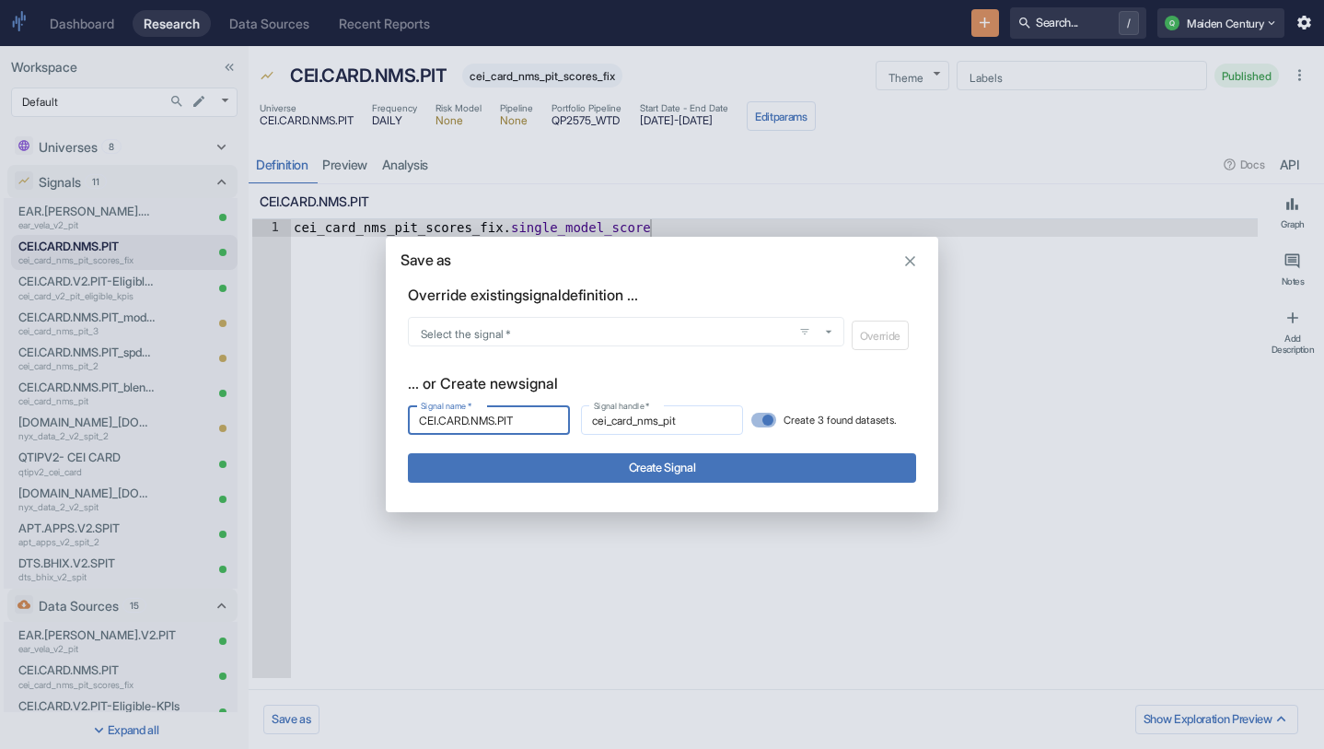
click at [698, 422] on input "cei_card_nms_pit" at bounding box center [662, 420] width 162 height 21
type input "cei_card_nms_pit_scores_fix_blended"
click at [533, 420] on input "CEI.CARD.NMS.PIT" at bounding box center [489, 420] width 162 height 21
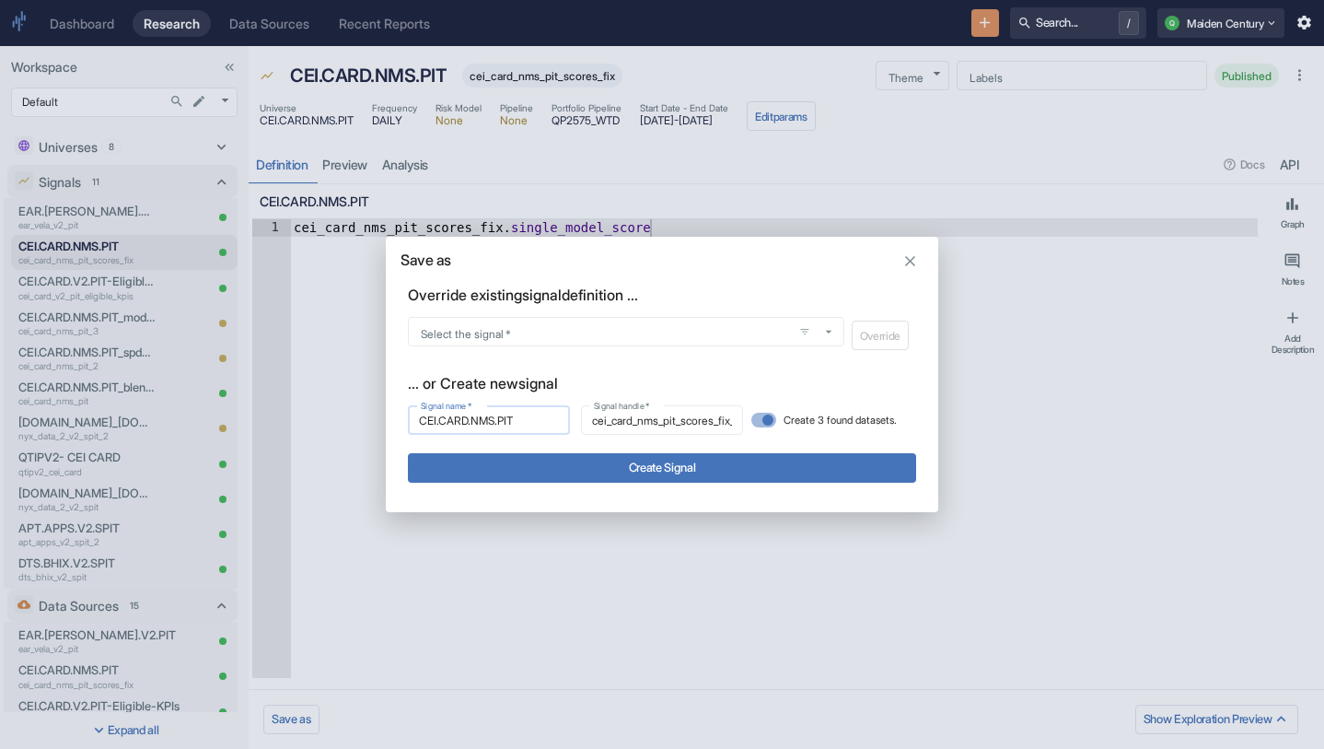
type input "CEI.CARD.NMS.PIT_"
type input "cei_card_nms_pit_"
type input "CEI.CARD.NMS.PIT_b"
type input "cei_card_nms_pit_b"
type input "CEI.CARD.NMS.PIT_bL"
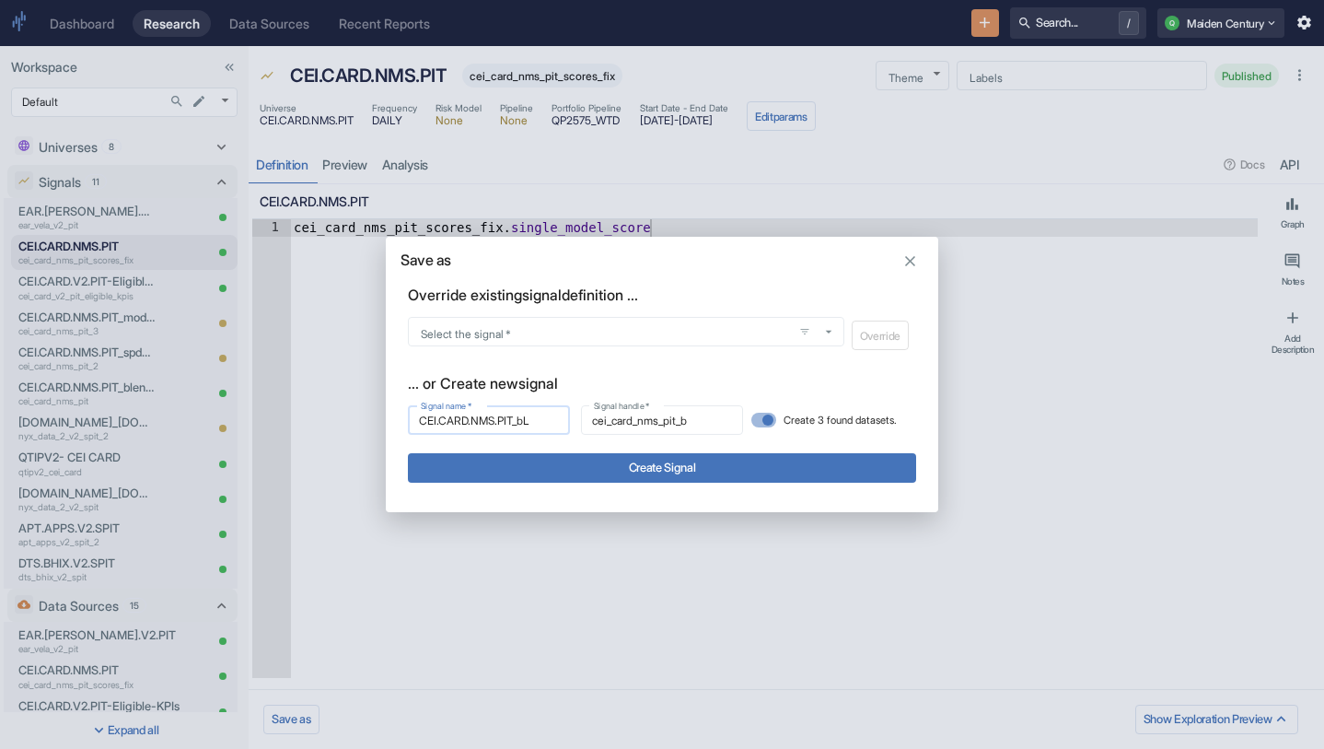
type input "cei_card_nms_pit_bl"
type input "CEI.CARD.NMS.PIT_bLE"
type input "cei_card_nms_pit_ble"
type input "CEI.CARD.NMS.PIT_bL"
type input "cei_card_nms_pit_bl"
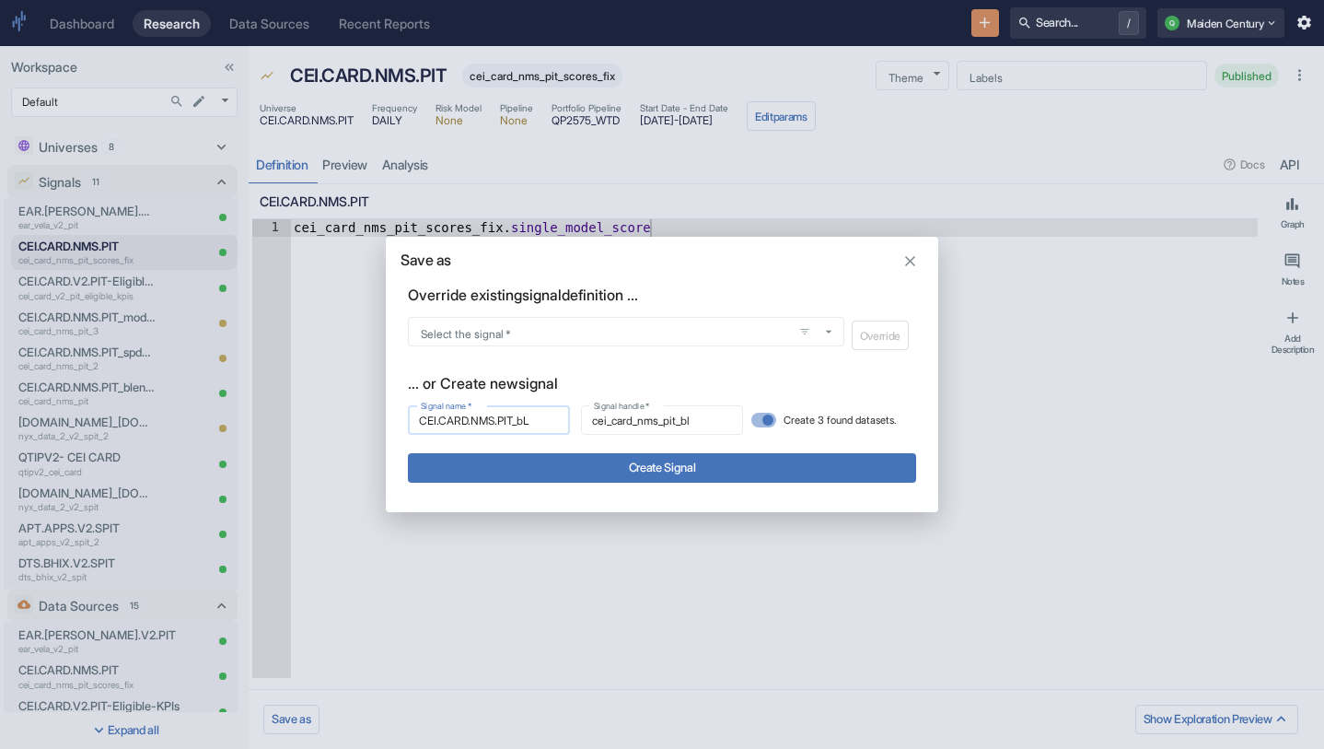
type input "CEI.CARD.NMS.PIT_b"
type input "cei_card_nms_pit_b"
type input "CEI.CARD.NMS.PIT_"
type input "cei_card_nms_pit_"
type input "CEI.CARD.NMS.PIT_B"
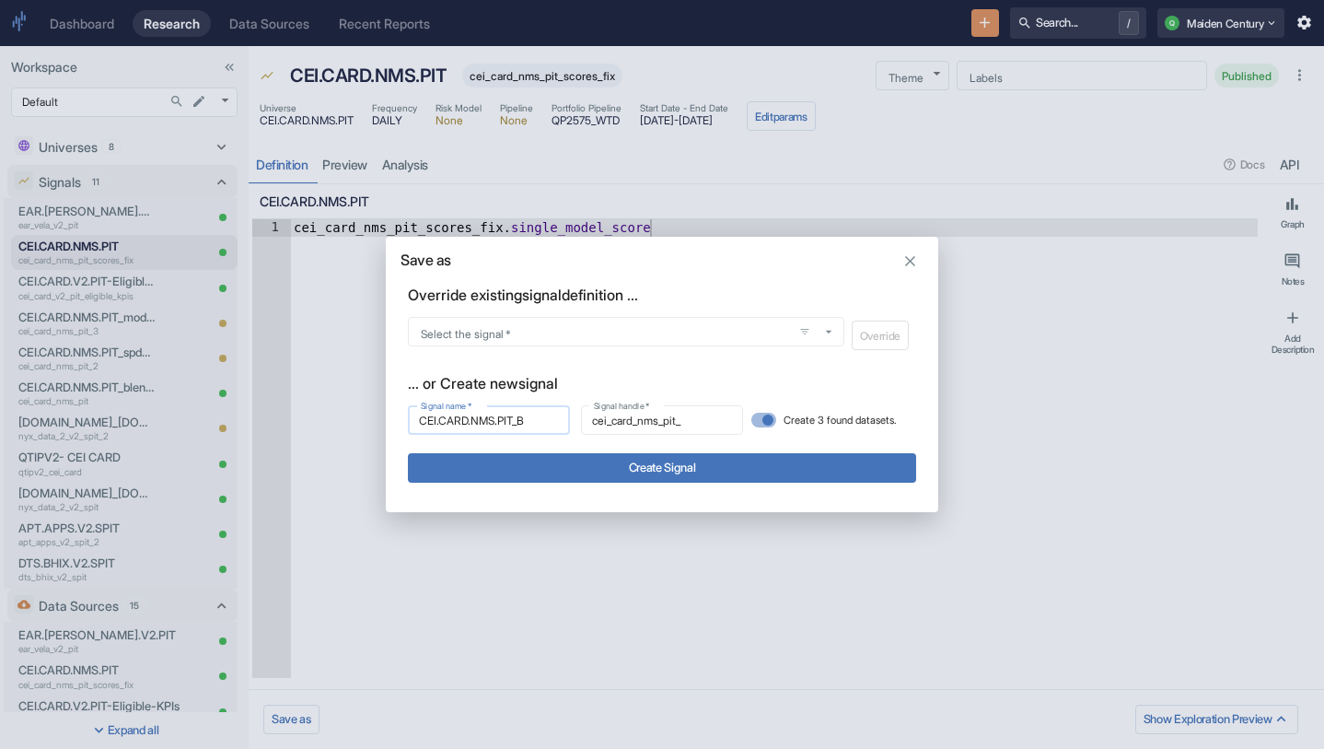
type input "cei_card_nms_pit_b"
type input "CEI.CARD.NMS.PIT_BL"
type input "cei_card_nms_pit_bl"
type input "CEI.CARD.NMS.PIT_BLE"
type input "cei_card_nms_pit_ble"
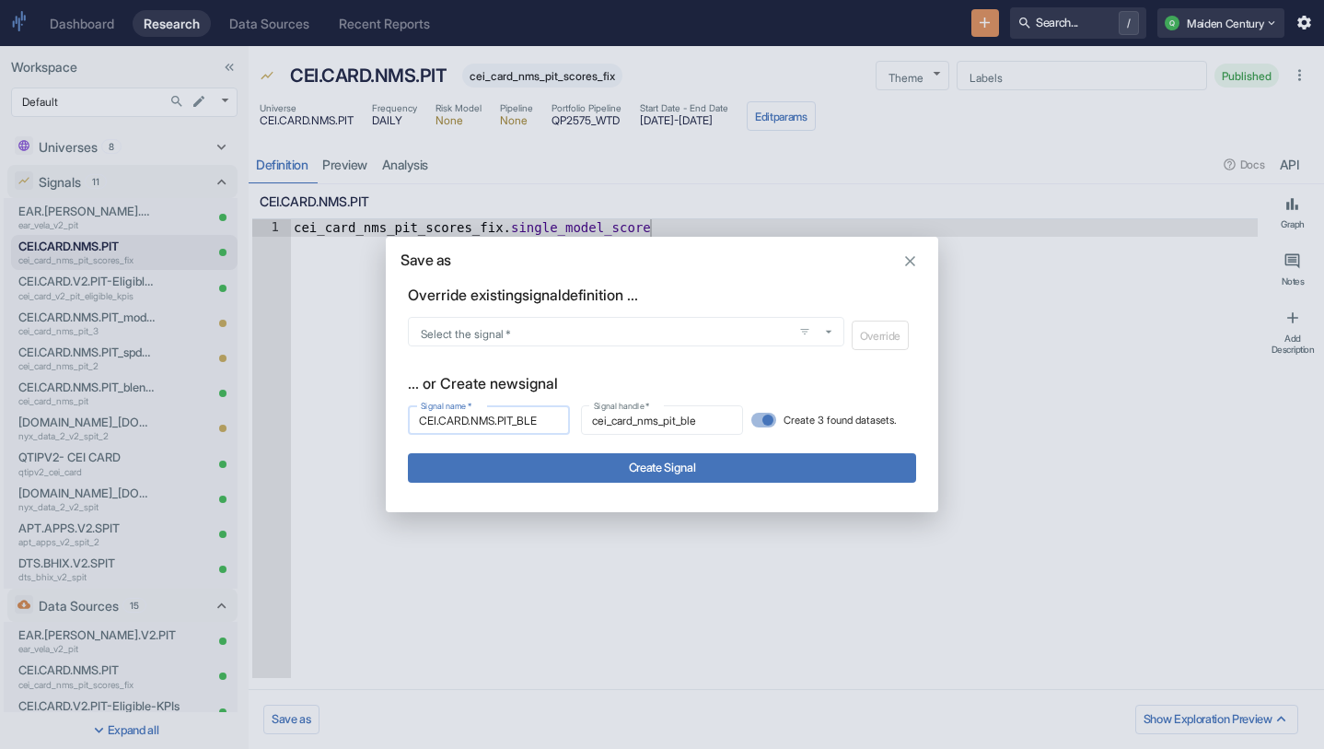
type input "CEI.CARD.NMS.PIT_BLEN"
type input "cei_card_nms_pit_blen"
type input "CEI.CARD.NMS.PIT_BLEND"
type input "cei_card_nms_pit_blend"
type input "CEI.CARD.NMS.PIT_BLENDE"
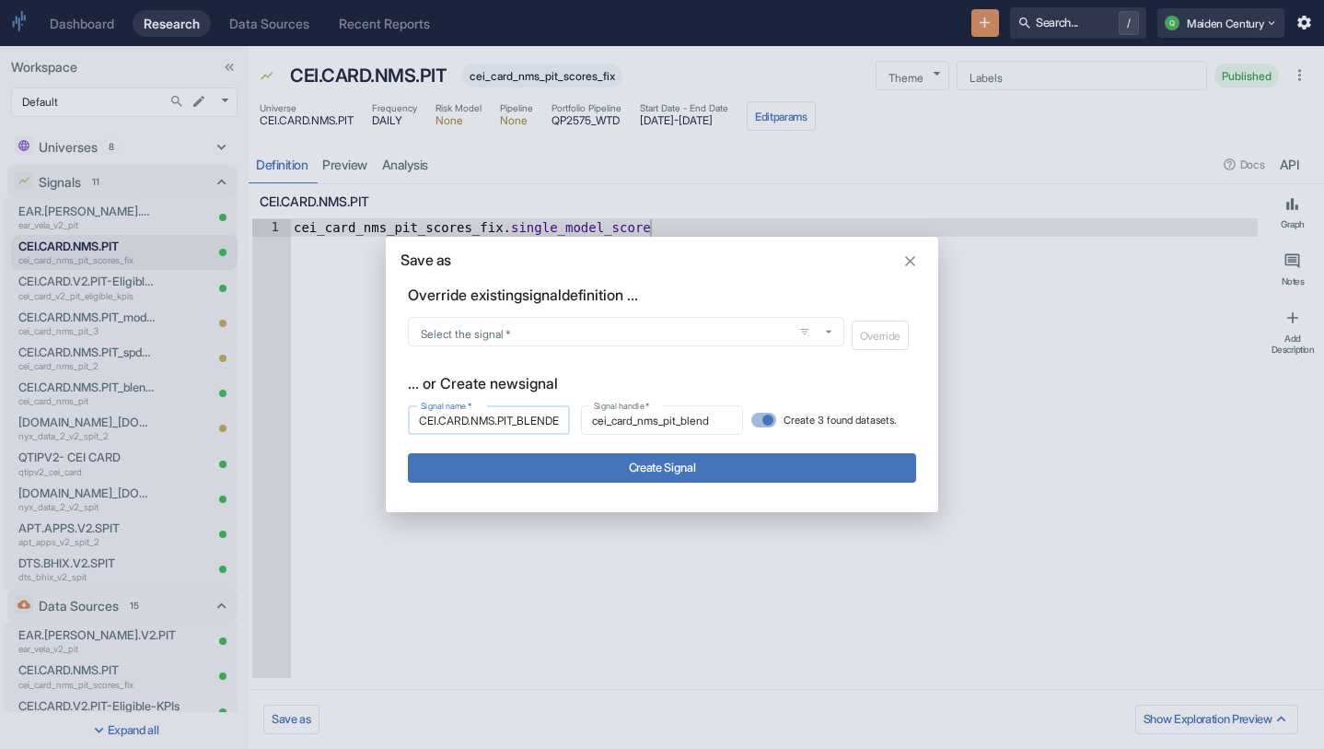
type input "cei_card_nms_pit_blende"
type input "CEI.CARD.NMS.PIT_BLENDED"
type input "cei_card_nms_pit_blended"
click at [602, 339] on div "Select the signal   *" at bounding box center [626, 331] width 437 height 29
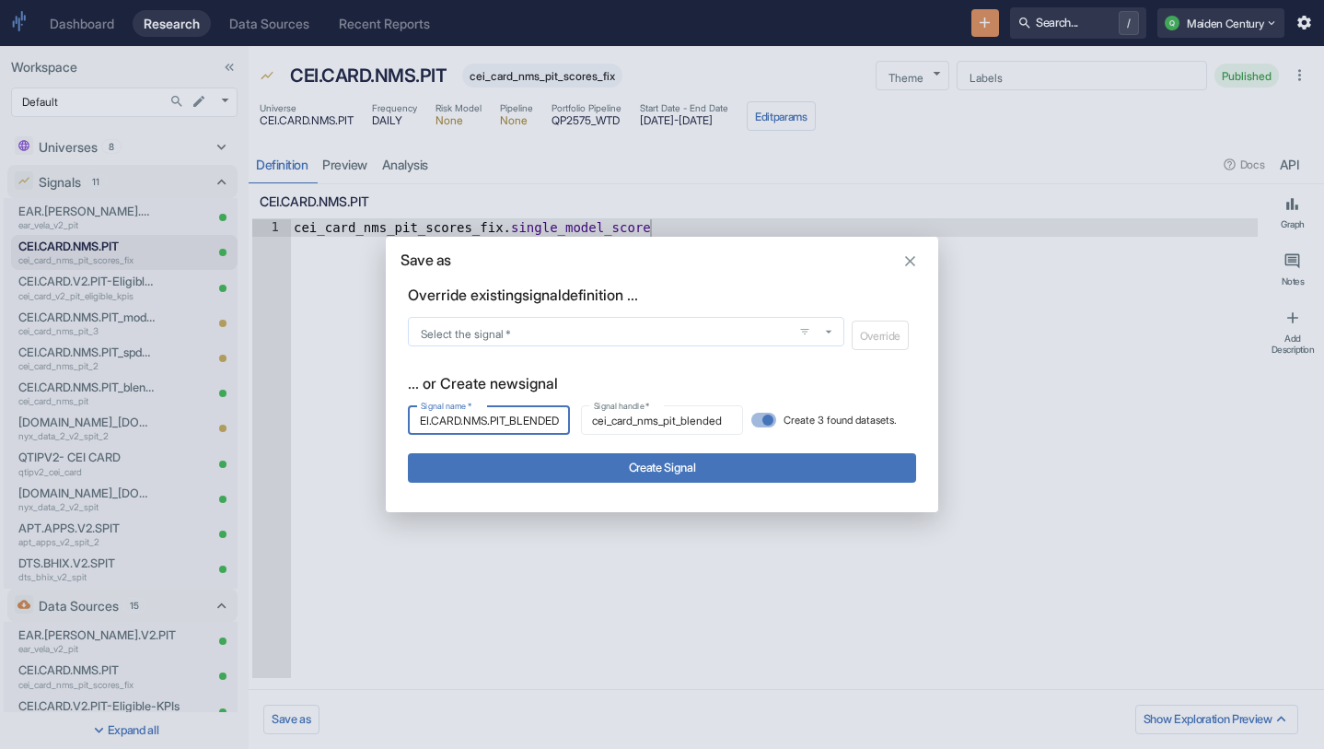
type input "CEI.CARD.NMS.PIT_BLENDED"
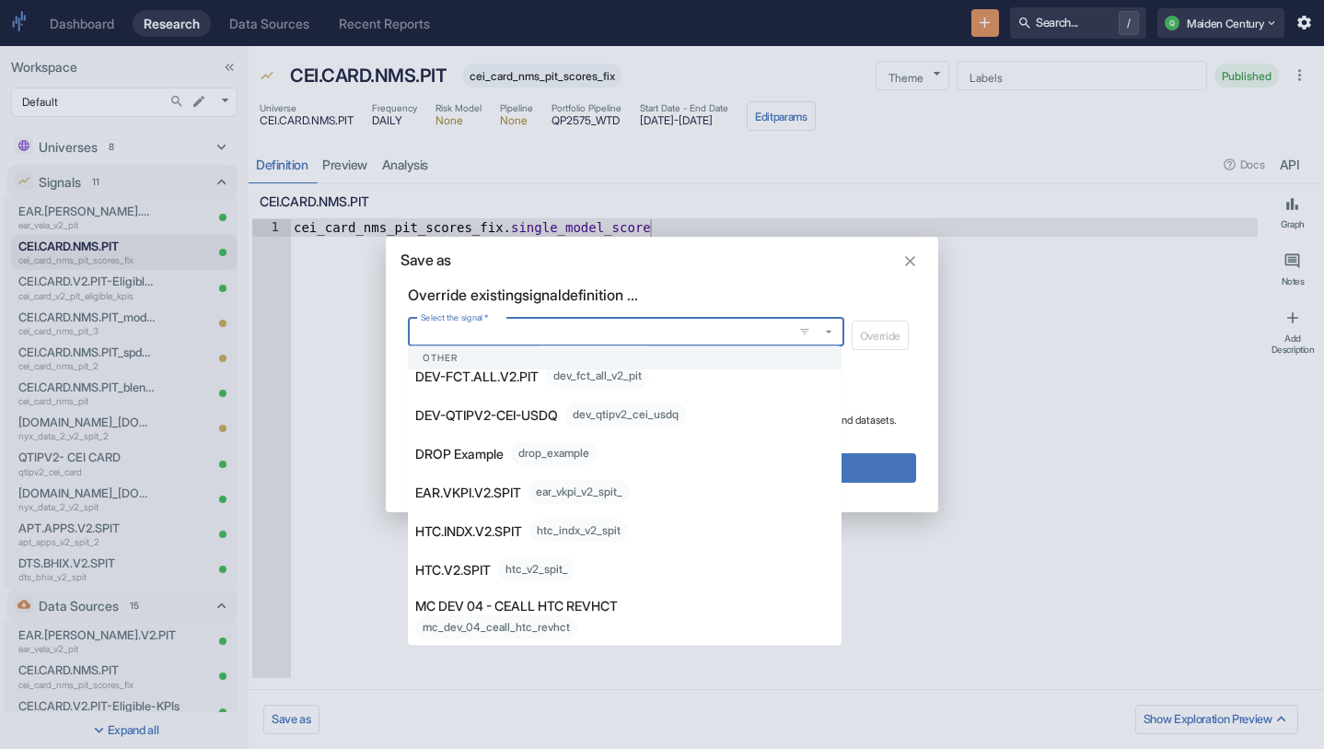
scroll to position [0, 0]
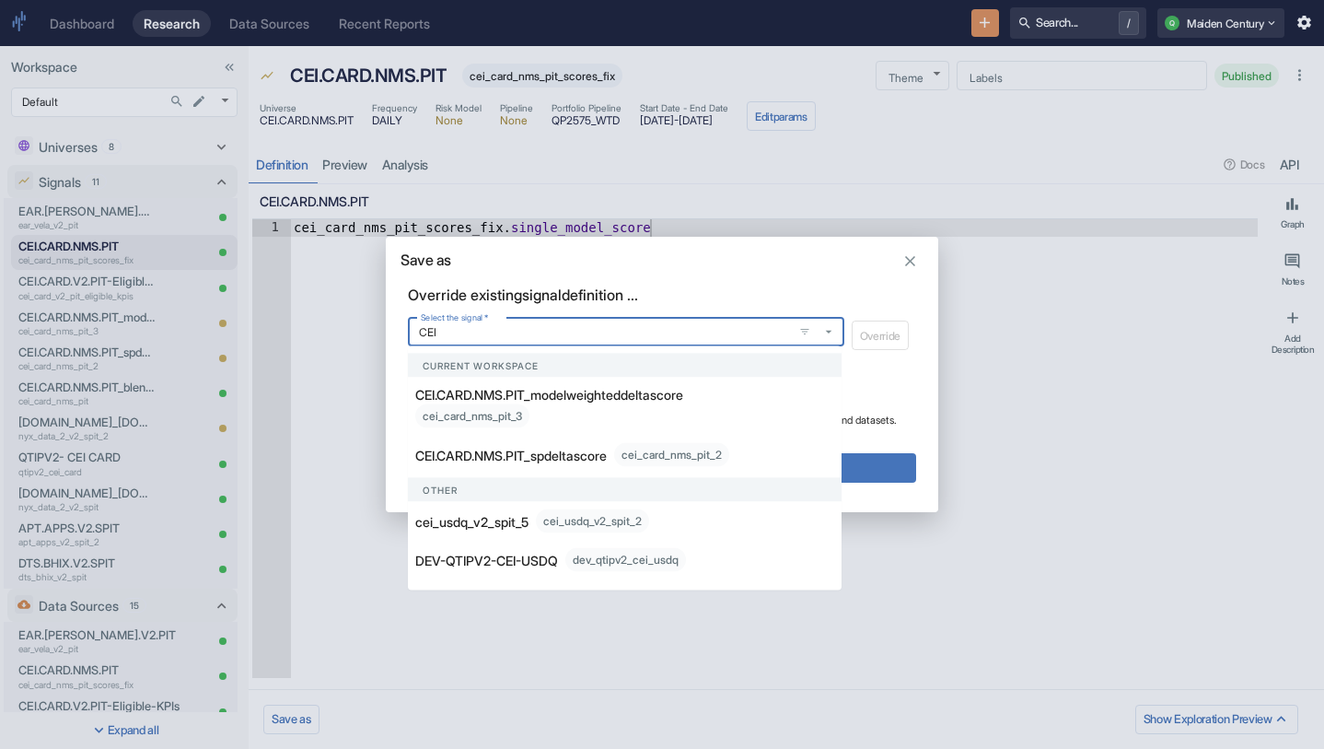
type input "CEI"
click at [794, 295] on div "Override existing signal definition ..." at bounding box center [662, 295] width 508 height 22
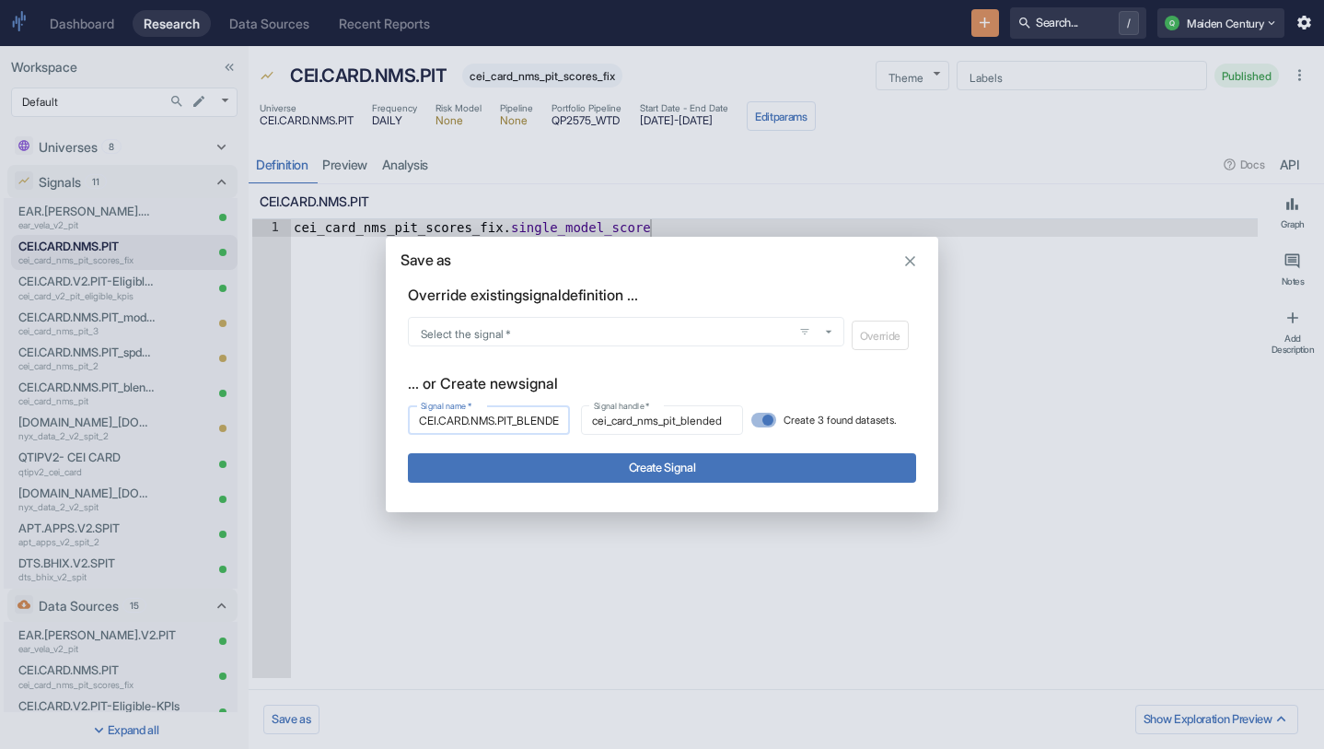
click at [536, 426] on input "CEI.CARD.NMS.PIT_BLENDED" at bounding box center [489, 420] width 162 height 21
click at [690, 327] on input "Select the signal   *" at bounding box center [601, 332] width 374 height 16
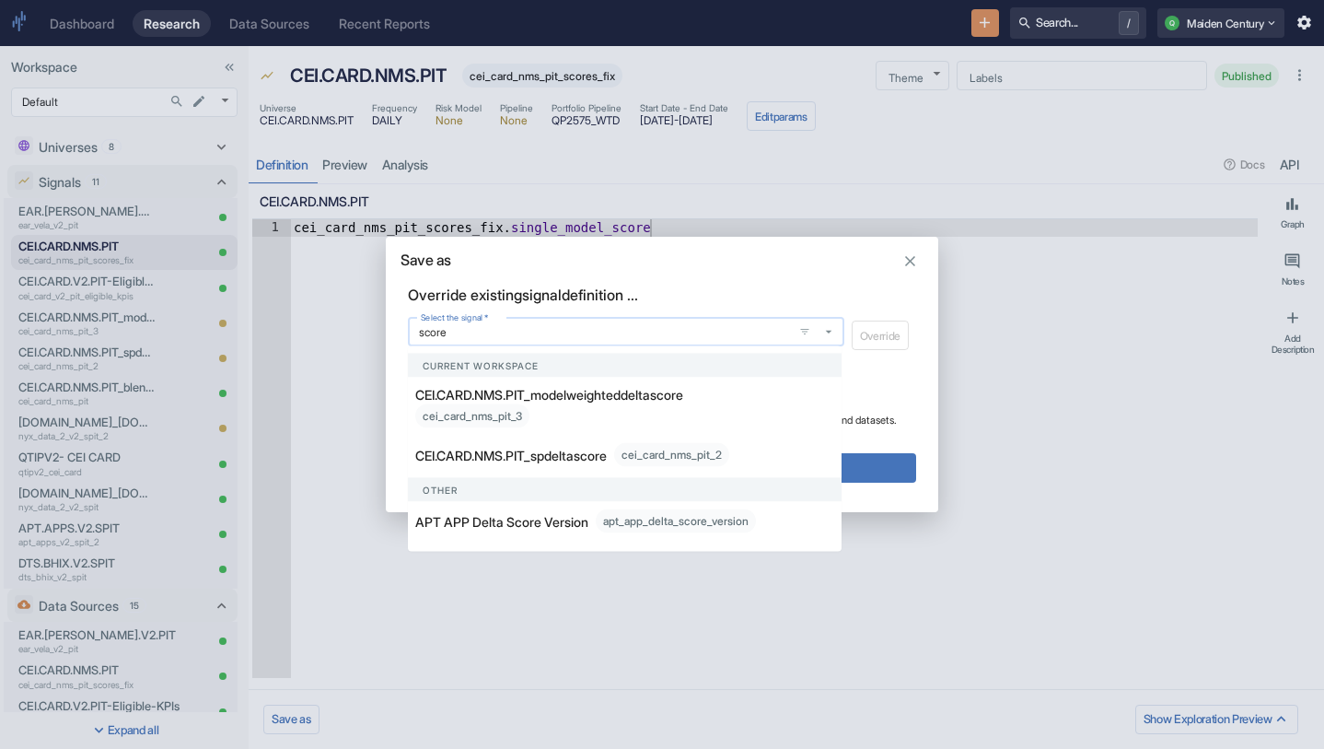
type input "scores"
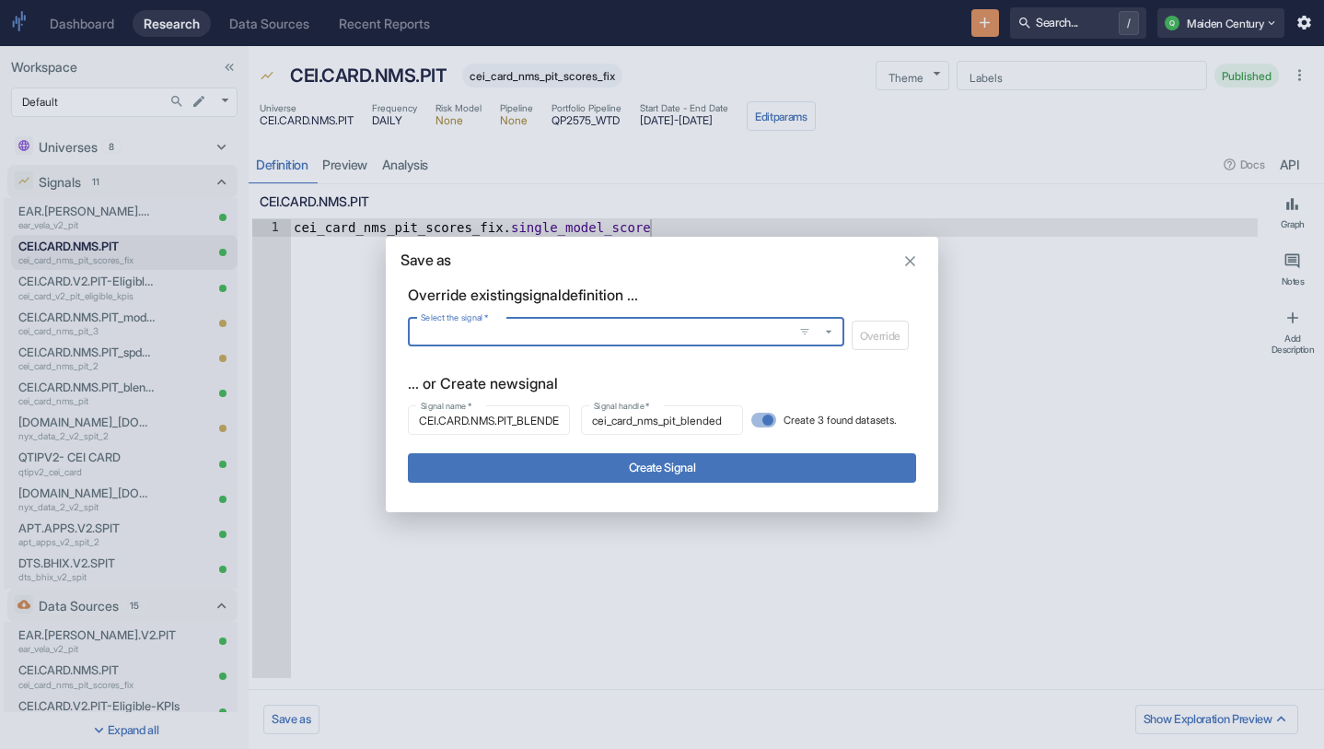
click at [713, 294] on div "Override existing signal definition ..." at bounding box center [662, 295] width 508 height 22
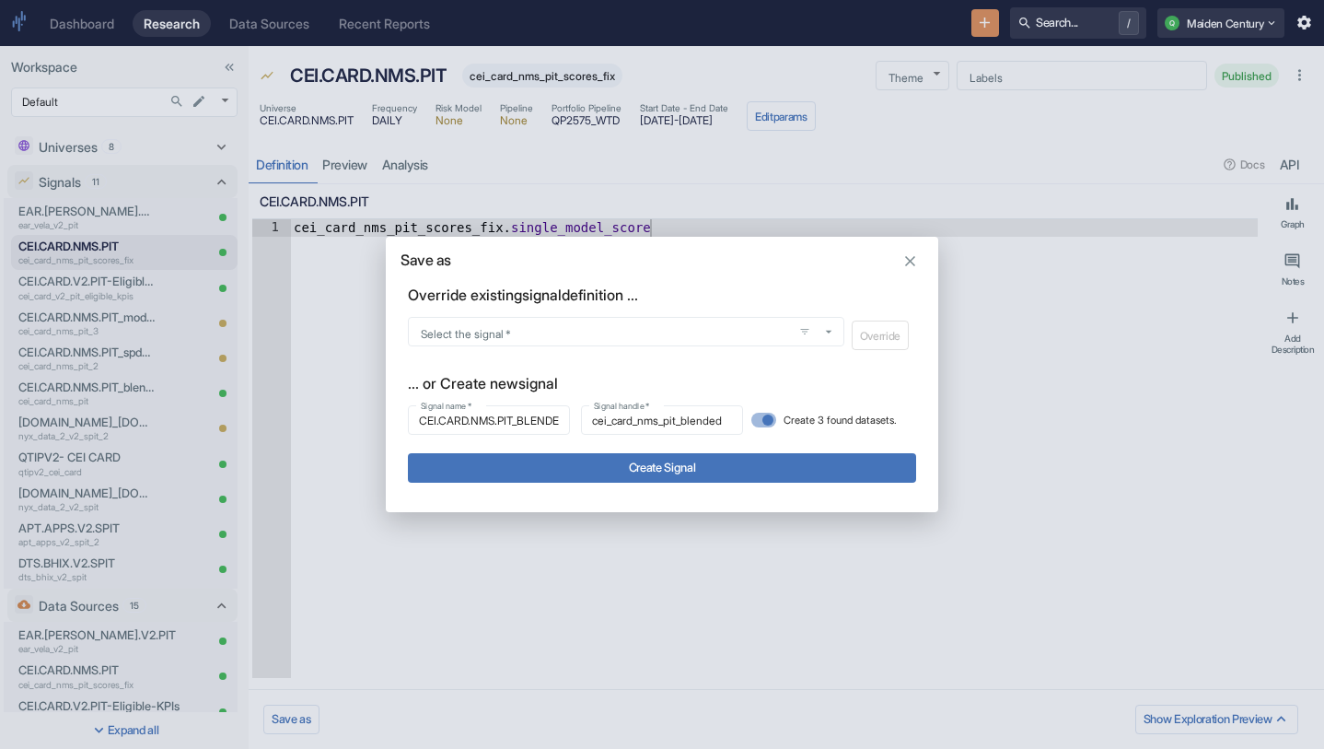
click at [845, 324] on div "Override" at bounding box center [881, 335] width 72 height 37
click at [838, 333] on div at bounding box center [820, 332] width 50 height 24
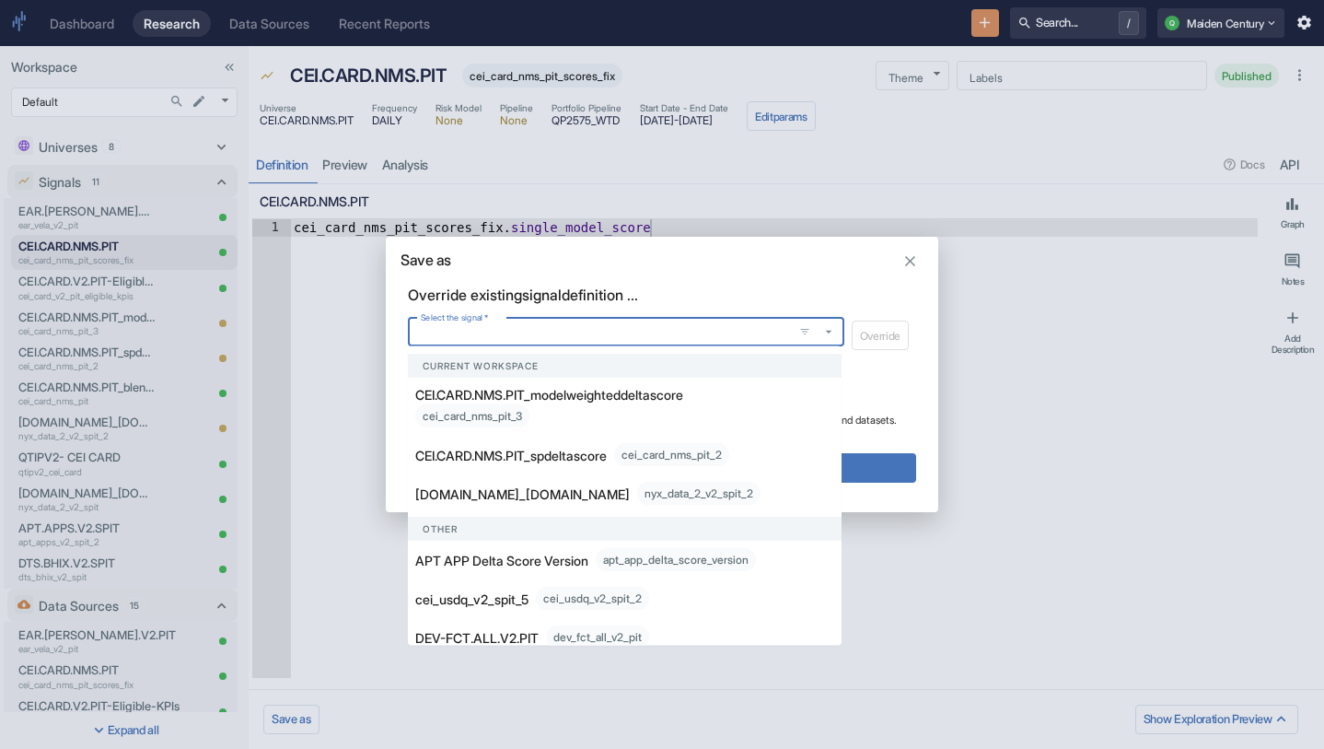
click at [882, 333] on div "Override" at bounding box center [881, 335] width 72 height 37
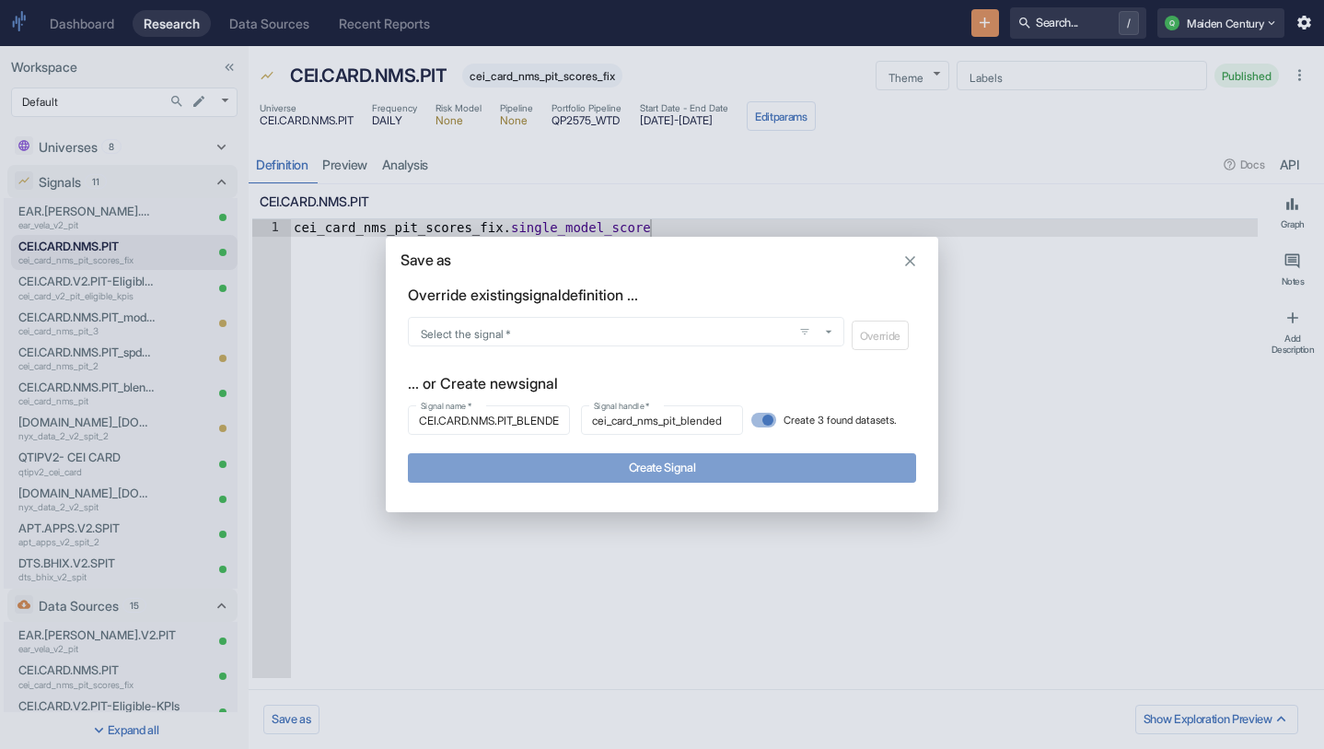
click at [724, 474] on button "Create Signal" at bounding box center [662, 467] width 508 height 29
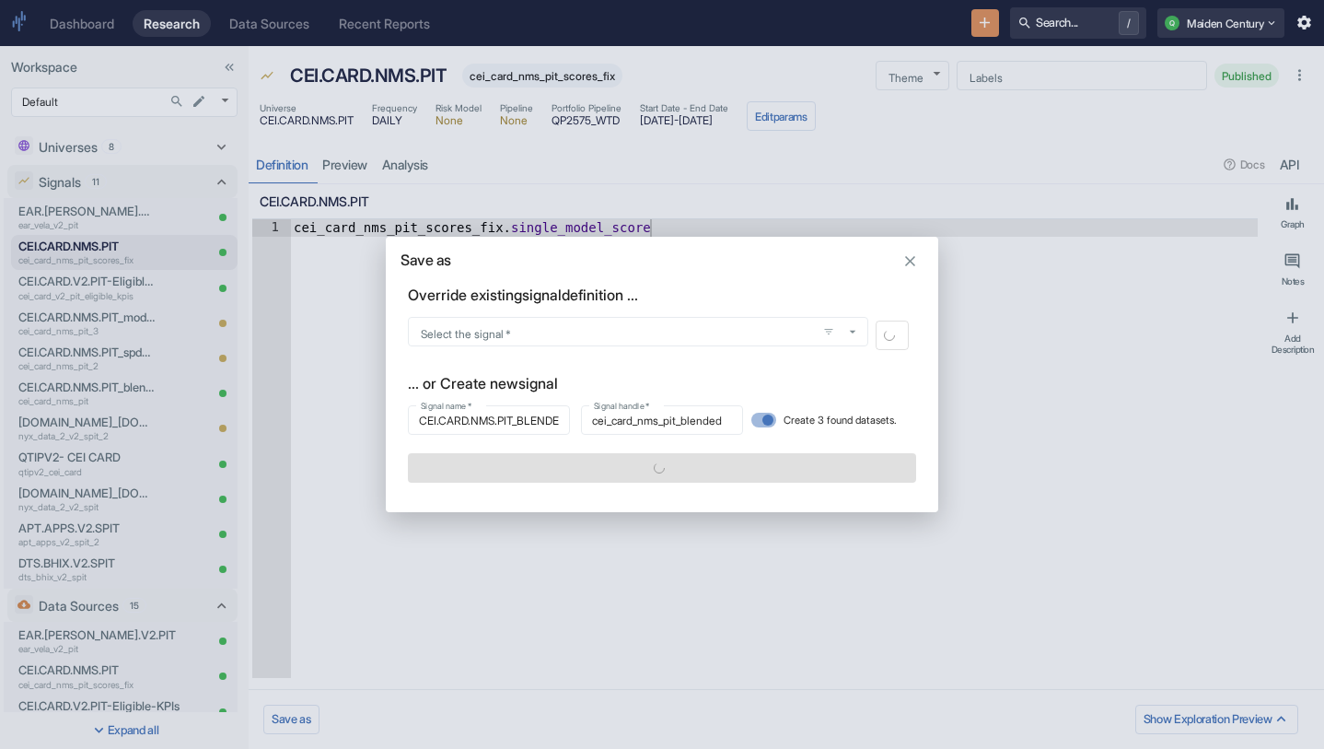
type textarea "x"
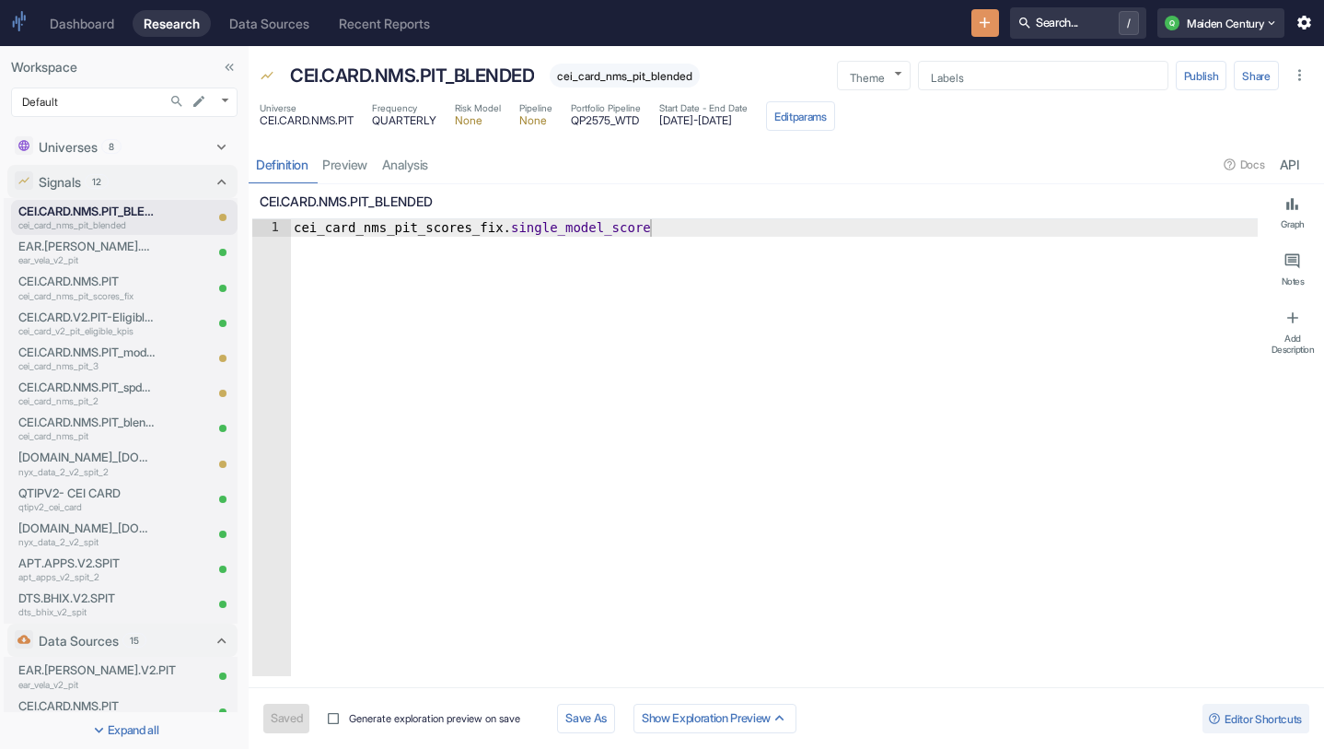
type textarea "cei_card_nms_pit_scores_fix.single_model_score"
click at [580, 232] on div "cei_card_nms_pit_scores_fix . single_model_score" at bounding box center [774, 465] width 968 height 492
type textarea "x"
type textarea "cei_card_nms_pit_scores_fix.b"
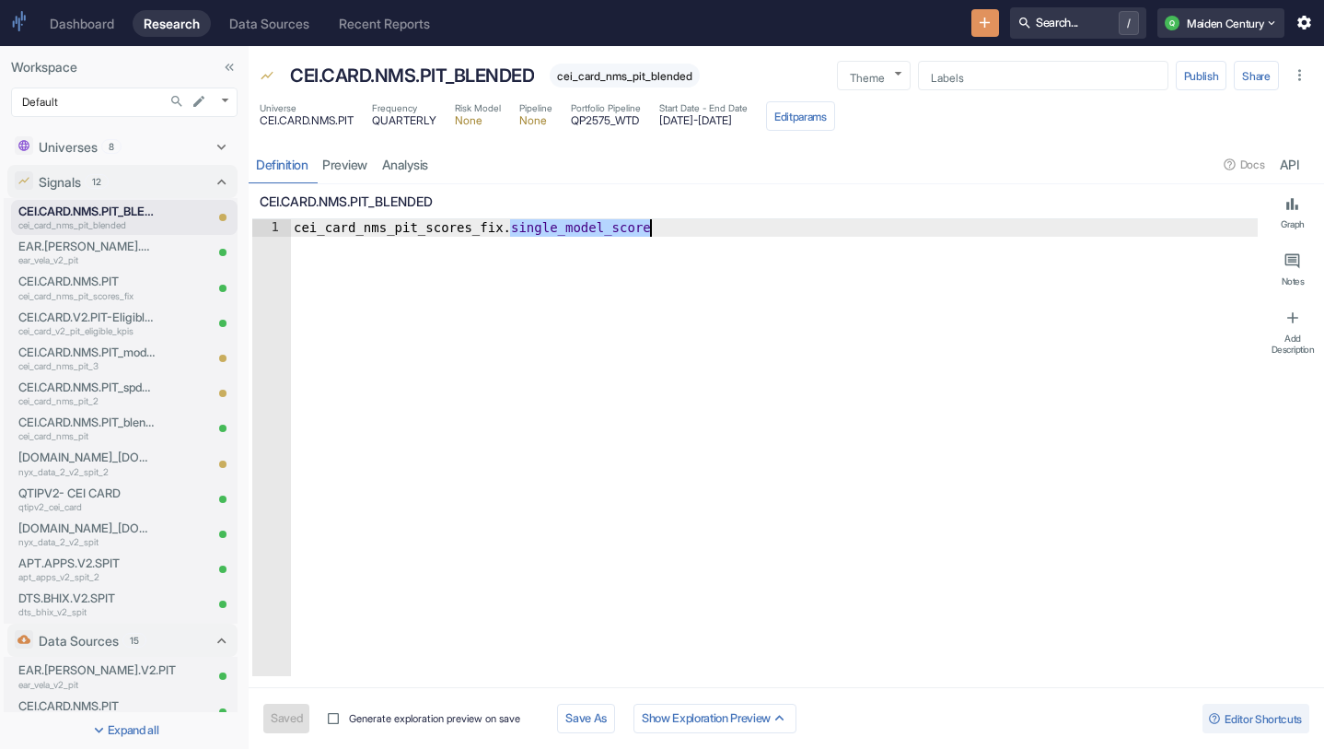
type textarea "x"
type textarea "cei_card_nms_pit_scores_fix.bl"
type textarea "x"
type textarea "cei_card_nms_pit_scores_fix.ble"
type textarea "x"
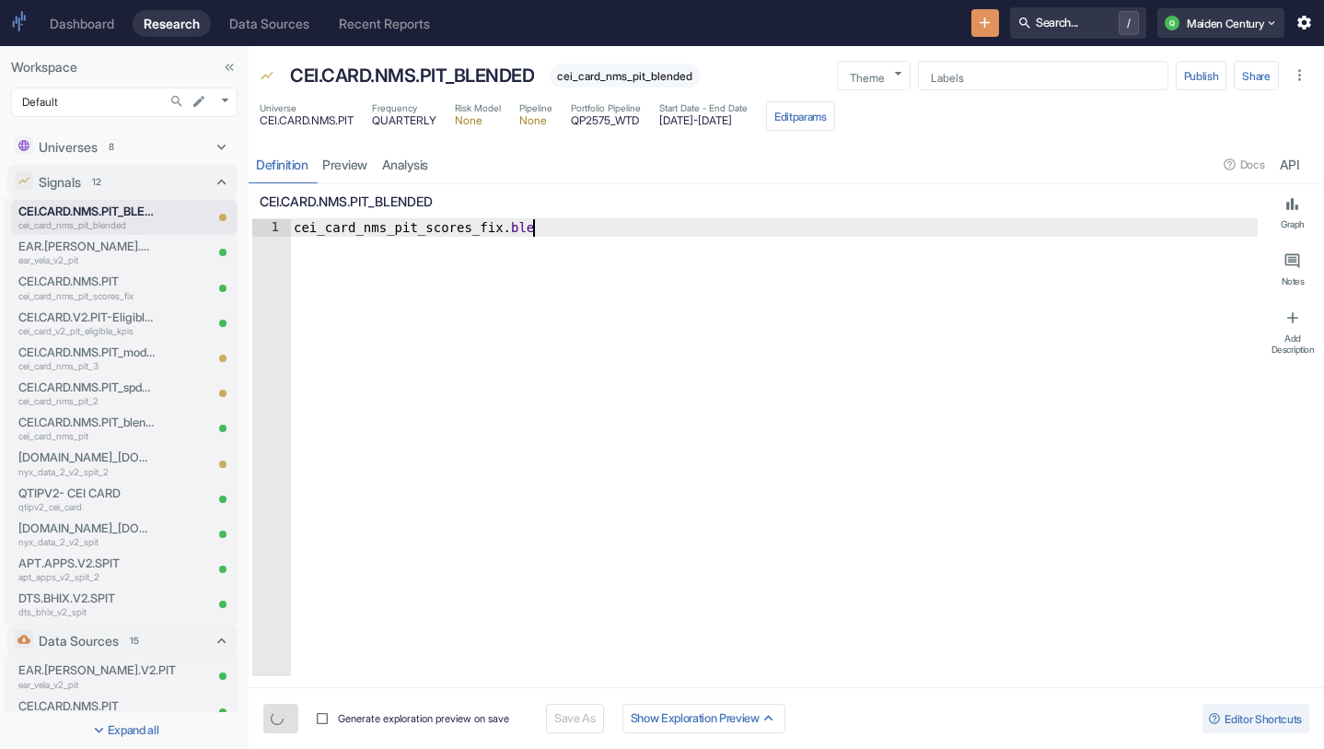
scroll to position [0, 17]
type textarea "cei_card_nms_pit_scores_fix.blen"
type textarea "x"
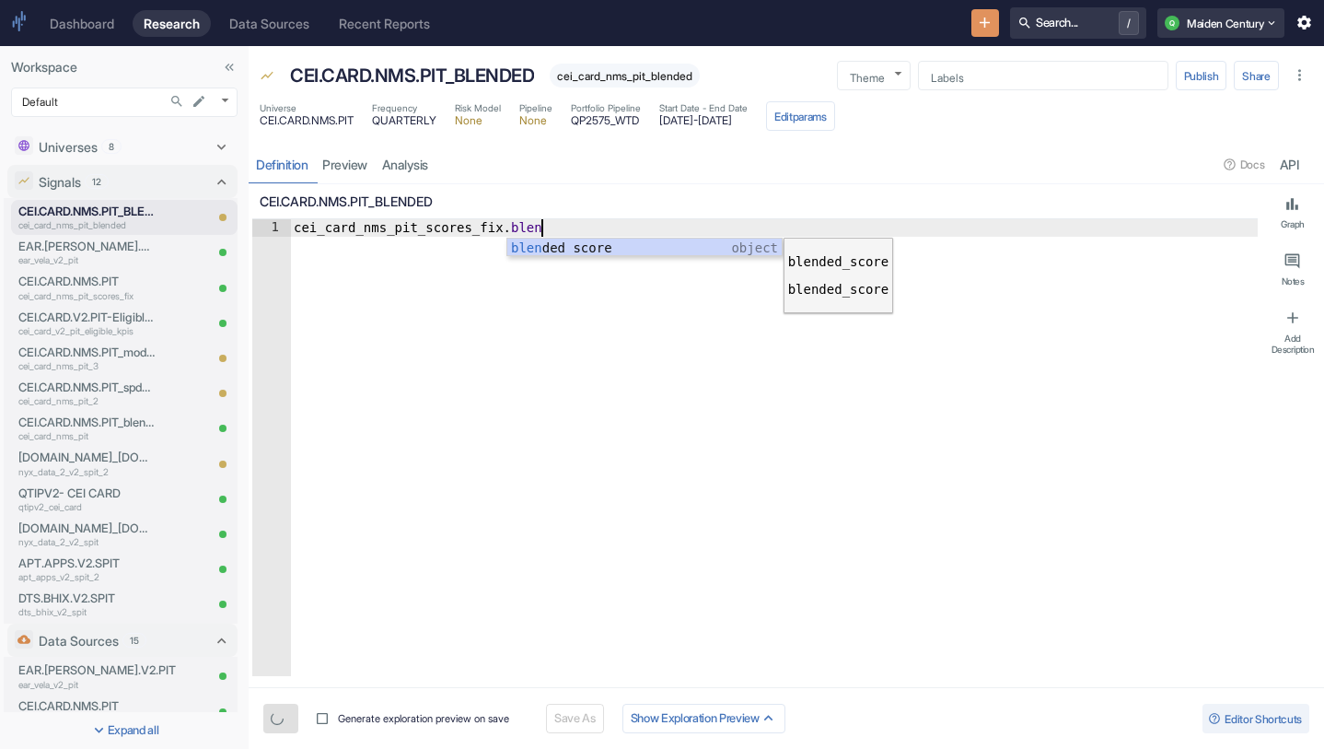
type textarea "cei_card_nms_pit_scores_fix.blended_score"
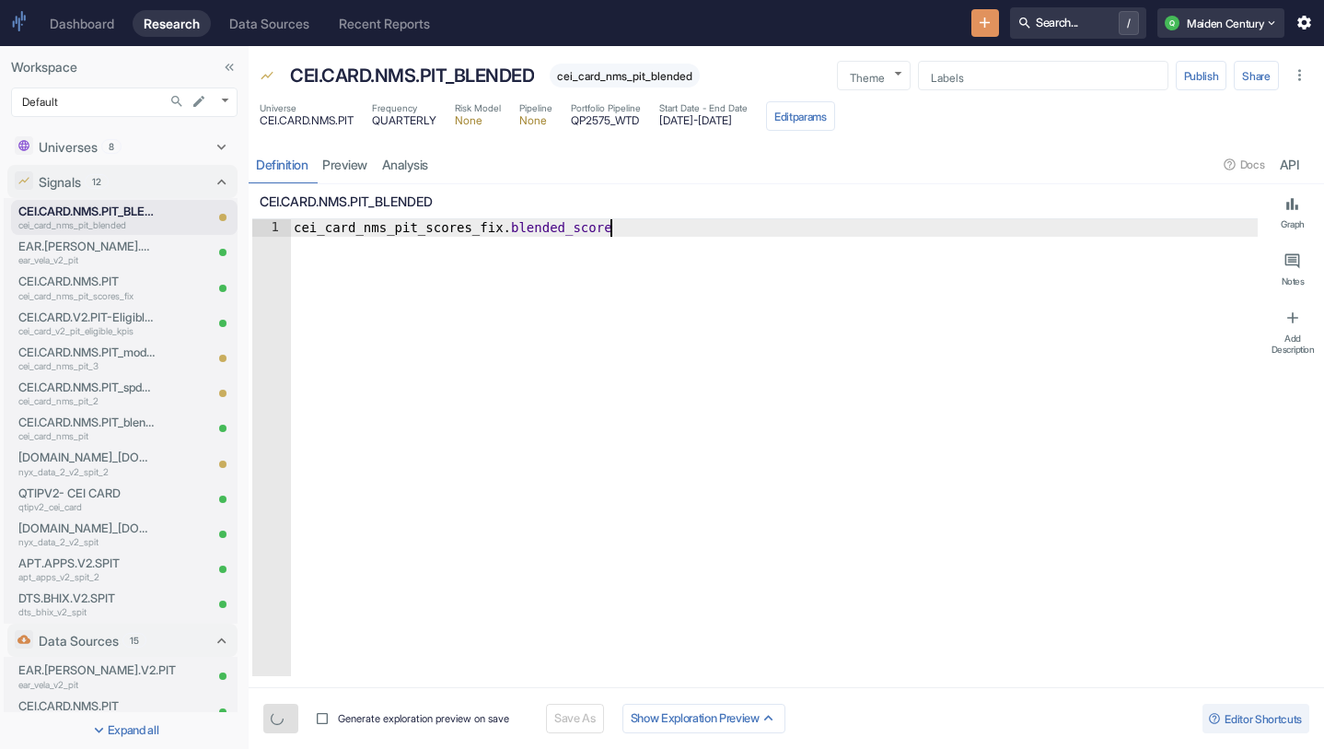
type textarea "x"
type textarea "cei_card_nms_pit_scores_fix.blended_score"
click at [835, 125] on button "Edit params" at bounding box center [800, 115] width 69 height 29
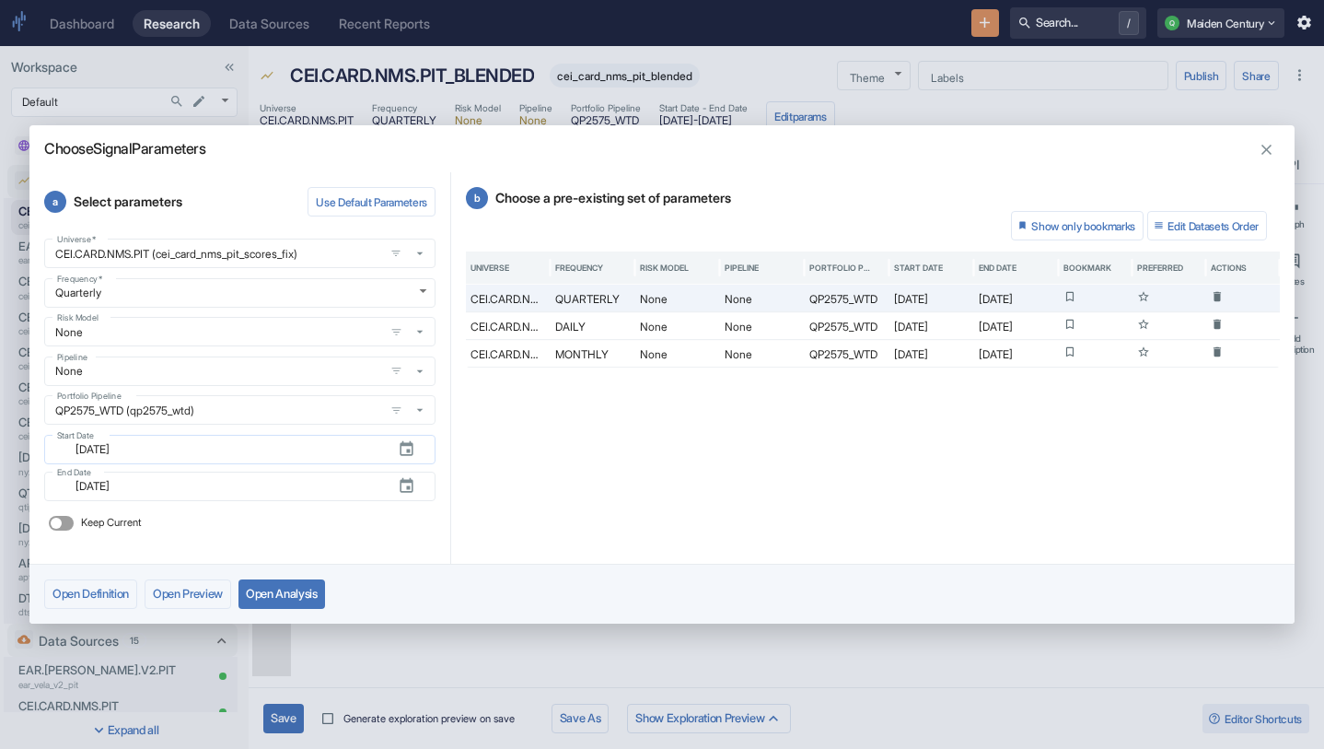
click at [404, 444] on icon "button" at bounding box center [406, 448] width 13 height 15
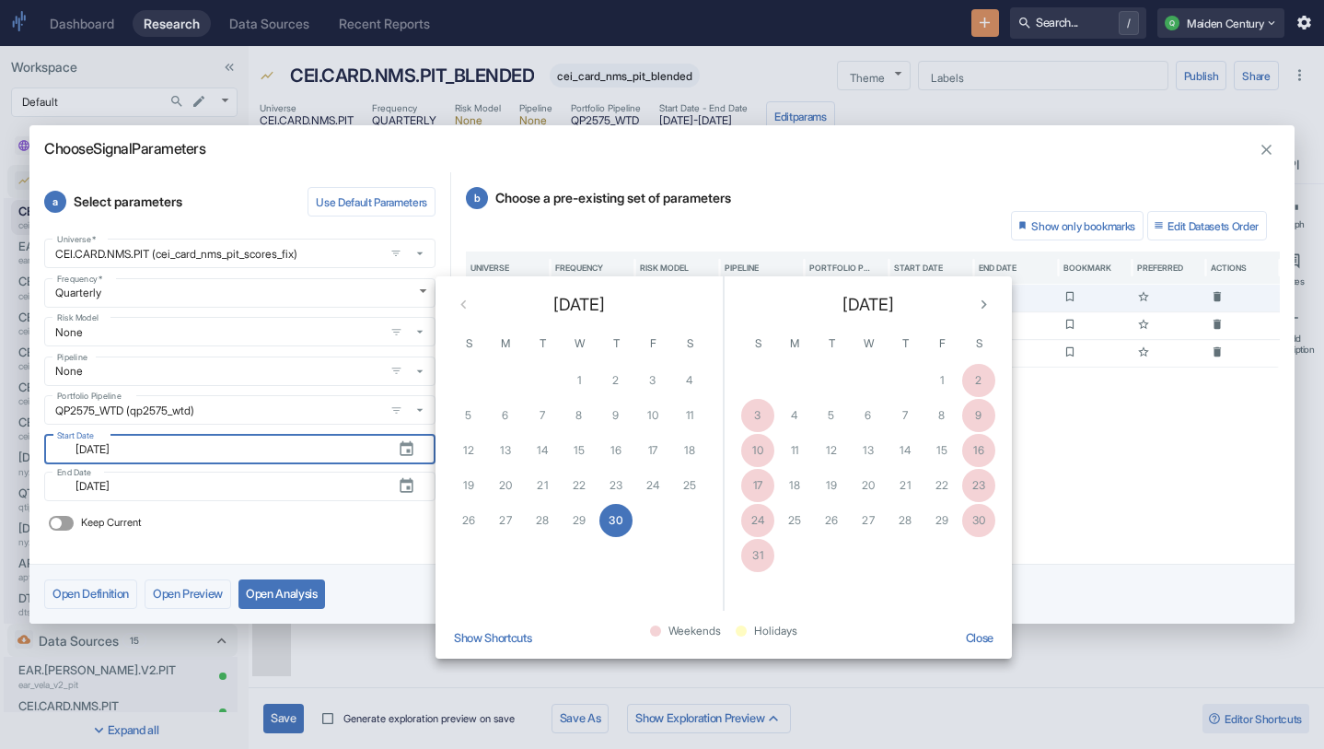
click at [650, 383] on div "1 2 3 4" at bounding box center [579, 380] width 287 height 33
click at [620, 510] on button "30" at bounding box center [616, 520] width 33 height 33
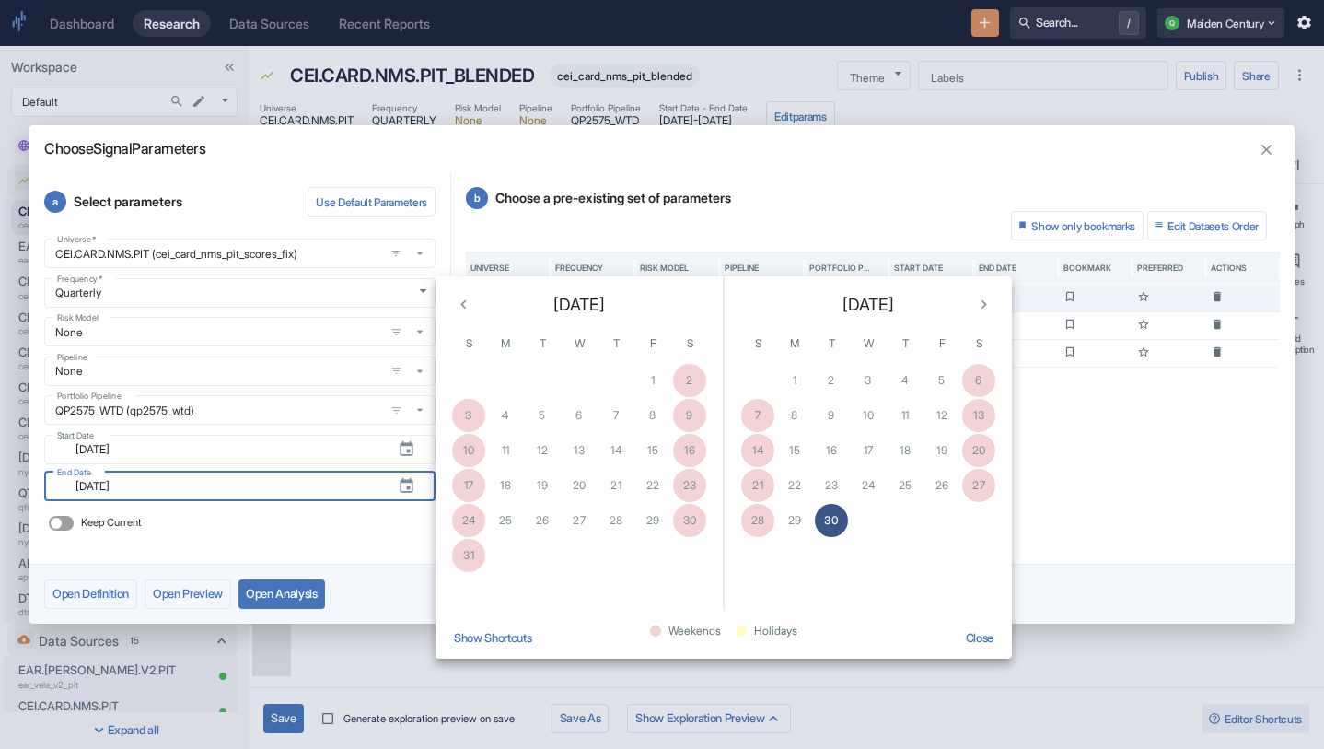
click at [831, 531] on button "30" at bounding box center [831, 520] width 33 height 33
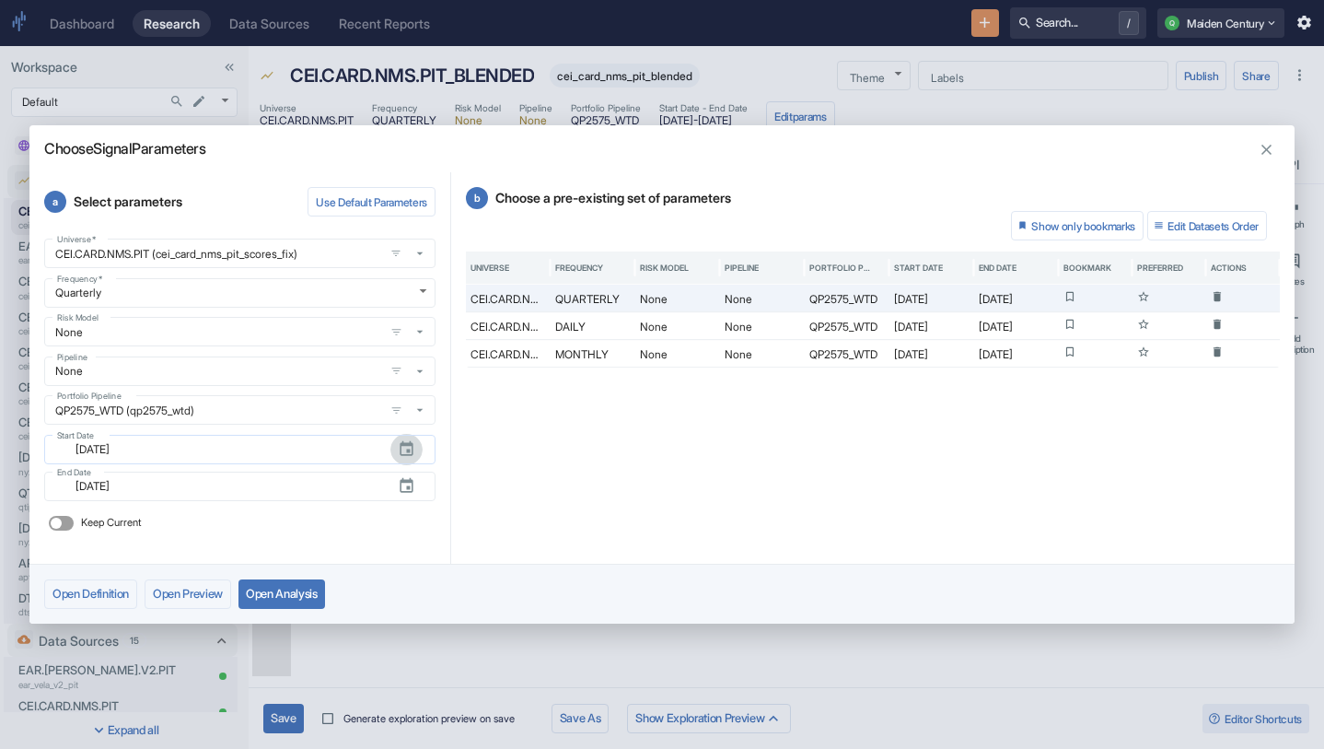
click at [413, 449] on icon "button" at bounding box center [406, 448] width 13 height 15
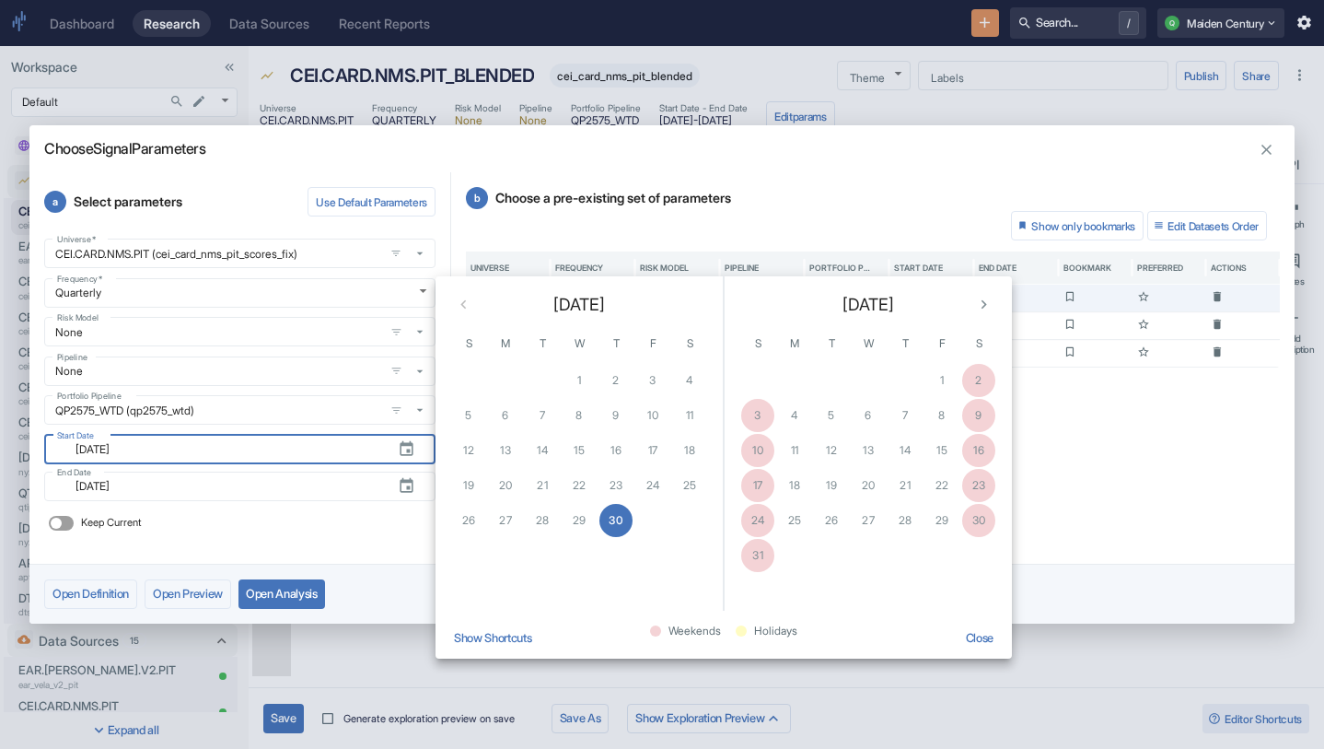
click at [656, 390] on div "1 2 3 4" at bounding box center [579, 380] width 287 height 33
click at [656, 379] on div "1 2 3 4" at bounding box center [579, 380] width 287 height 33
click at [554, 380] on div "1 2 3 4" at bounding box center [579, 380] width 287 height 33
click at [459, 300] on div "[DATE]" at bounding box center [579, 300] width 287 height 49
click at [1032, 488] on div "b Choose a pre-existing set of parameters Show only bookmarks Edit Datasets Ord…" at bounding box center [873, 367] width 844 height 391
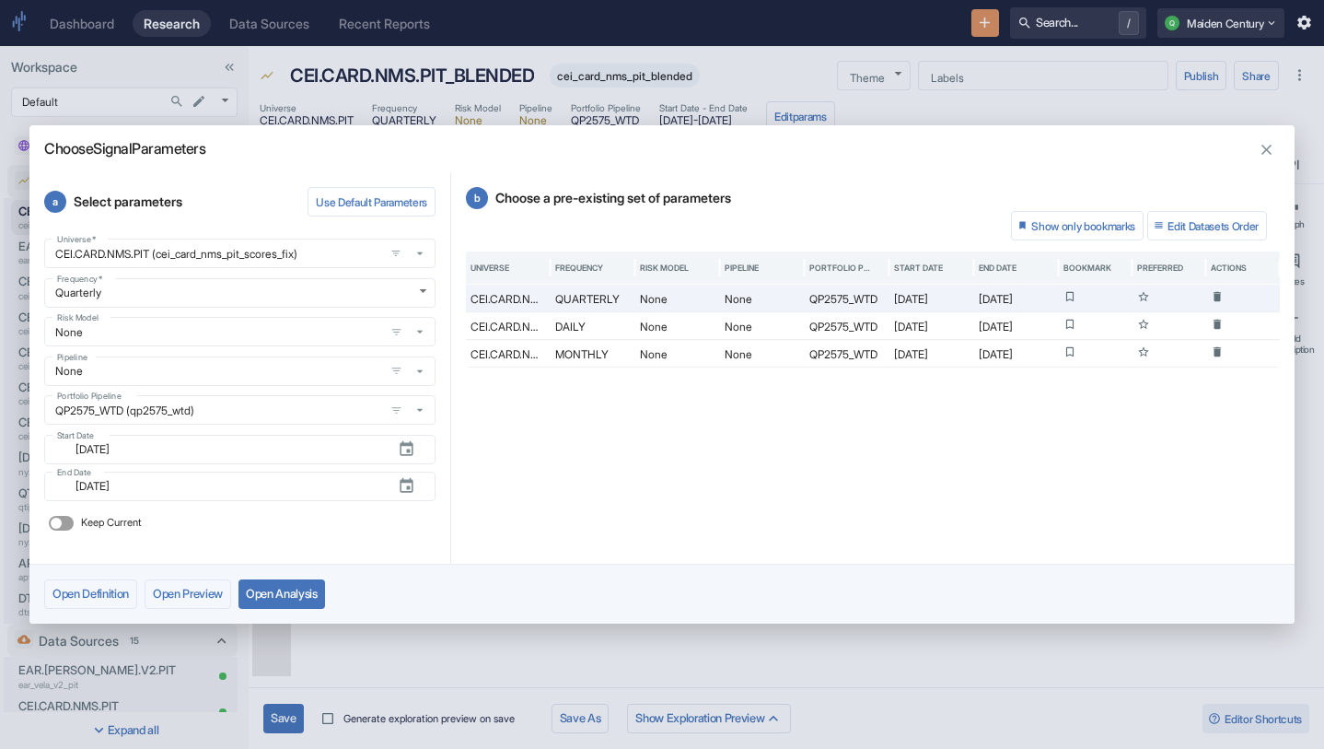
click at [1273, 147] on icon "button" at bounding box center [1266, 149] width 17 height 17
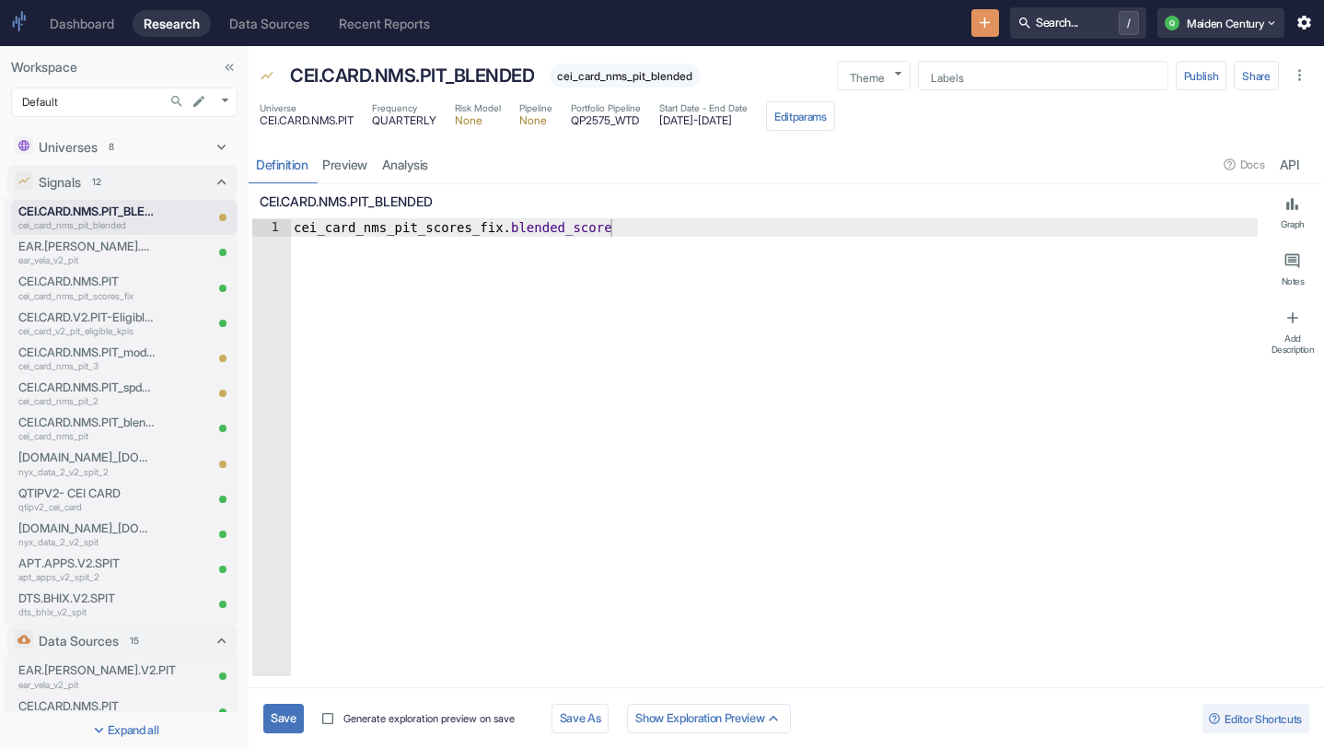
click at [285, 723] on button "Save" at bounding box center [283, 718] width 41 height 29
click at [835, 114] on button "Edit params" at bounding box center [800, 115] width 69 height 29
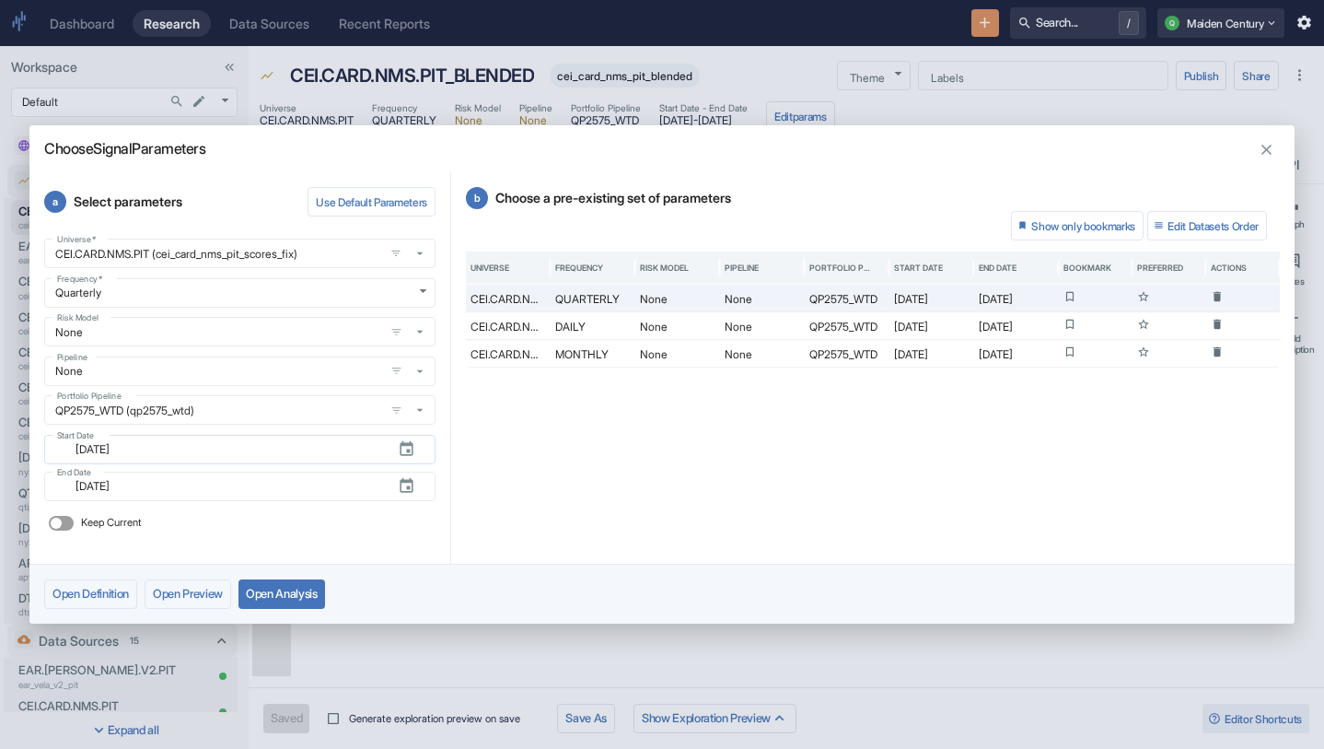
click at [413, 456] on icon "button" at bounding box center [406, 448] width 17 height 17
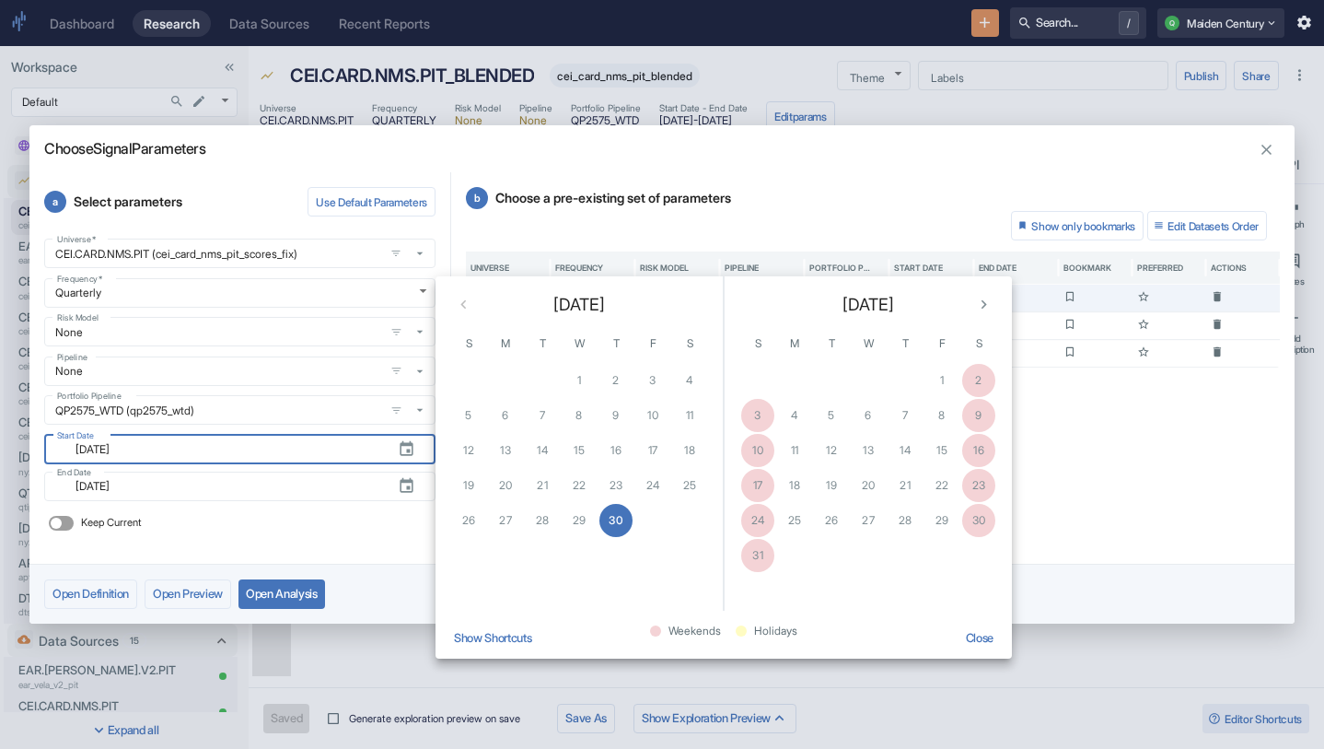
click at [641, 380] on div "1 2 3 4" at bounding box center [579, 380] width 287 height 33
click at [1091, 488] on div "b Choose a pre-existing set of parameters Show only bookmarks Edit Datasets Ord…" at bounding box center [873, 367] width 844 height 391
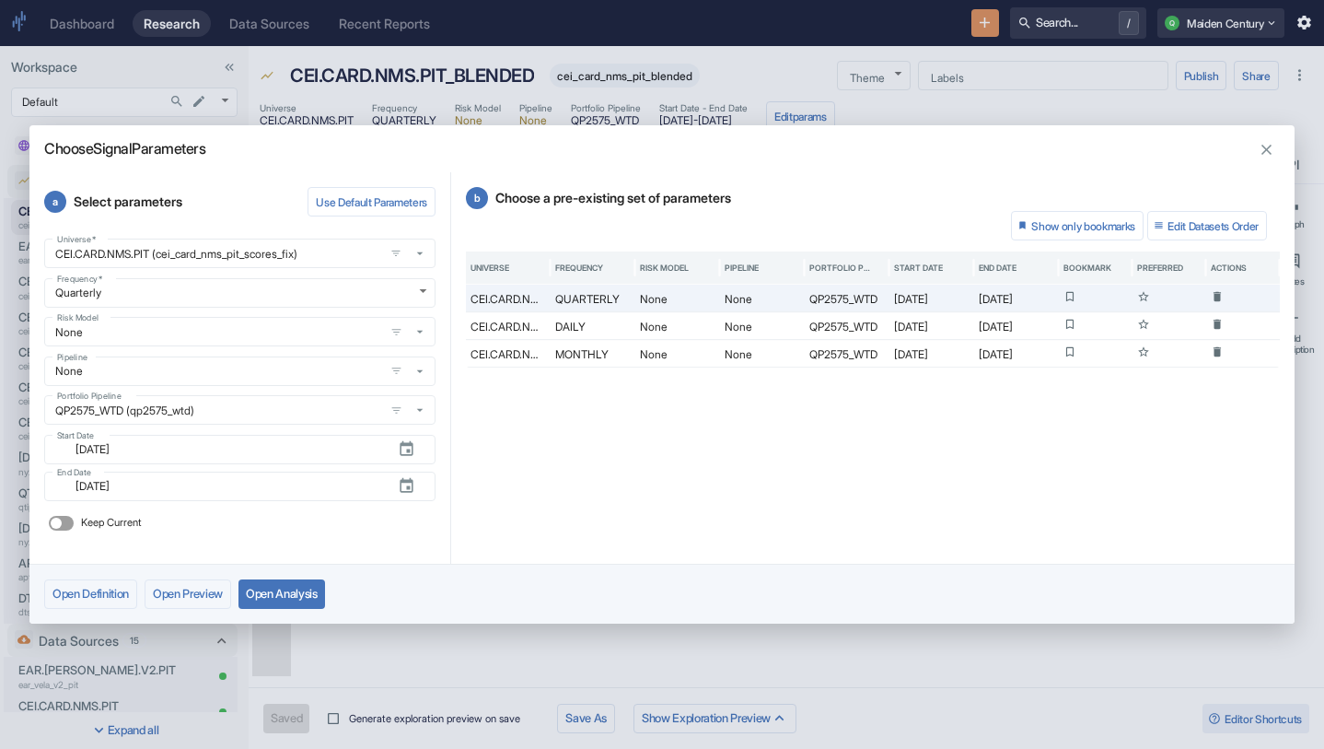
click at [1264, 148] on icon "button" at bounding box center [1266, 149] width 17 height 17
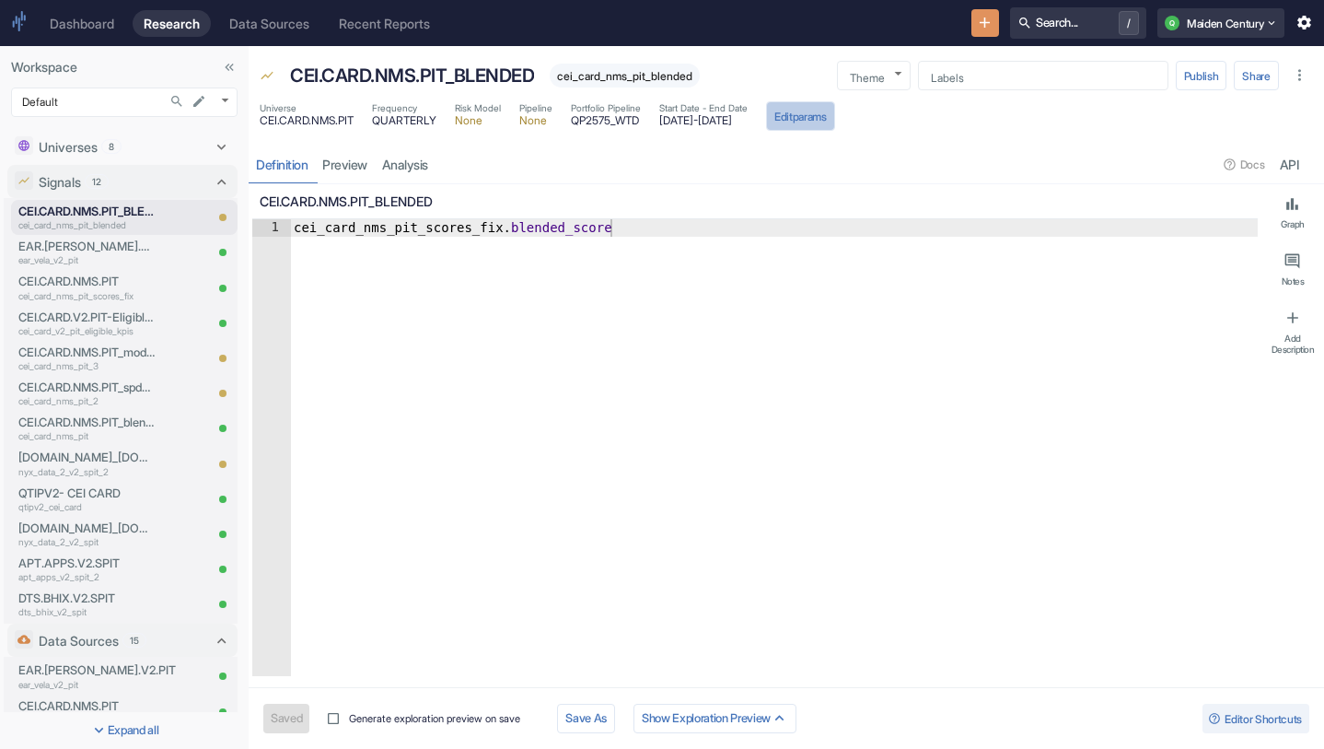
click at [835, 111] on button "Edit params" at bounding box center [800, 115] width 69 height 29
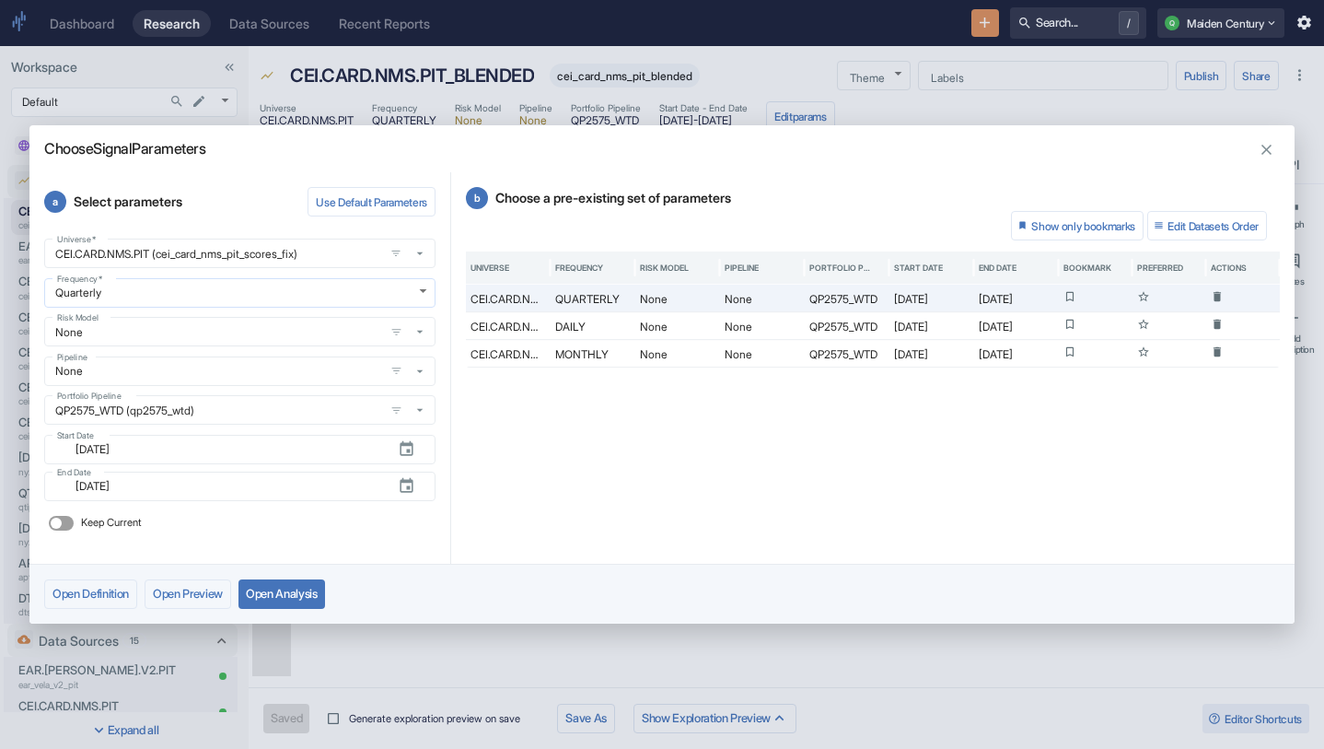
click at [287, 295] on body "Dashboard Research Data Sources Recent Reports Search... / Q Maiden Century Wor…" at bounding box center [662, 374] width 1324 height 749
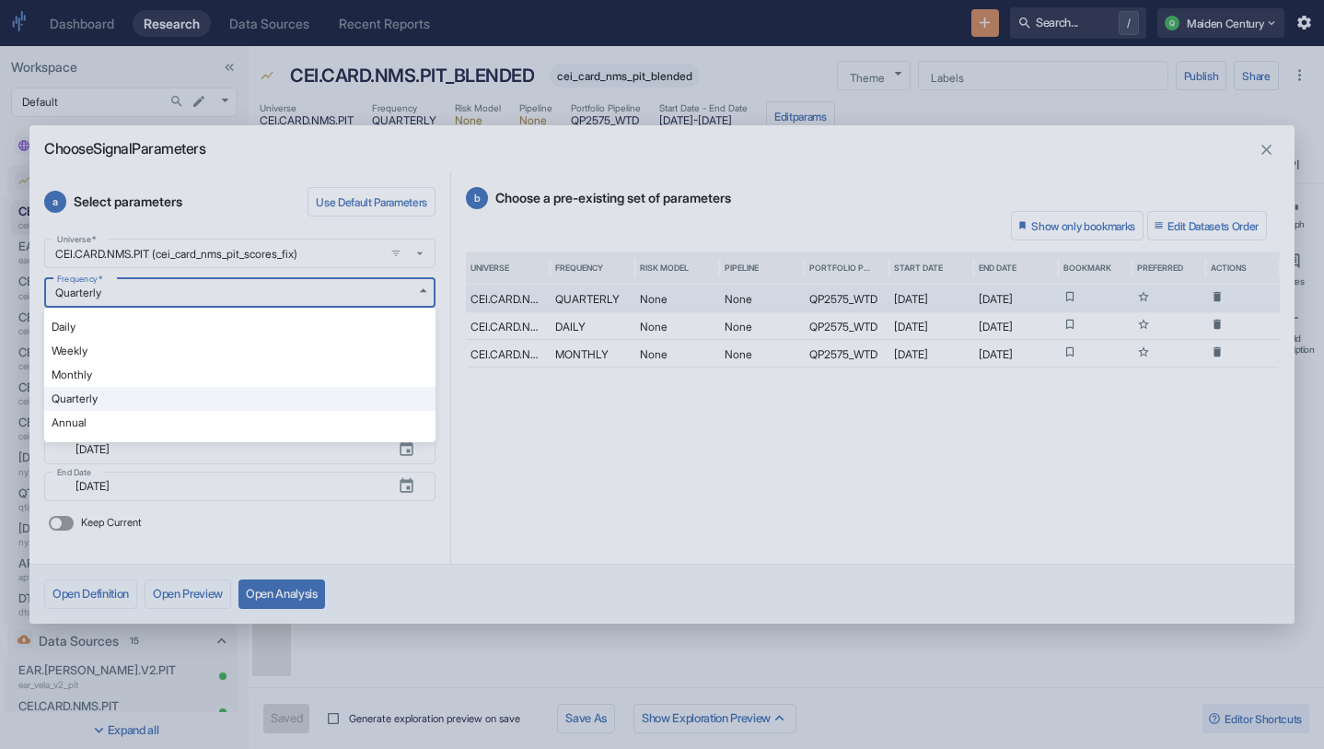
click at [202, 329] on li "Daily" at bounding box center [239, 327] width 391 height 24
type textarea "x"
type input "DAILY"
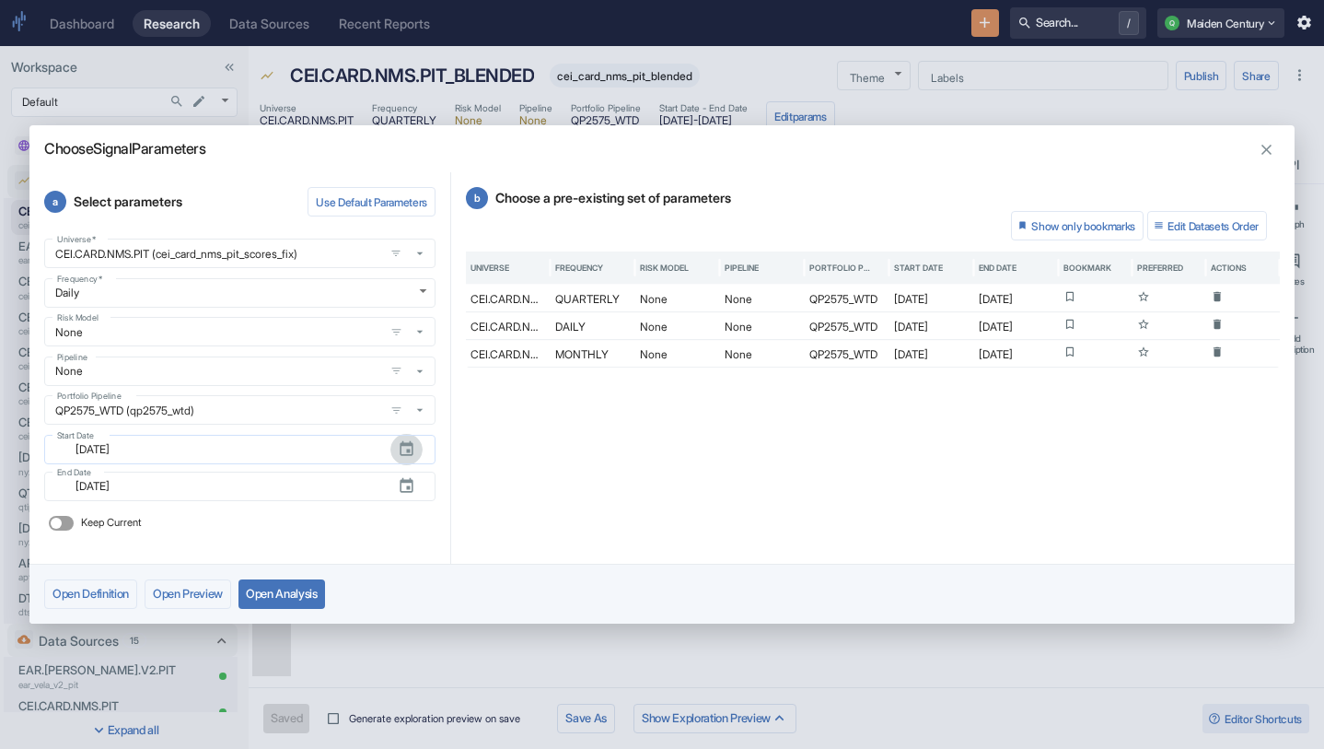
click at [405, 437] on button "button" at bounding box center [407, 449] width 32 height 32
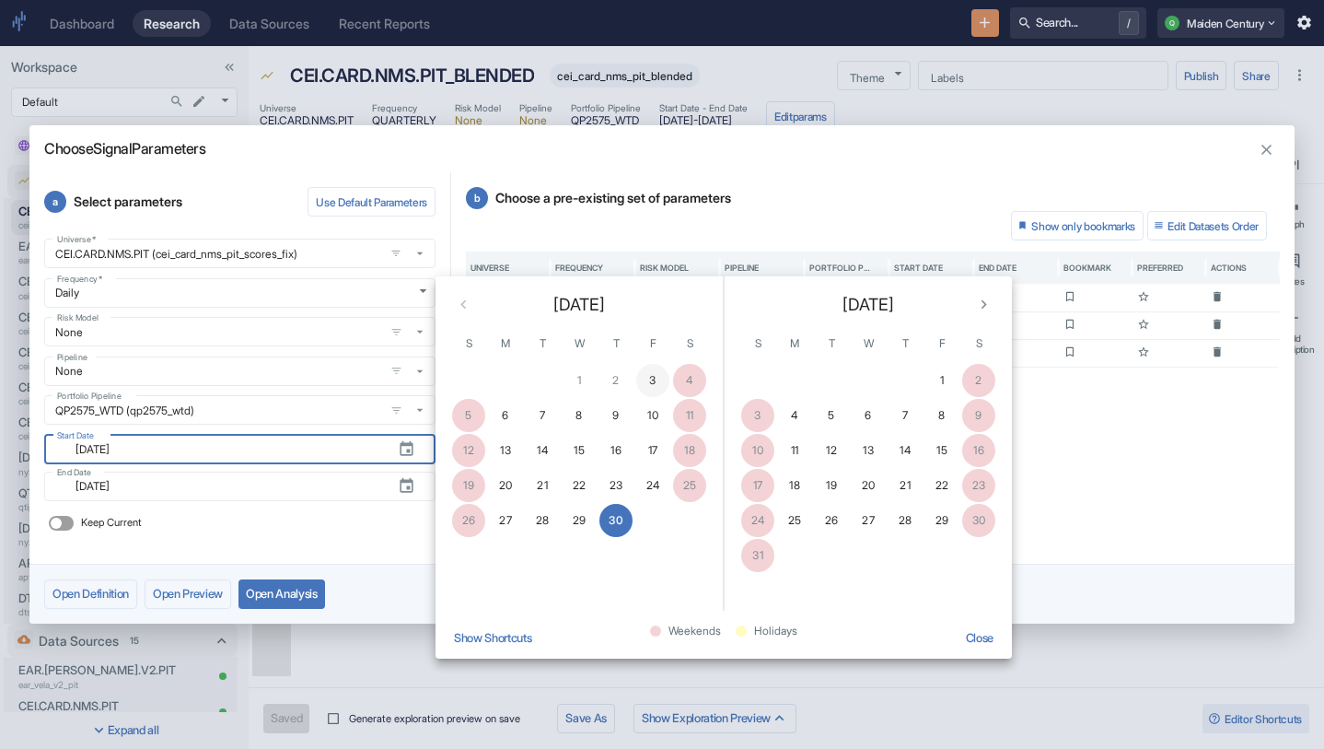
click at [647, 382] on button "3" at bounding box center [652, 380] width 33 height 33
type textarea "x"
type input "[DATE]"
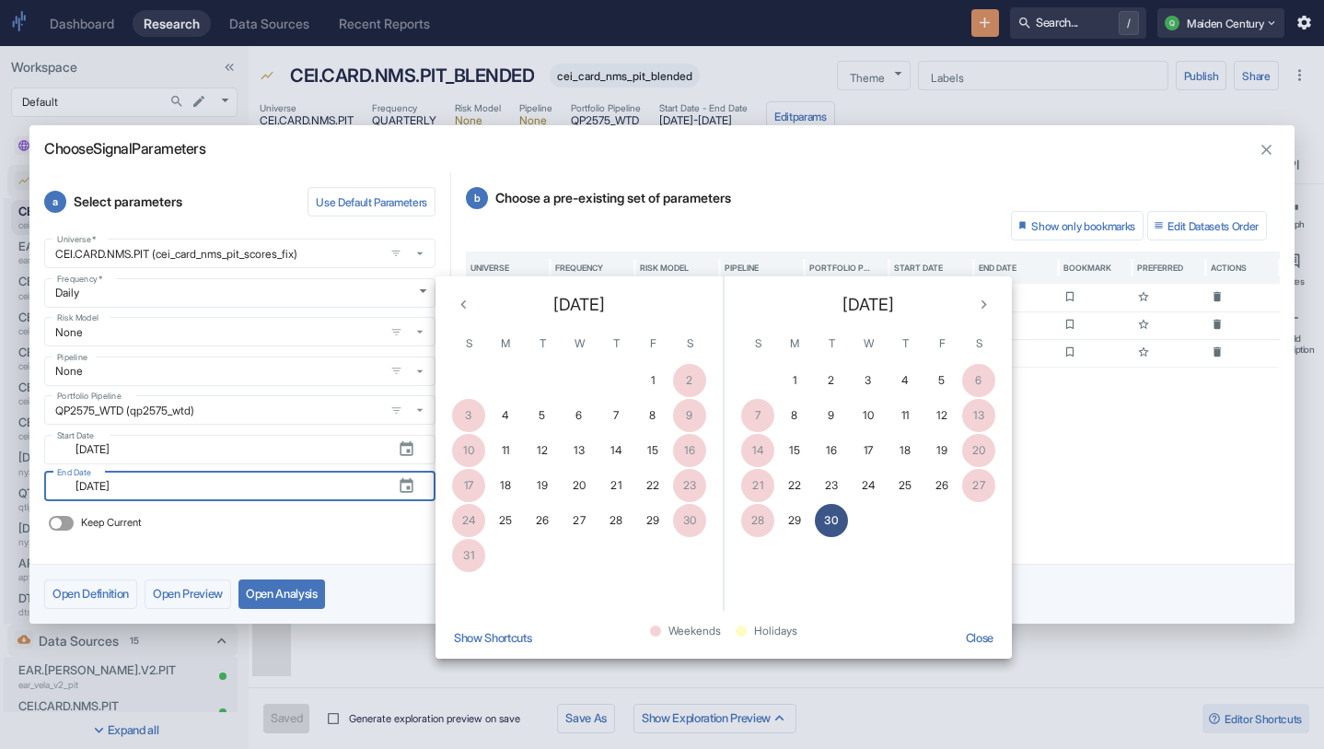
click at [846, 510] on div "28 29 30" at bounding box center [868, 520] width 287 height 33
click at [828, 519] on button "30" at bounding box center [831, 520] width 33 height 33
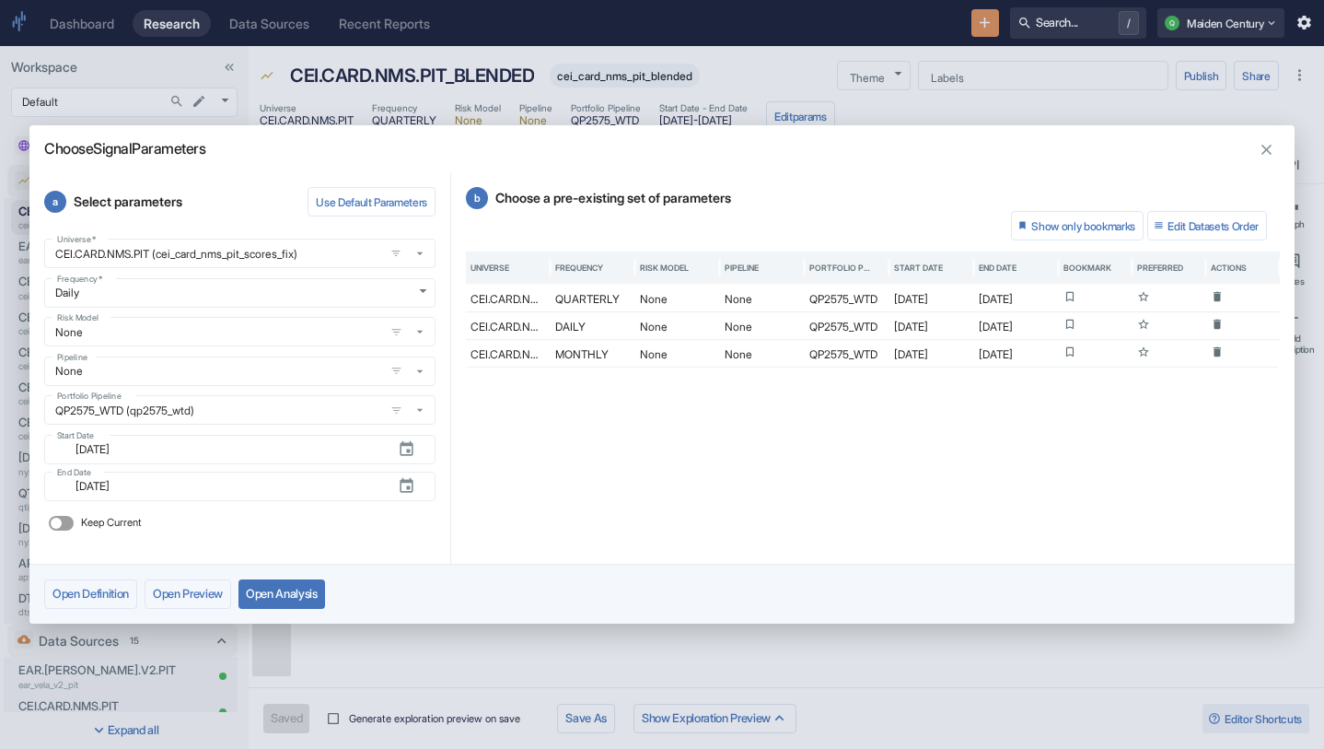
click at [321, 591] on button "Open Analysis" at bounding box center [282, 593] width 87 height 29
type textarea "x"
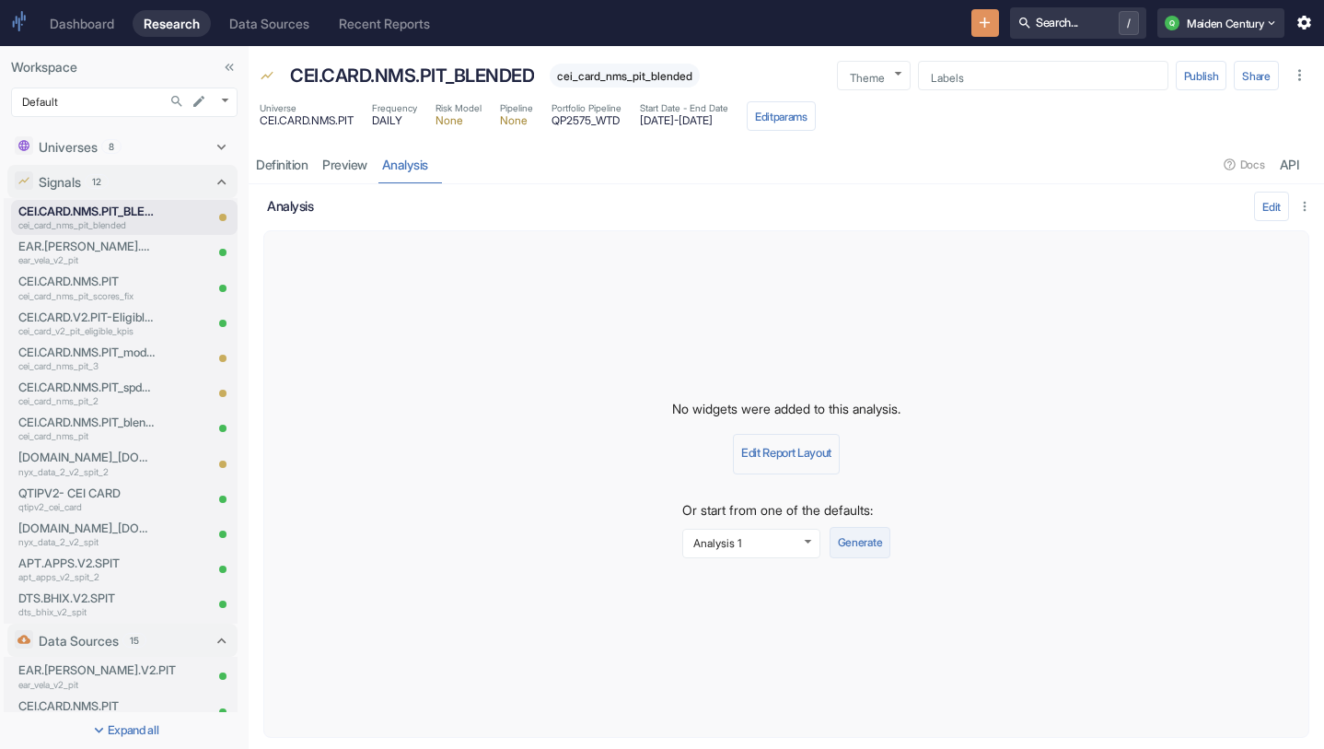
click at [875, 548] on button "Generate" at bounding box center [860, 542] width 61 height 31
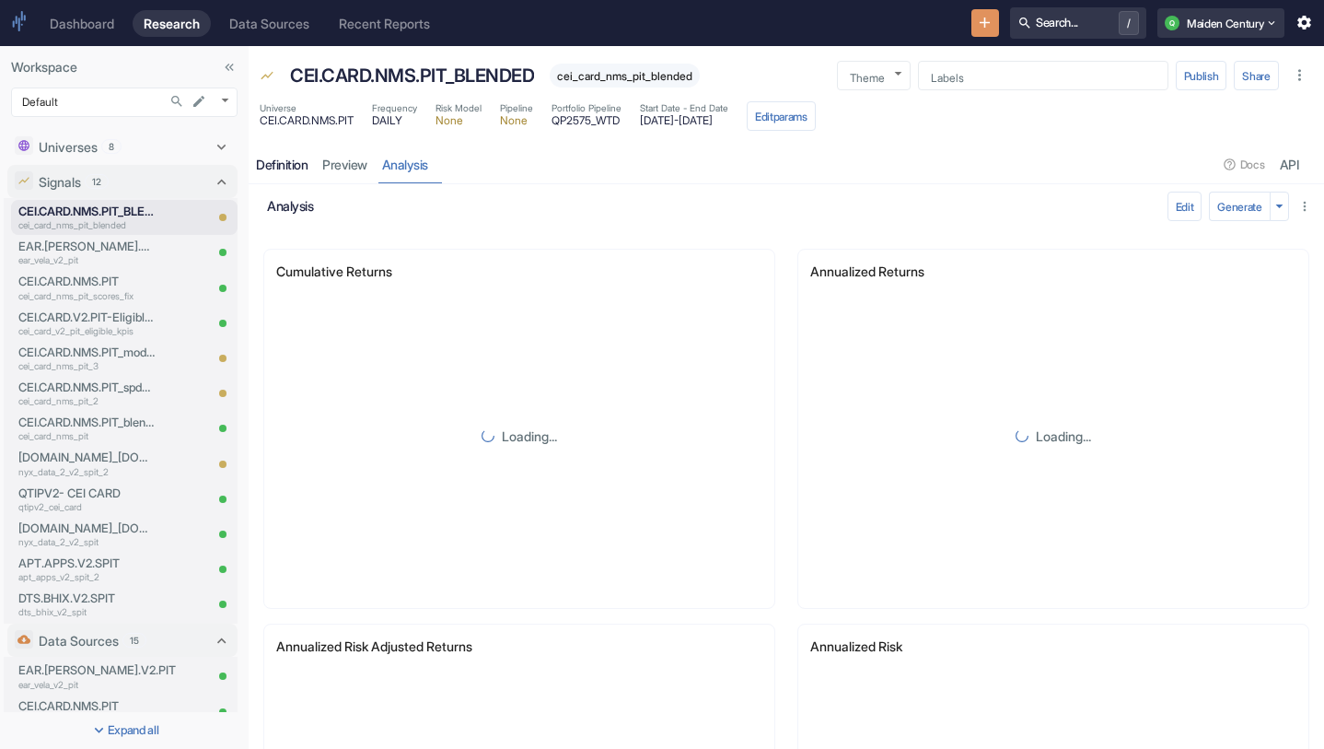
click at [291, 174] on link "Definition" at bounding box center [282, 165] width 66 height 38
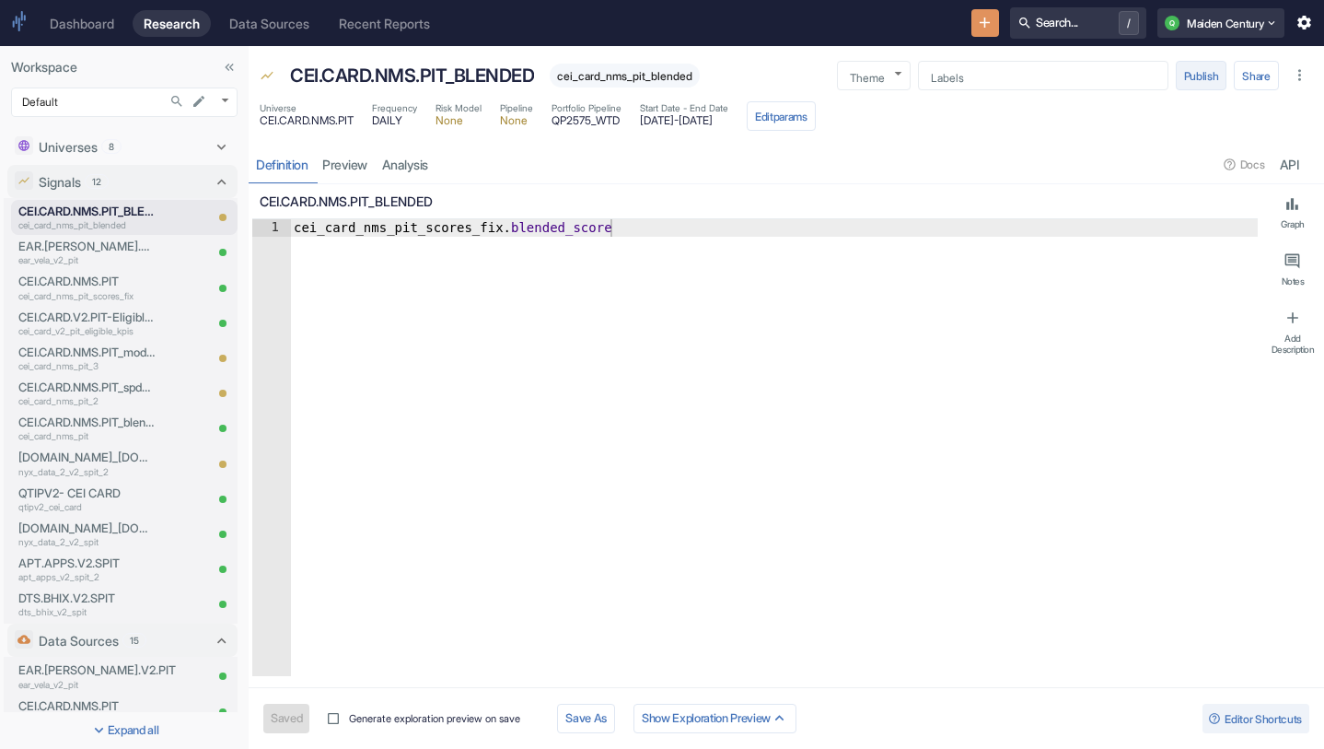
click at [1201, 83] on button "Publish" at bounding box center [1202, 75] width 52 height 29
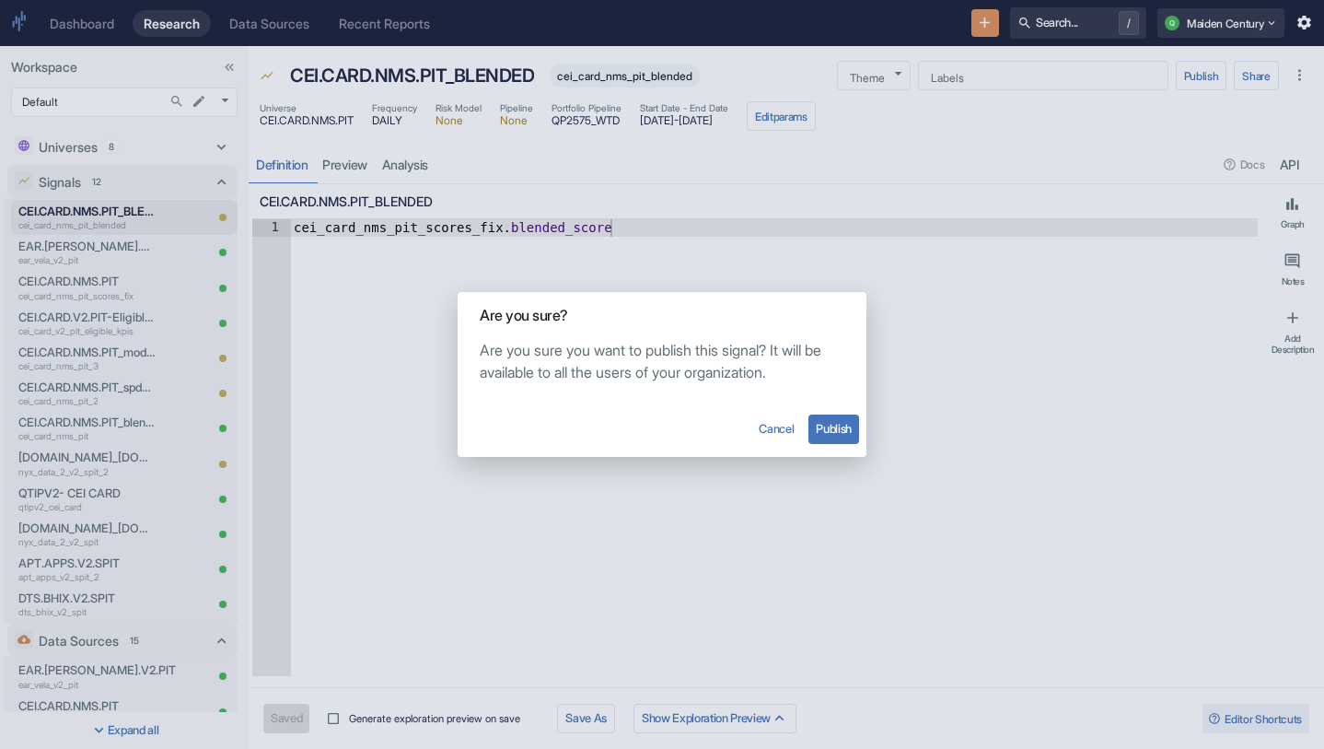
click at [847, 422] on button "Publish" at bounding box center [834, 428] width 51 height 29
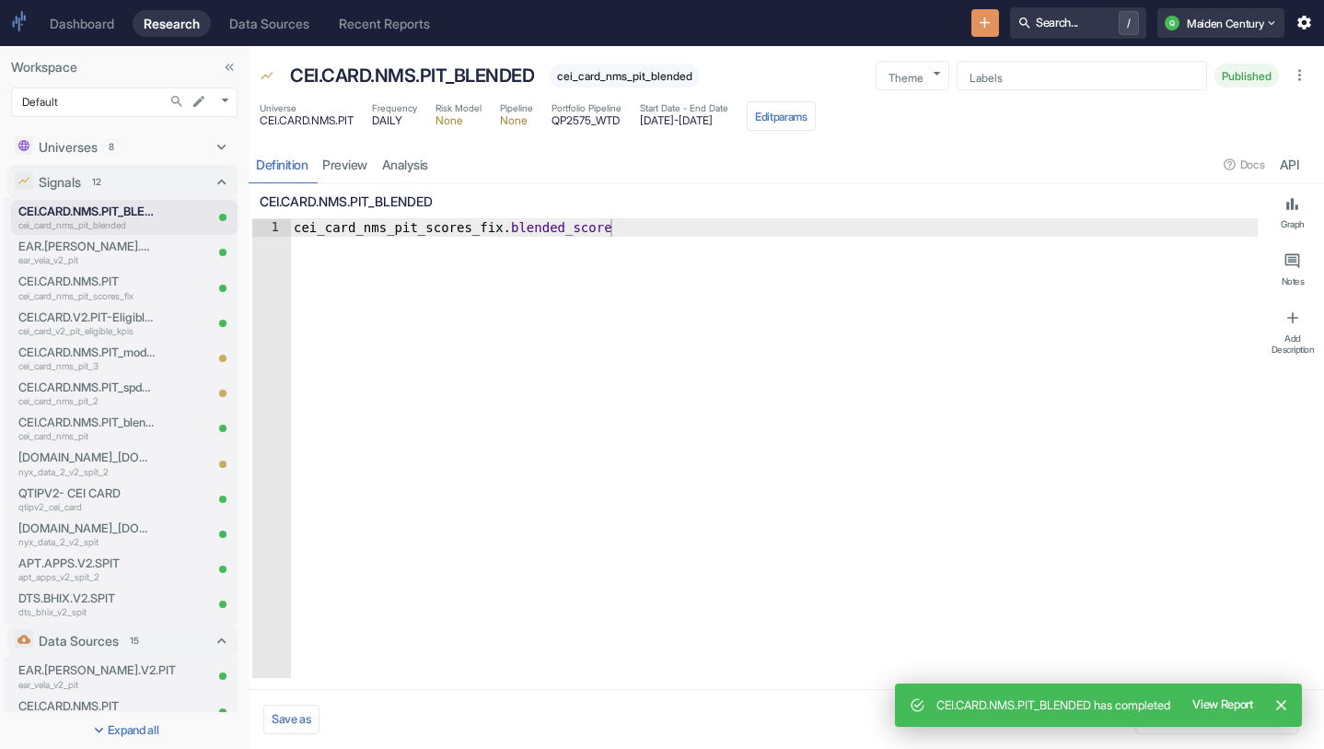
type textarea "x"
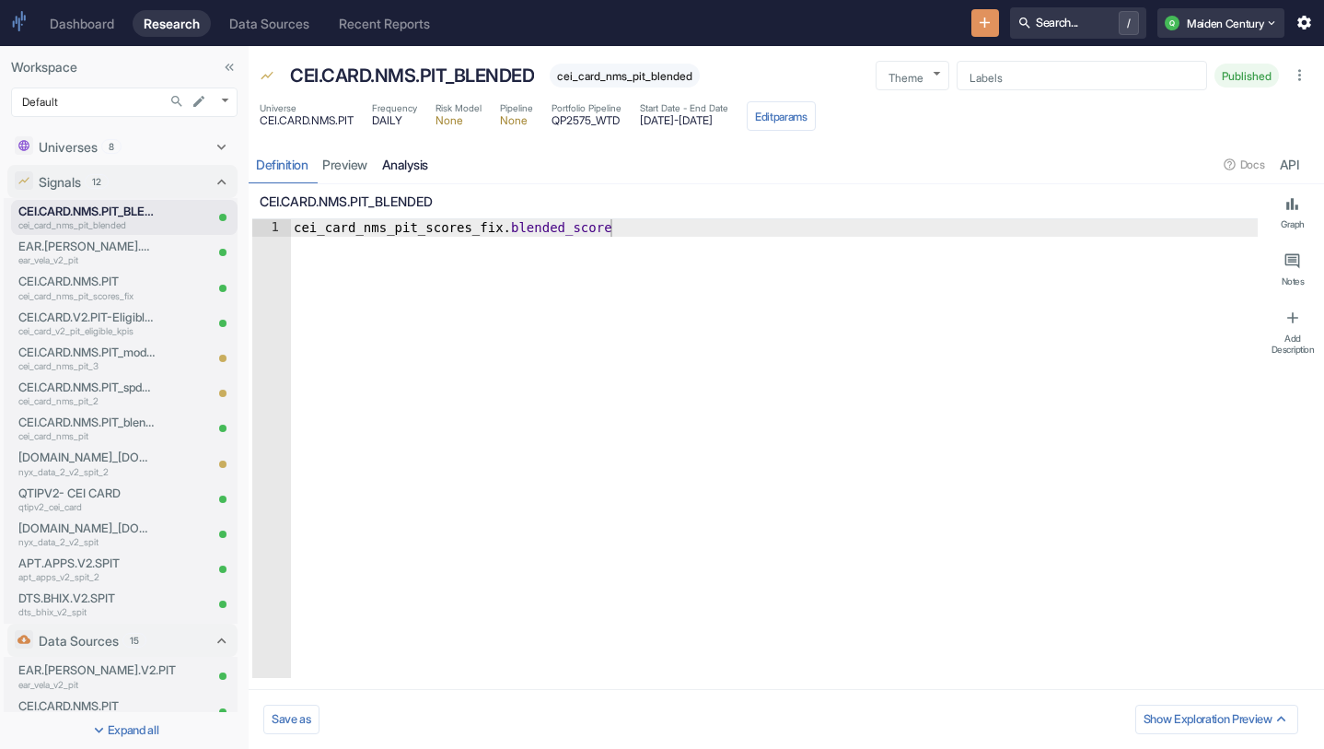
click at [426, 165] on link "analysis" at bounding box center [405, 165] width 61 height 38
